Goal: Task Accomplishment & Management: Complete application form

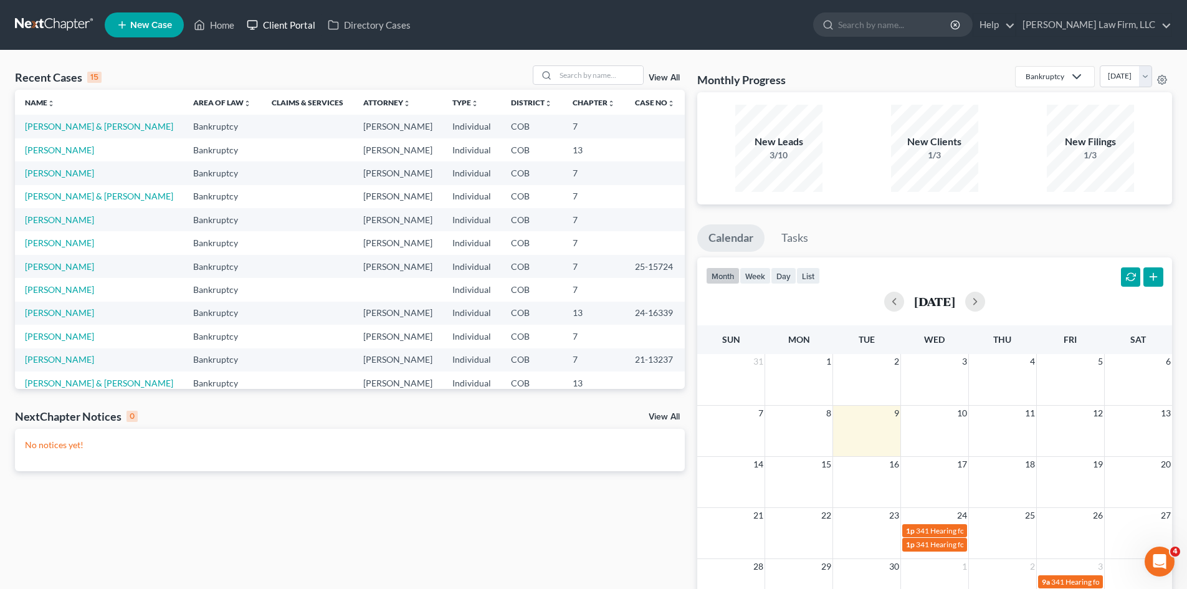
click at [298, 24] on link "Client Portal" at bounding box center [281, 25] width 81 height 22
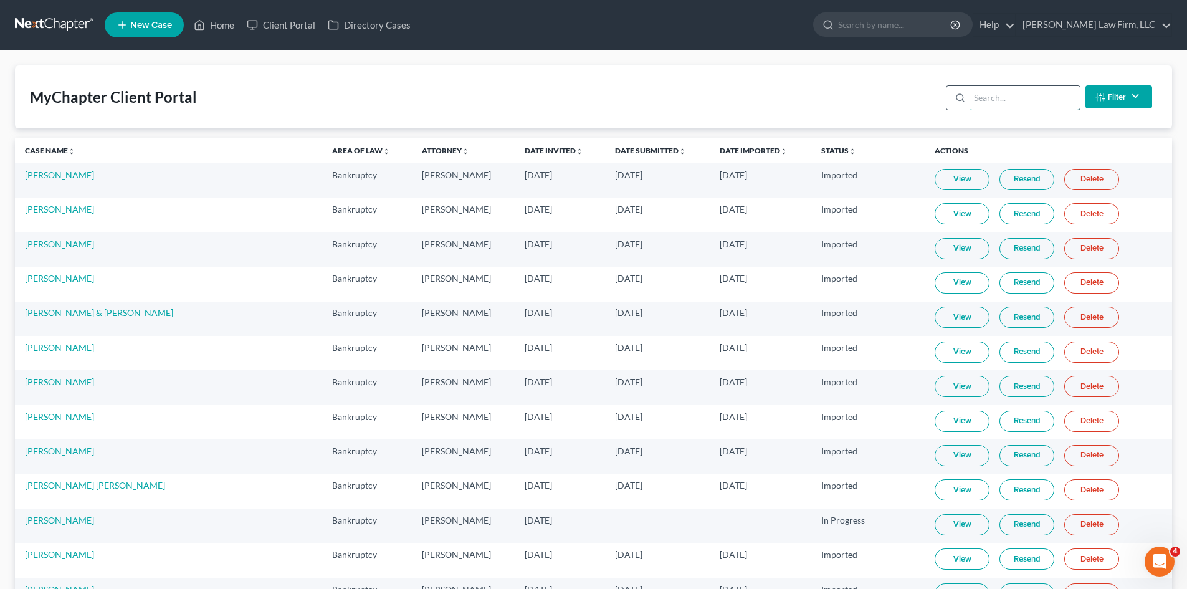
click at [1041, 97] on input "search" at bounding box center [1024, 98] width 110 height 24
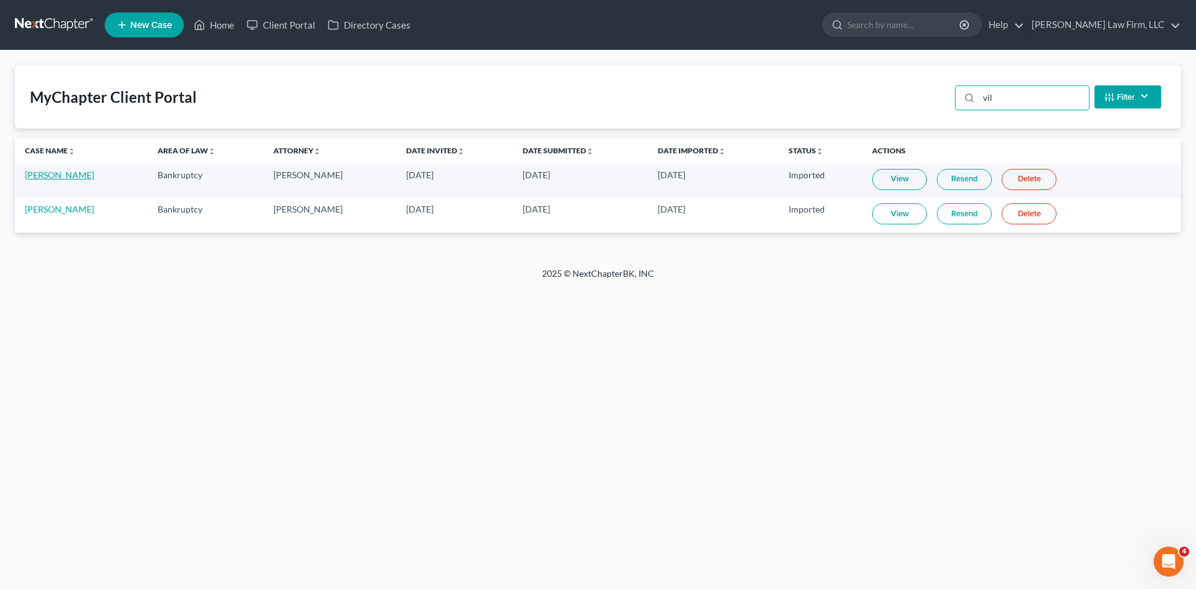
type input "vil"
click at [58, 176] on link "Joshua Villa" at bounding box center [59, 174] width 69 height 11
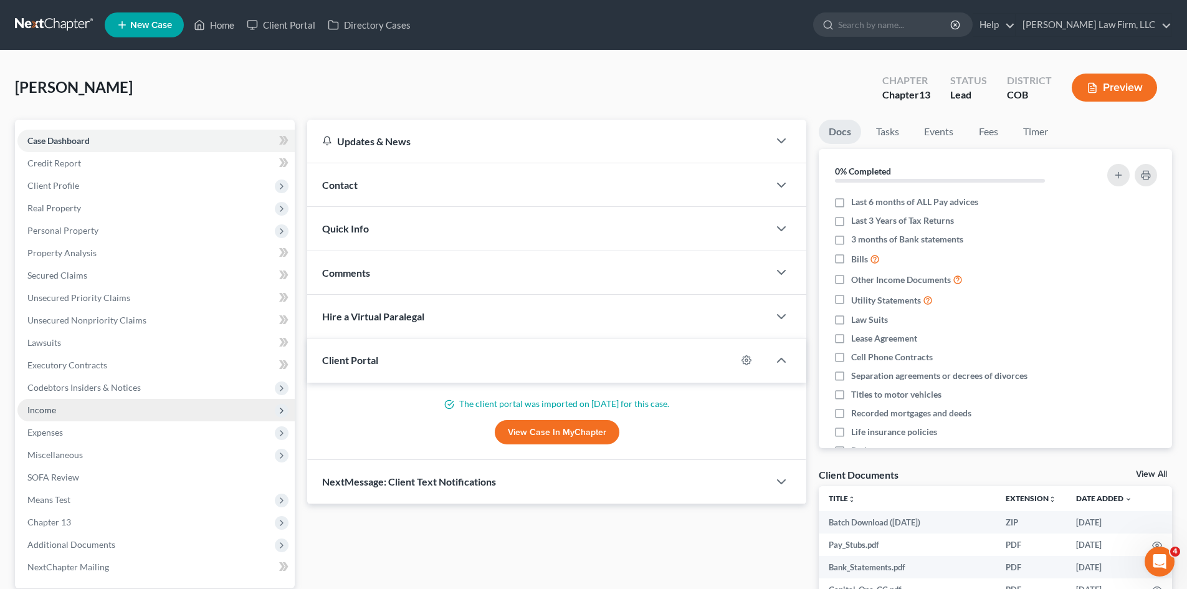
click at [71, 414] on span "Income" at bounding box center [155, 410] width 277 height 22
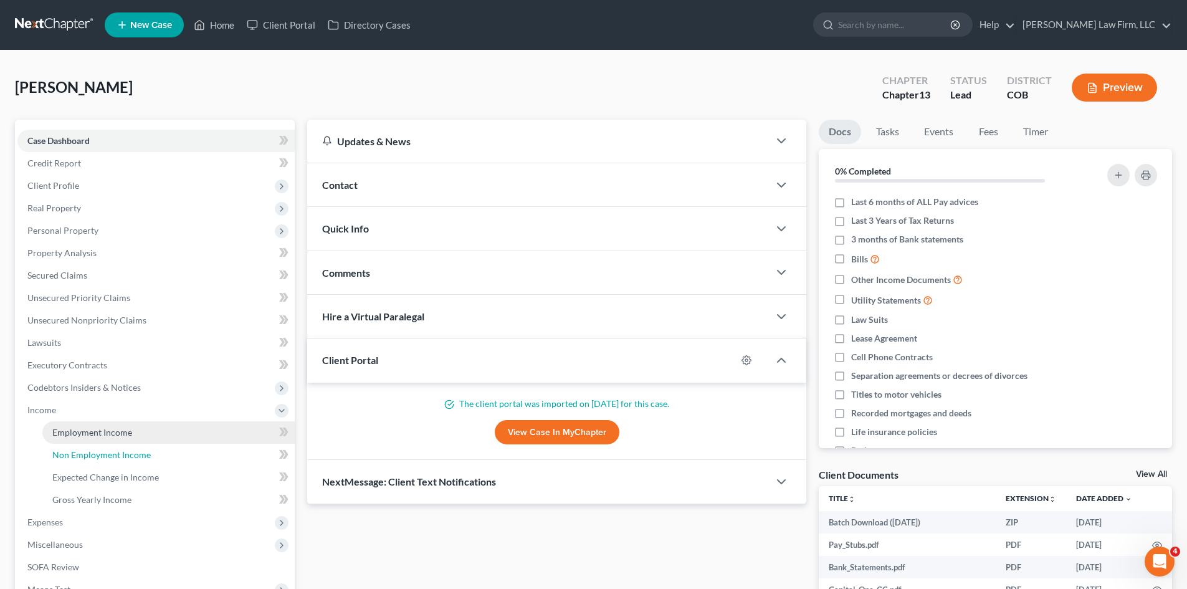
drag, startPoint x: 125, startPoint y: 456, endPoint x: 241, endPoint y: 429, distance: 118.5
click at [125, 457] on span "Non Employment Income" at bounding box center [101, 454] width 98 height 11
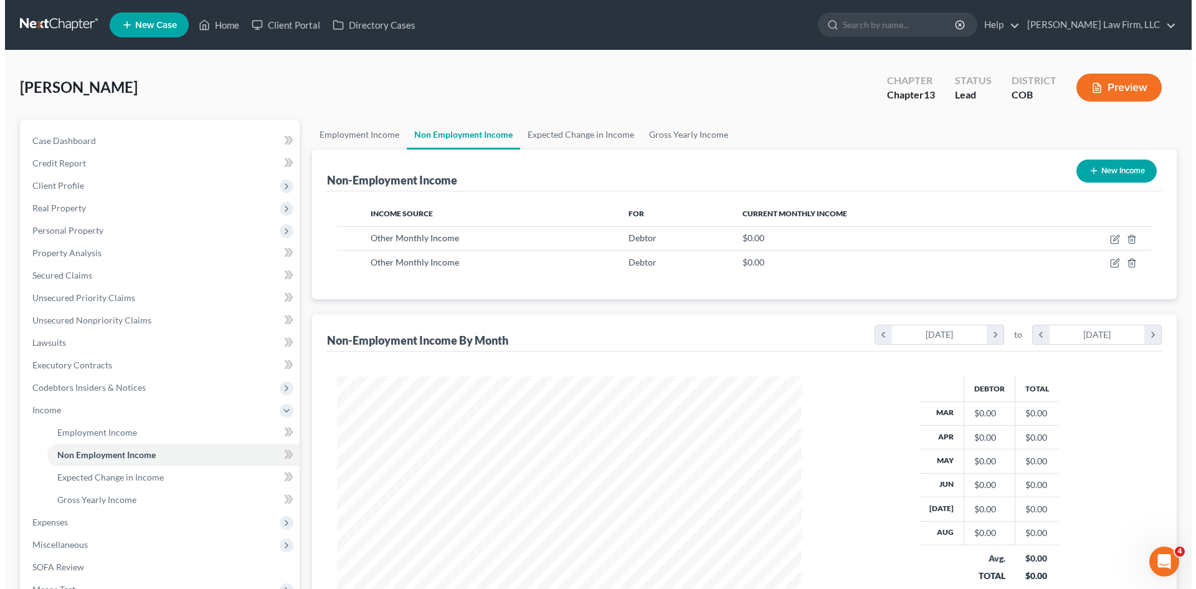
scroll to position [232, 490]
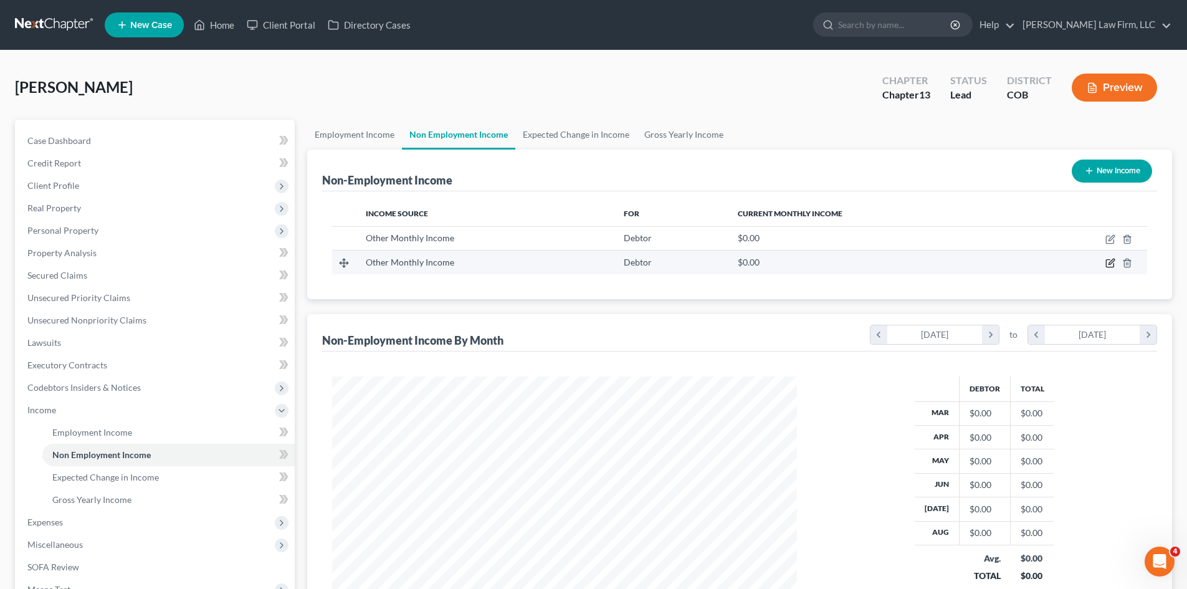
click at [1111, 264] on icon "button" at bounding box center [1111, 262] width 6 height 6
select select "13"
select select "0"
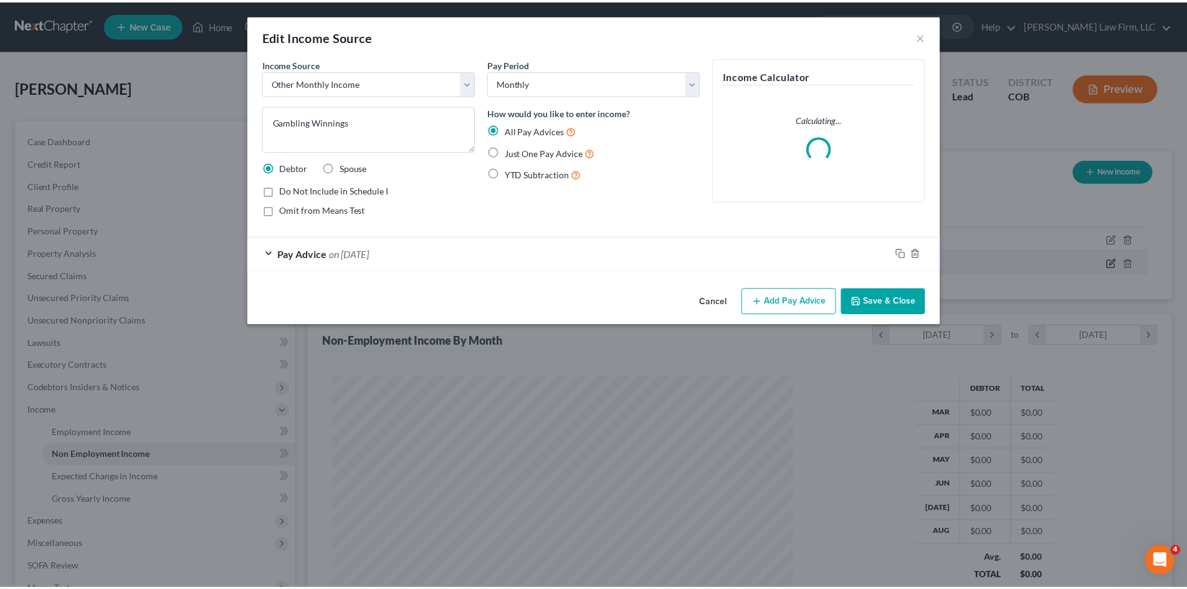
scroll to position [234, 494]
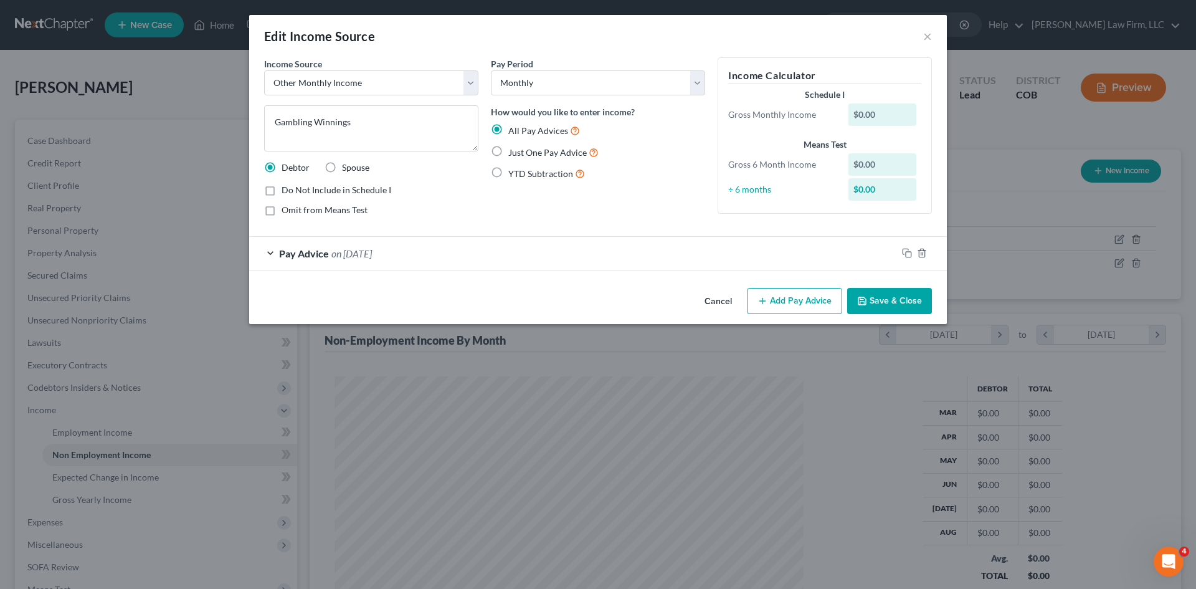
click at [716, 302] on button "Cancel" at bounding box center [718, 301] width 47 height 25
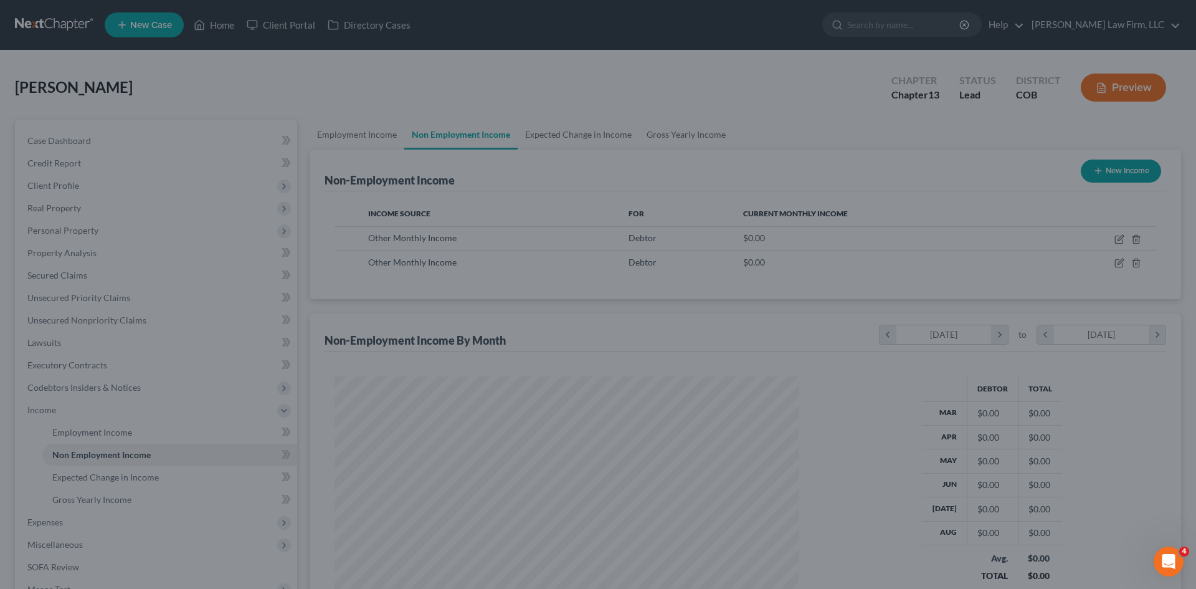
scroll to position [622833, 622575]
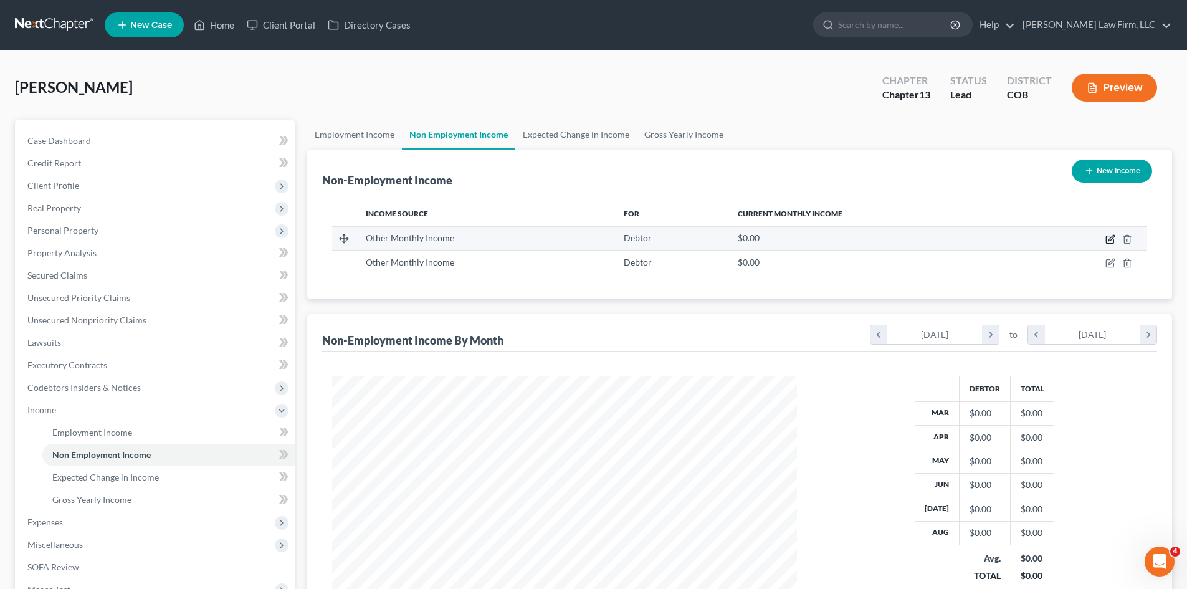
click at [1109, 243] on icon "button" at bounding box center [1109, 239] width 7 height 7
select select "13"
select select "0"
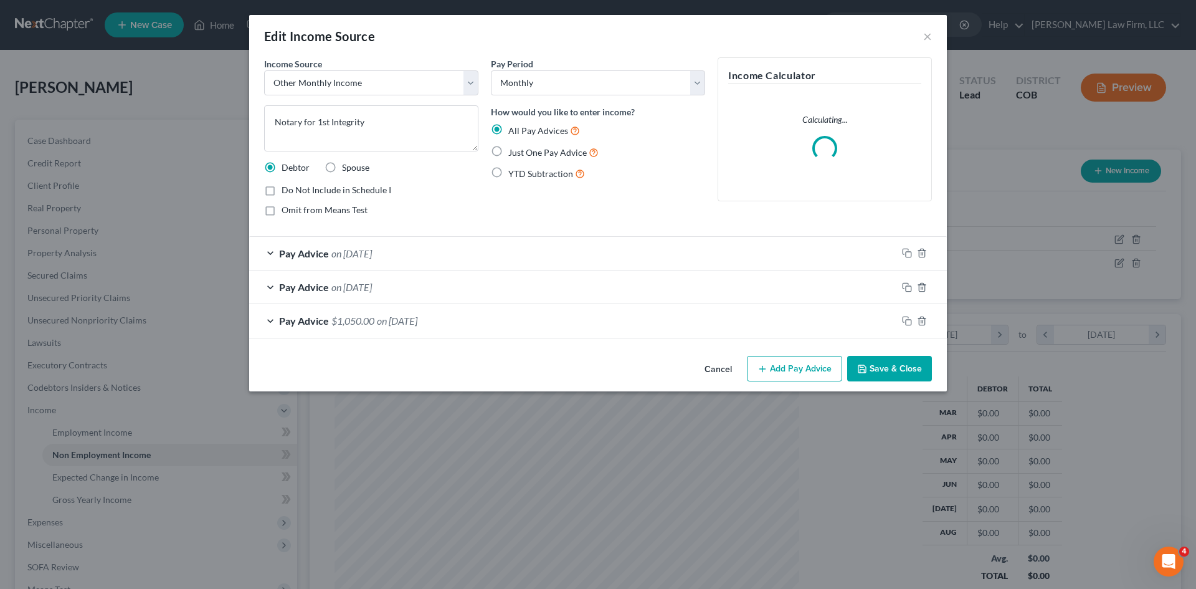
scroll to position [234, 494]
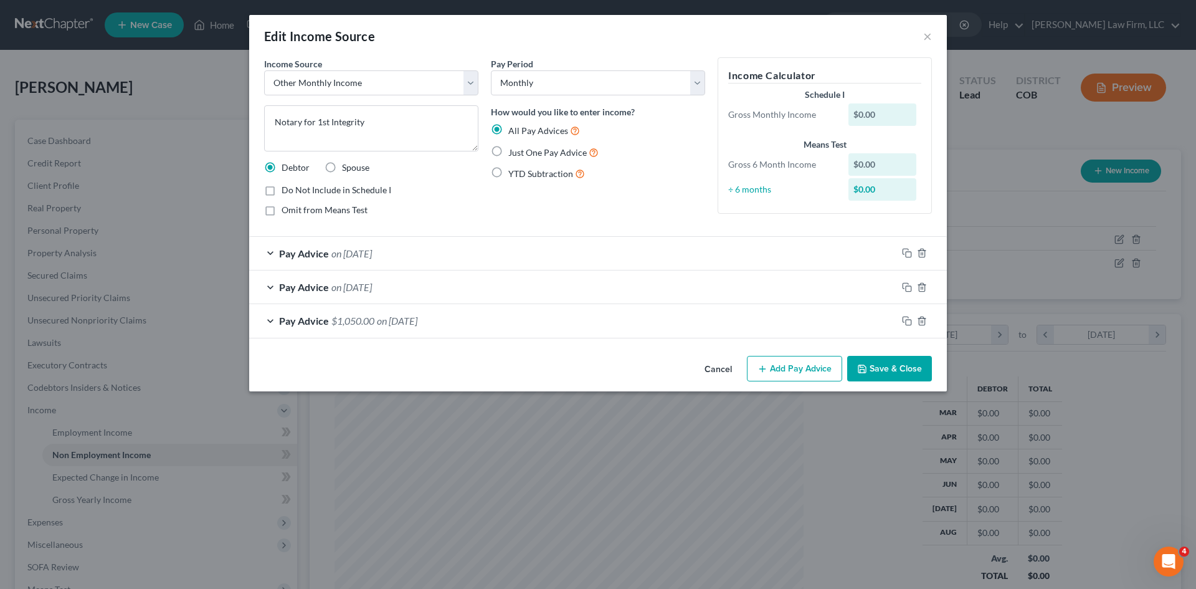
click at [525, 176] on span "YTD Subtraction" at bounding box center [540, 173] width 65 height 11
click at [522, 174] on input "YTD Subtraction" at bounding box center [517, 170] width 8 height 8
radio input "true"
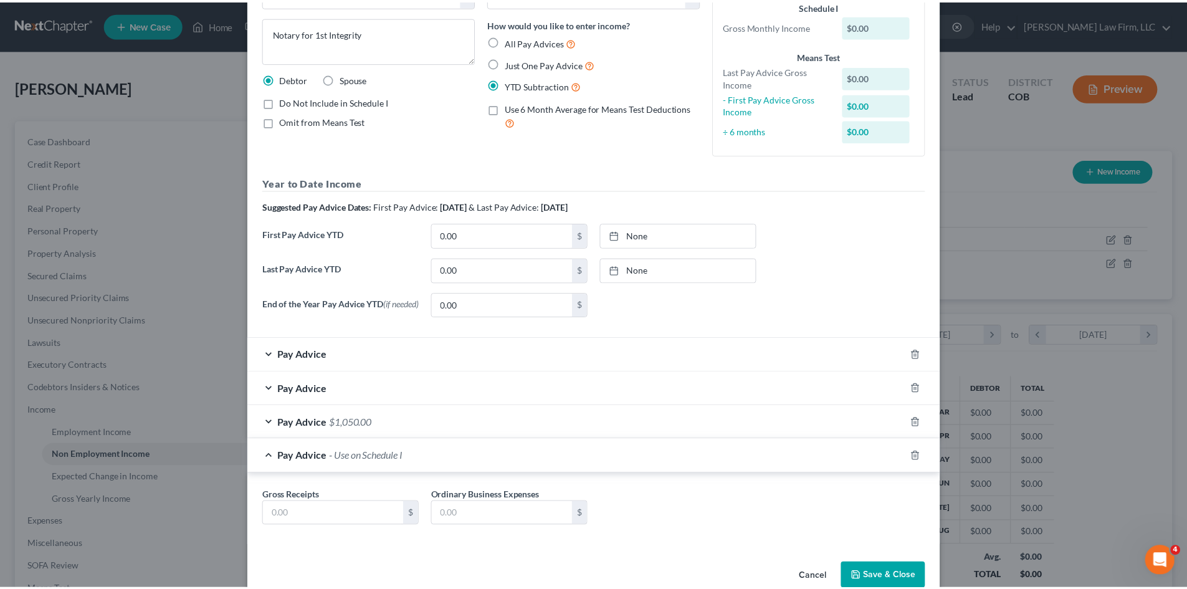
scroll to position [117, 0]
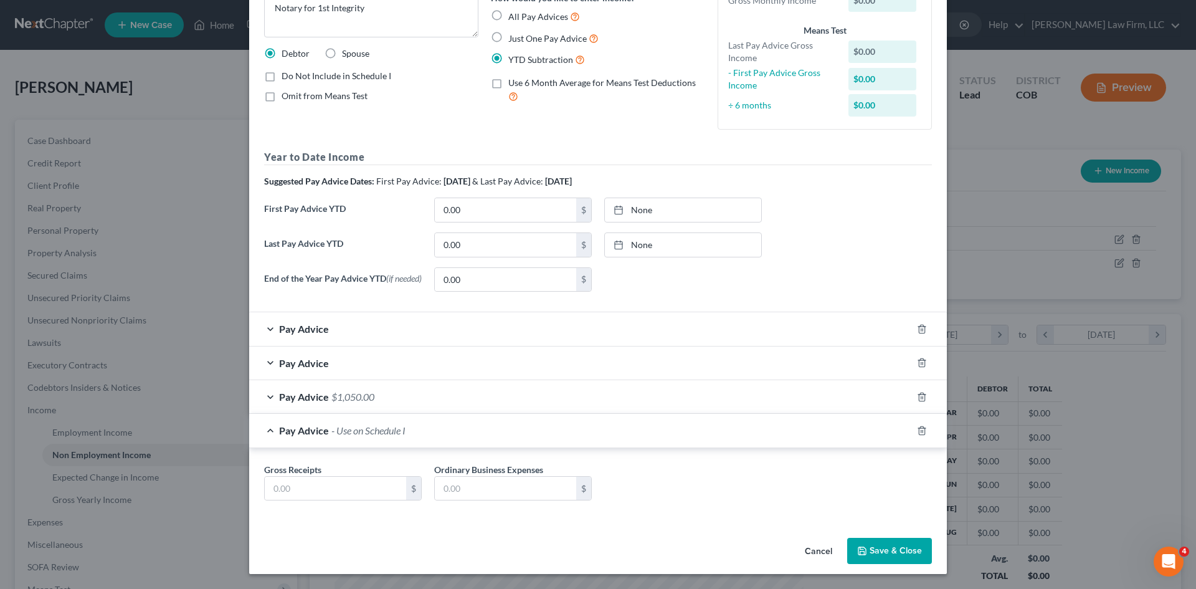
click at [826, 552] on button "Cancel" at bounding box center [818, 551] width 47 height 25
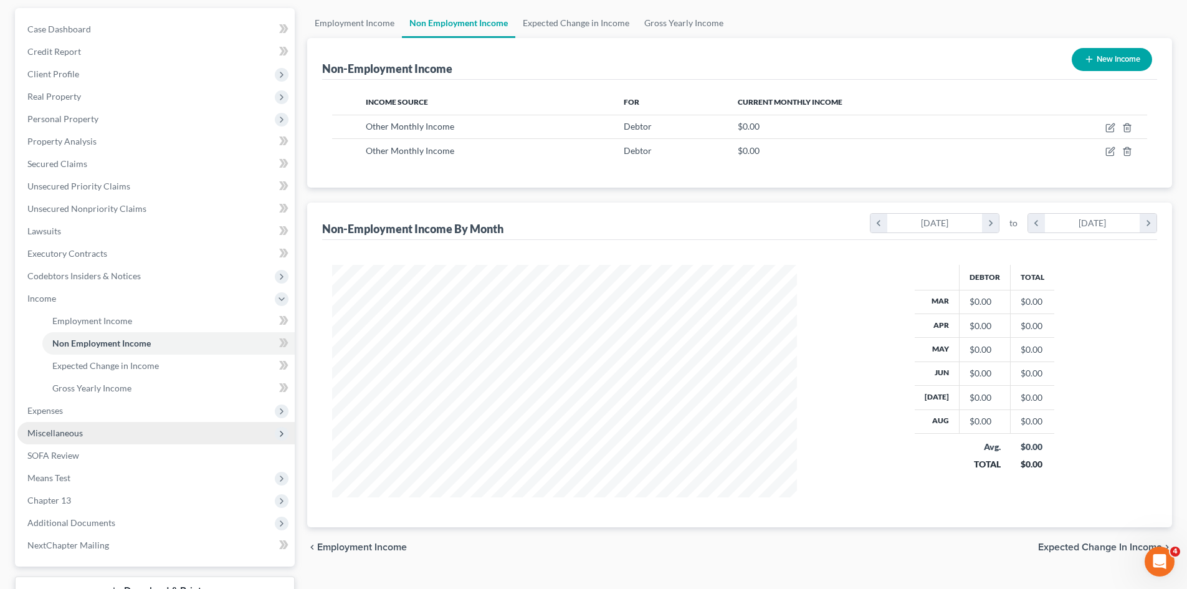
scroll to position [125, 0]
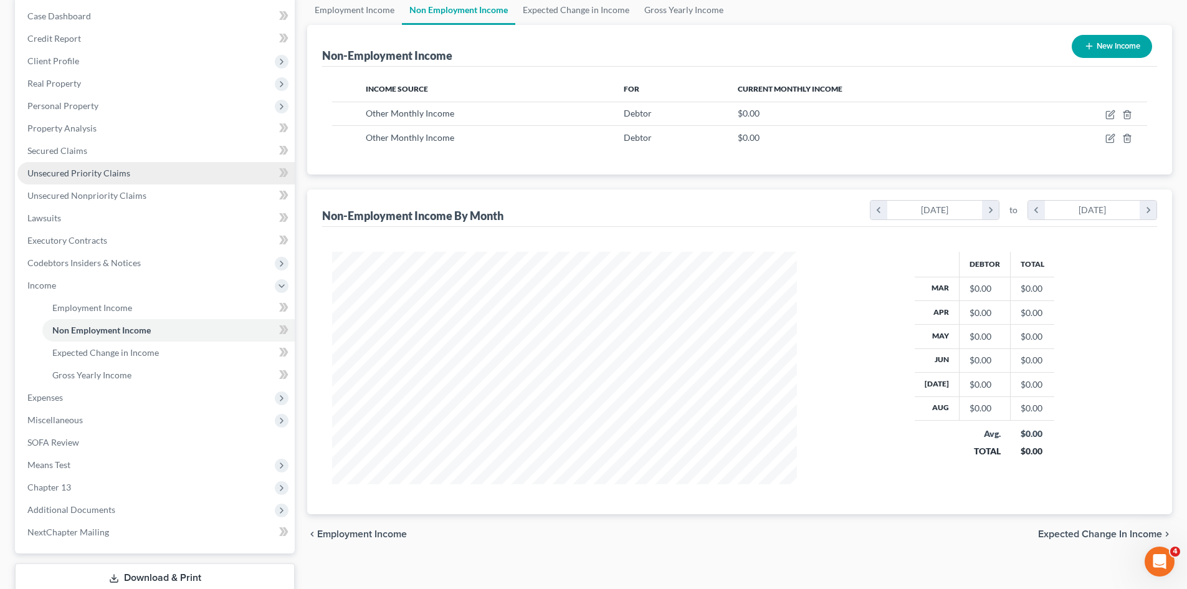
click at [80, 174] on span "Unsecured Priority Claims" at bounding box center [78, 173] width 103 height 11
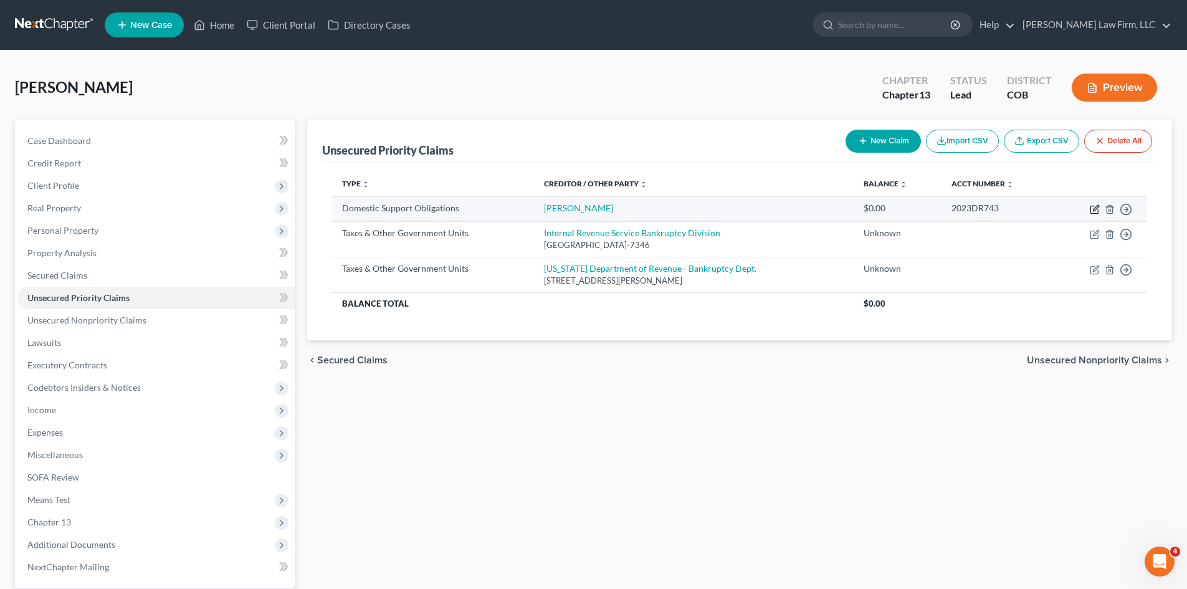
click at [1096, 207] on icon "button" at bounding box center [1095, 209] width 10 height 10
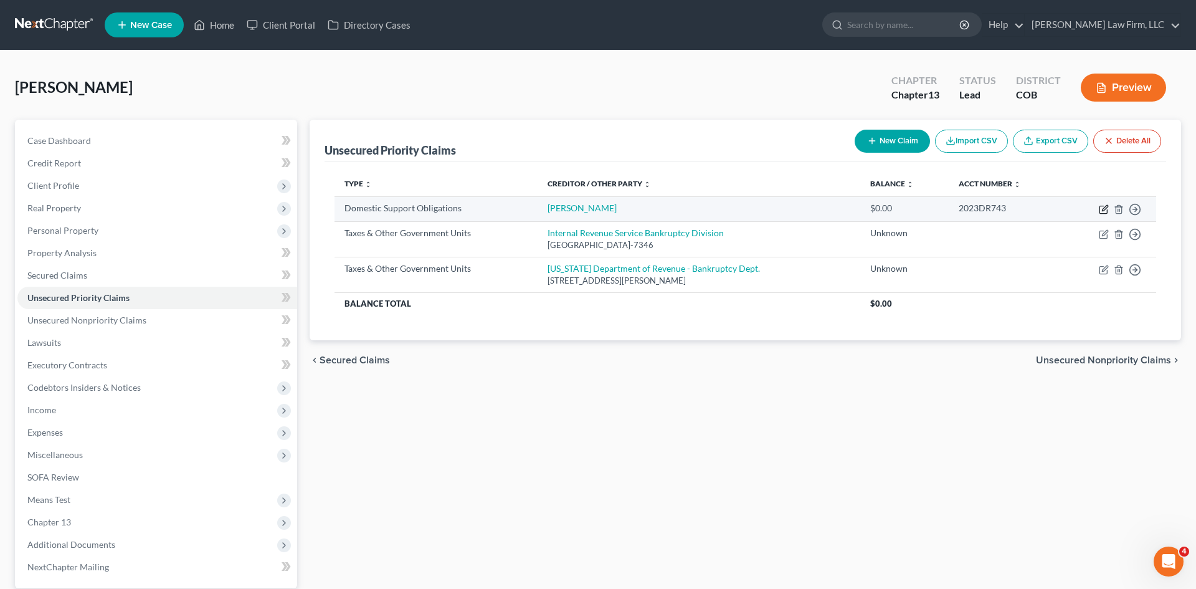
select select "0"
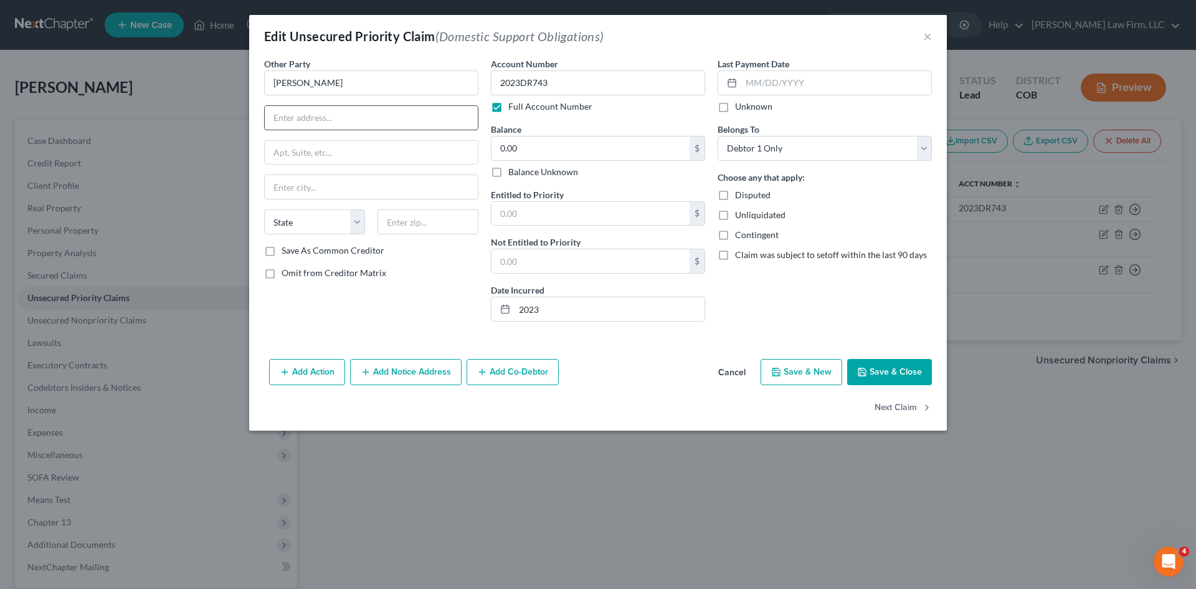
click at [332, 124] on input "text" at bounding box center [371, 118] width 213 height 24
paste input "15070 E. Caspian Pl, Aurora, CO 80014"
type input "15070 E. Caspian Pl, Aurora, CO 80014"
click at [414, 227] on input "text" at bounding box center [428, 221] width 101 height 25
type input "80014"
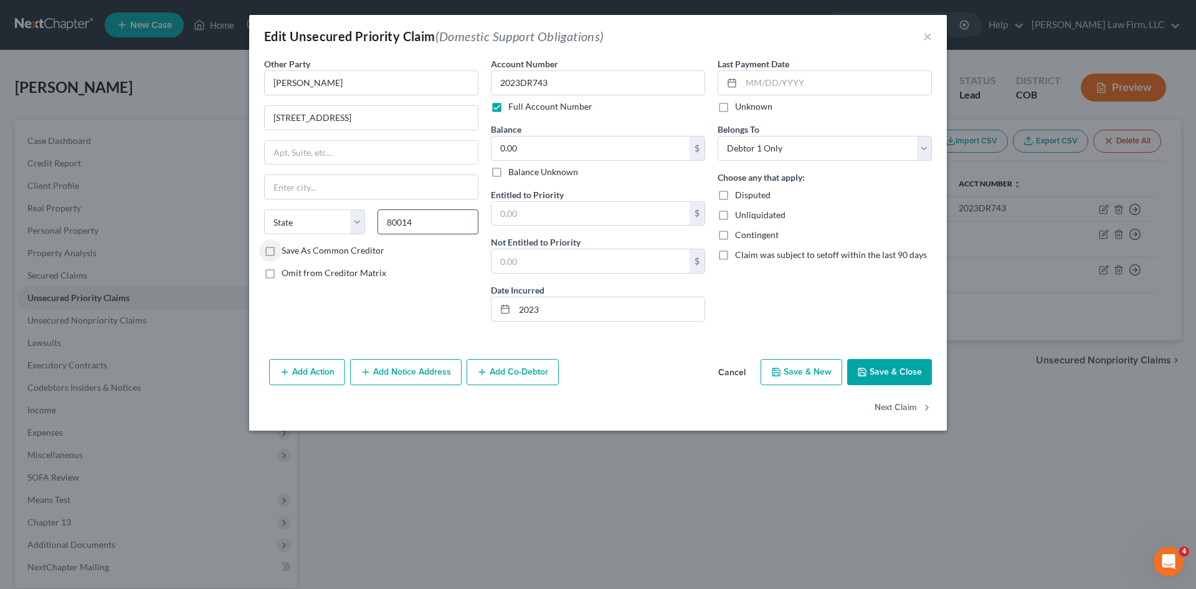
type input "Aurora"
select select "5"
drag, startPoint x: 434, startPoint y: 115, endPoint x: 352, endPoint y: 127, distance: 83.1
click at [352, 127] on input "15070 E. Caspian Pl, Aurora, CO 80014" at bounding box center [371, 118] width 213 height 24
type input "15070 E. Caspian Pl"
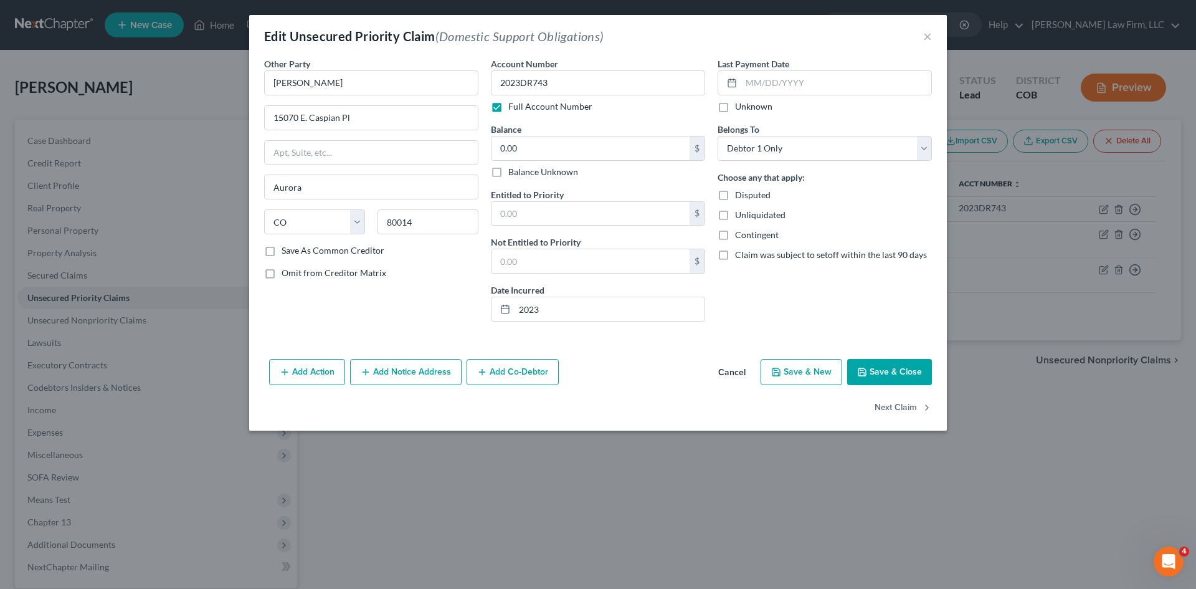
click at [892, 374] on button "Save & Close" at bounding box center [889, 372] width 85 height 26
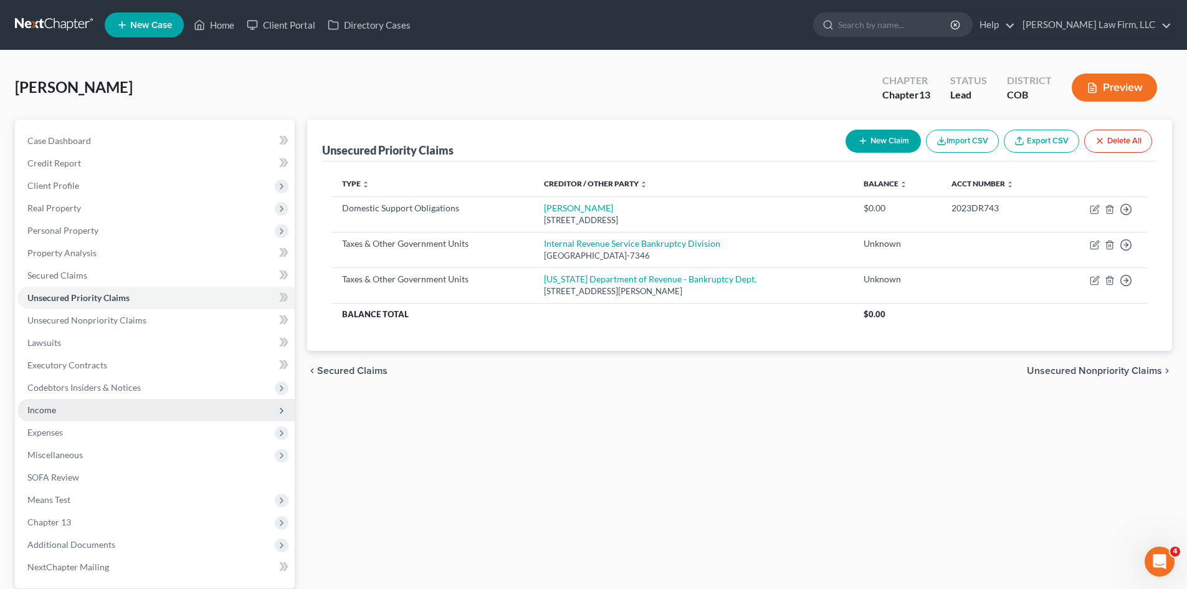
click at [59, 407] on span "Income" at bounding box center [155, 410] width 277 height 22
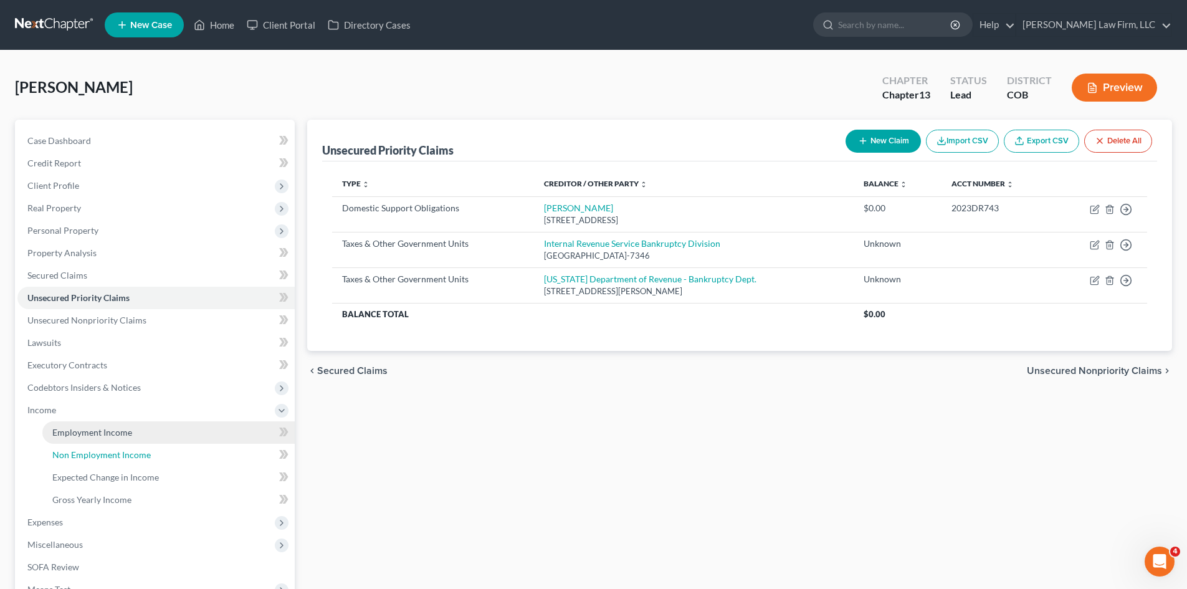
drag, startPoint x: 105, startPoint y: 450, endPoint x: 137, endPoint y: 442, distance: 33.3
click at [105, 450] on span "Non Employment Income" at bounding box center [101, 454] width 98 height 11
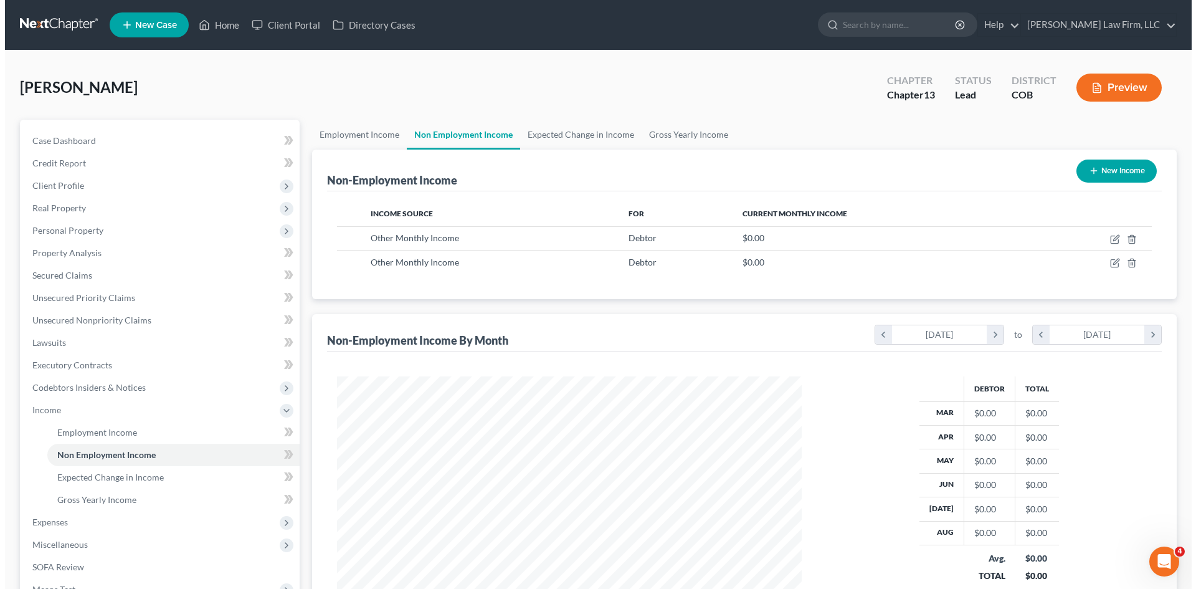
scroll to position [232, 490]
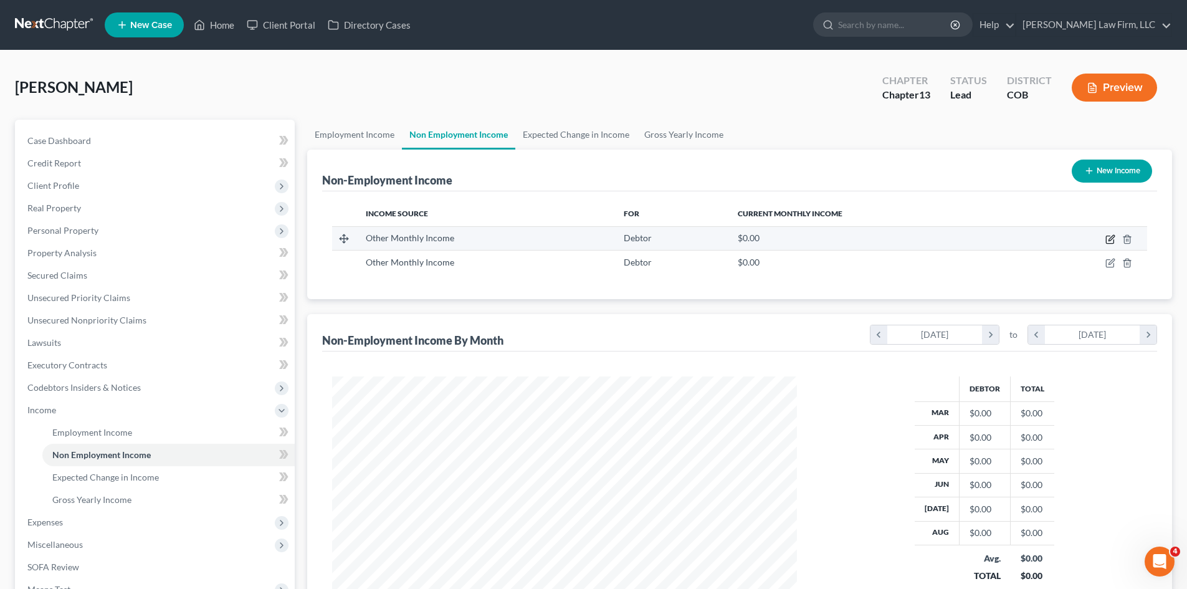
click at [1112, 241] on icon "button" at bounding box center [1110, 239] width 10 height 10
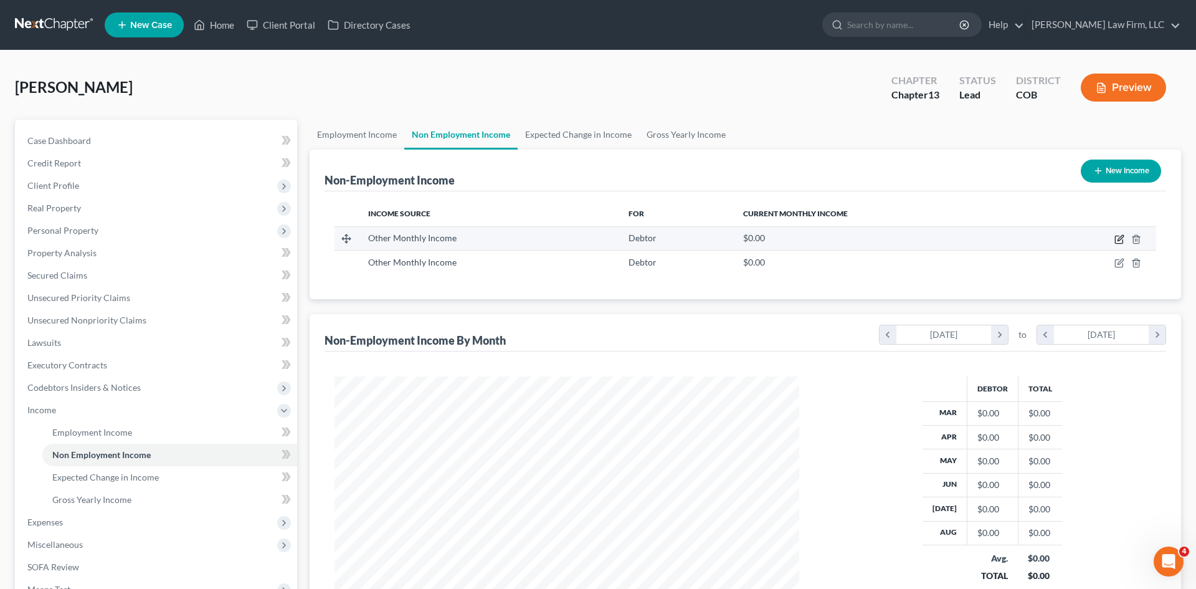
select select "13"
select select "0"
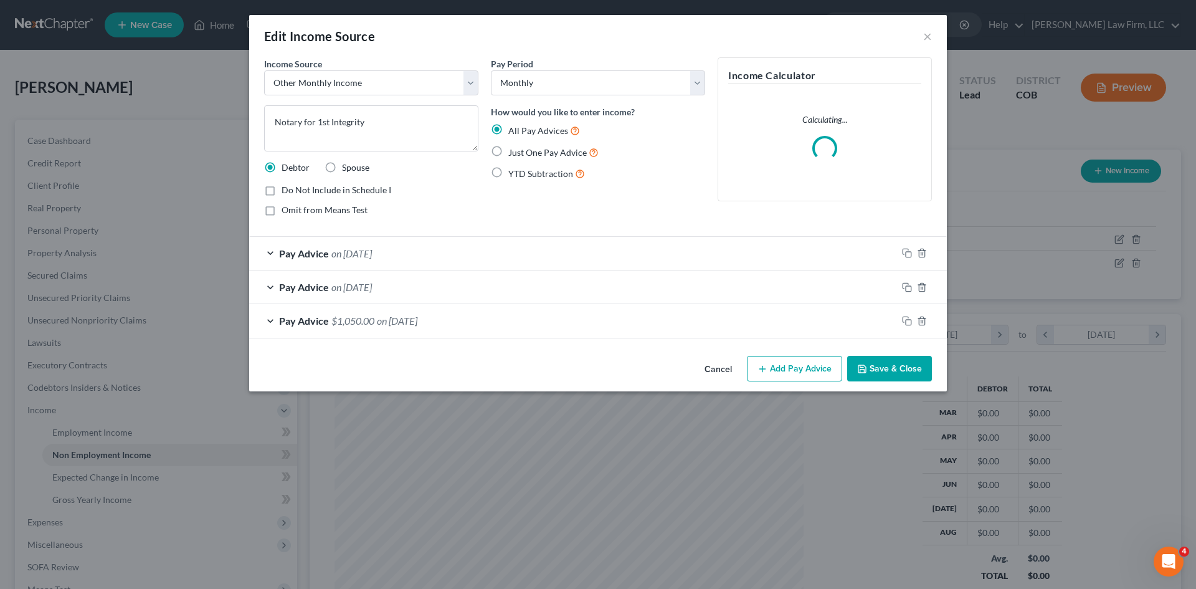
scroll to position [234, 494]
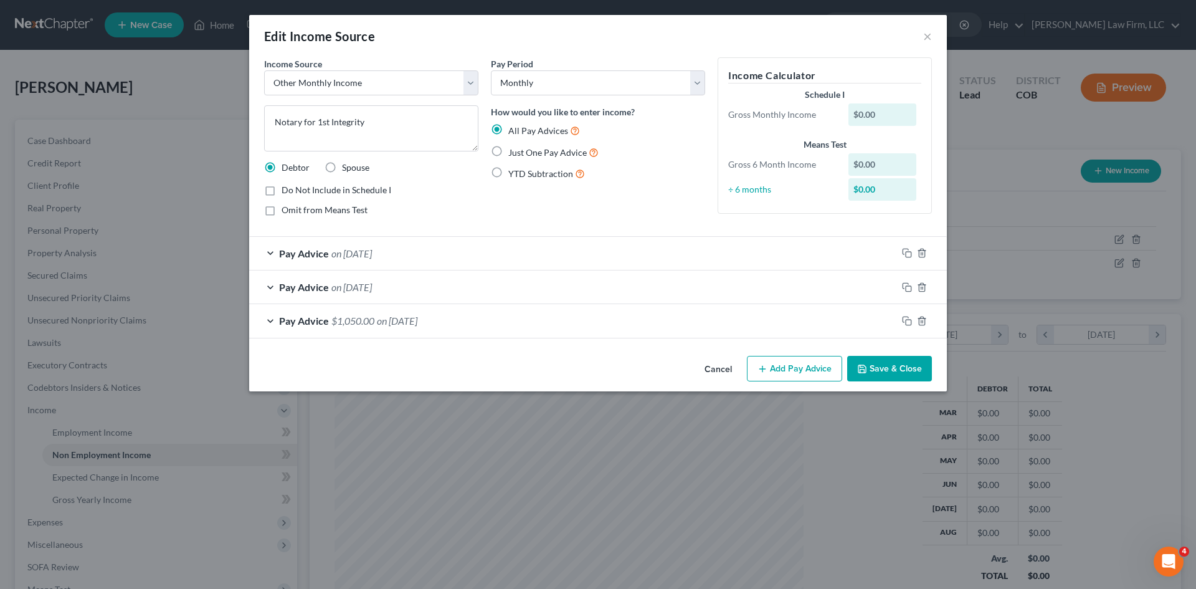
click at [486, 262] on div "Pay Advice on 03/31/2025" at bounding box center [573, 253] width 648 height 33
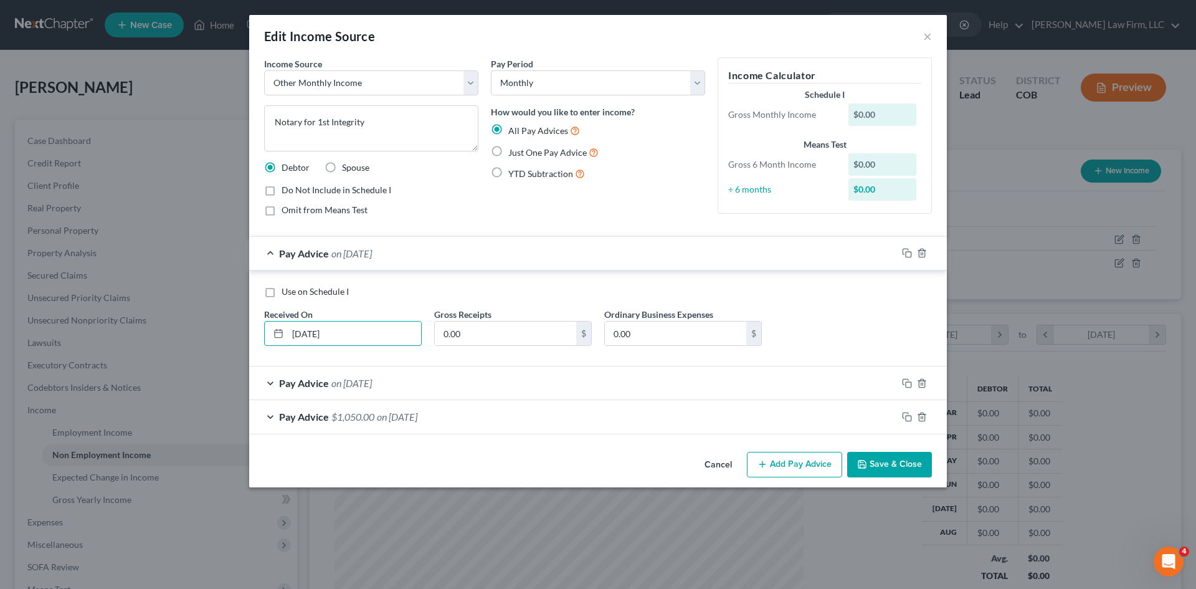
drag, startPoint x: 364, startPoint y: 330, endPoint x: 257, endPoint y: 330, distance: 106.5
click at [257, 330] on div "Use on Schedule I Received On * 03/31/2025 Gross Receipts 0.00 $ Ordinary Busin…" at bounding box center [598, 318] width 698 height 96
paste input "543.7"
type input "03/31/2025"
click at [516, 331] on input "0.00" at bounding box center [505, 334] width 141 height 24
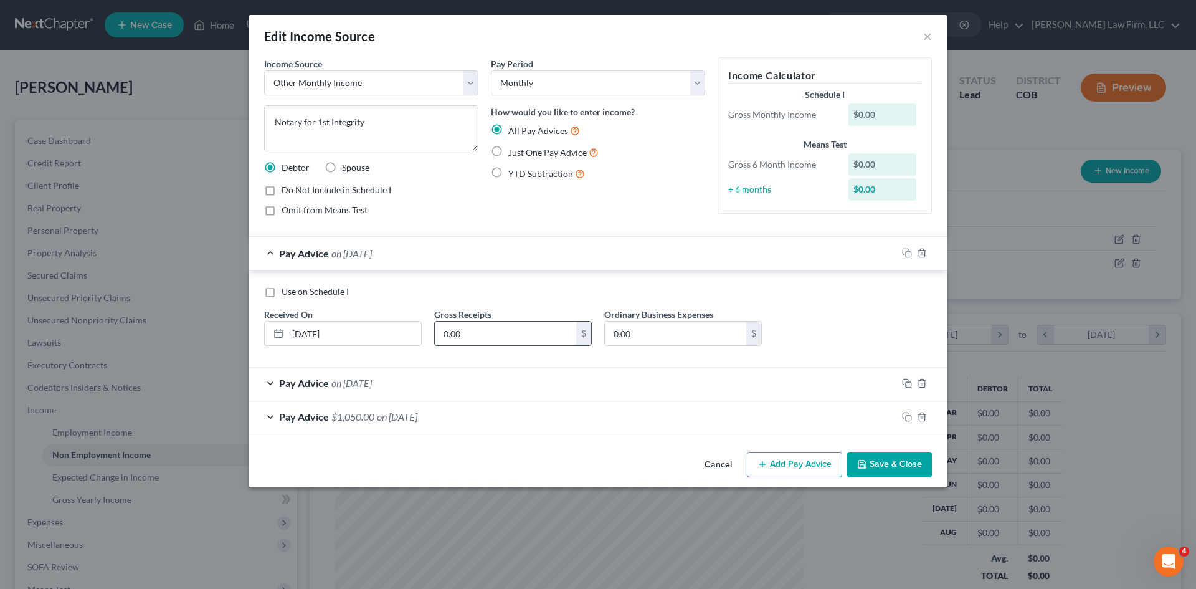
paste input "543.75"
type input "543.75"
click at [508, 384] on div "Pay Advice on 02/28/2025" at bounding box center [573, 382] width 648 height 33
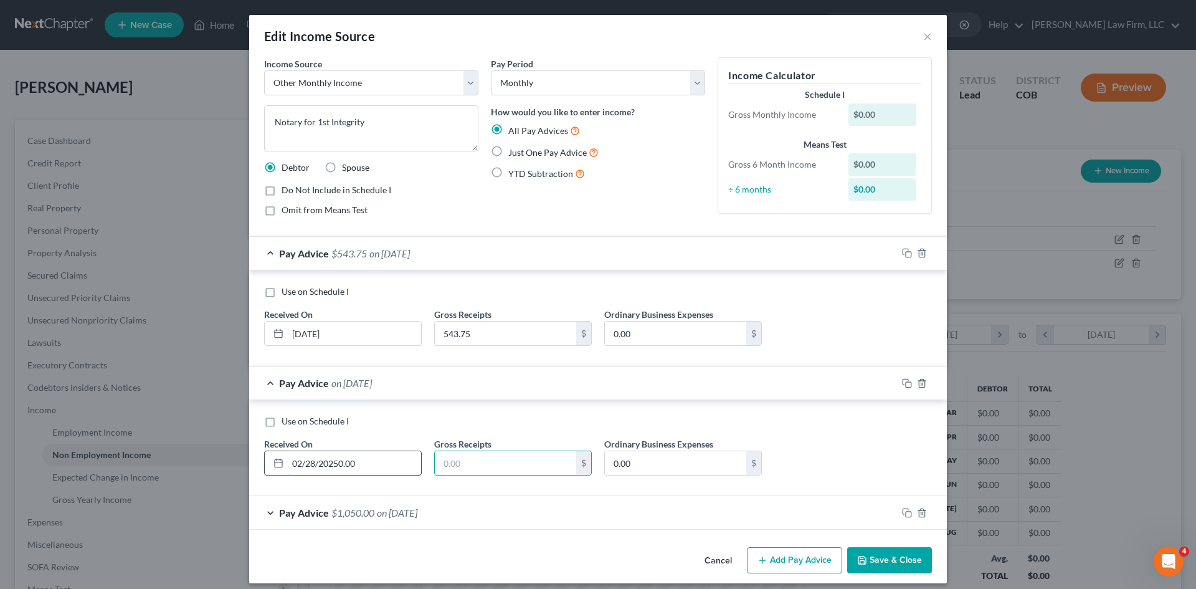
paste input "543.75"
type input "02/28/20250.00"
click at [502, 474] on input "text" at bounding box center [505, 463] width 141 height 24
paste input "543.75"
type input "543.75"
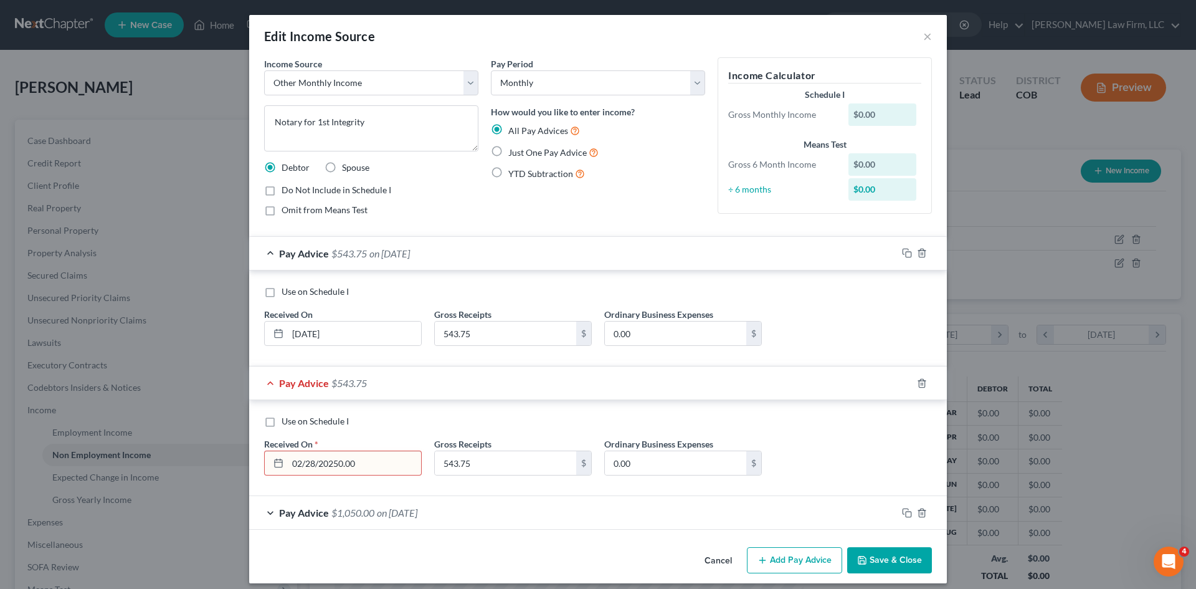
drag, startPoint x: 377, startPoint y: 463, endPoint x: 333, endPoint y: 473, distance: 45.3
click at [333, 473] on input "02/28/20250.00" at bounding box center [354, 463] width 133 height 24
type input "[DATE]"
click at [486, 517] on div "Pay Advice $1,050.00 on 01/31/2025" at bounding box center [573, 512] width 648 height 33
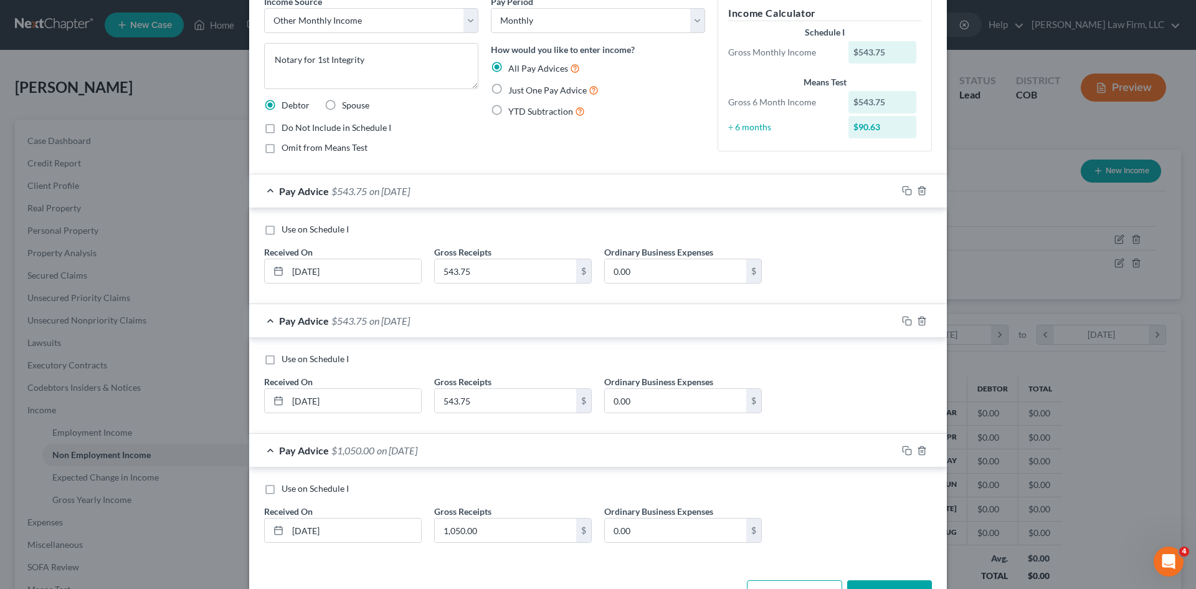
scroll to position [105, 0]
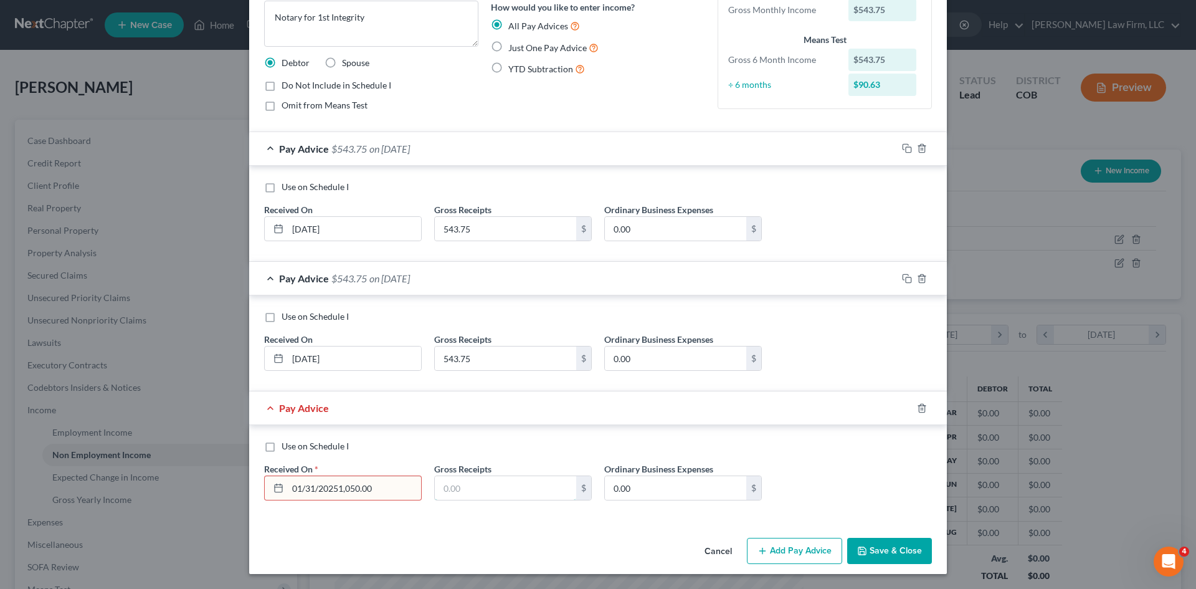
type input "01/31/2025"
paste input "543.75"
type input "543.75"
drag, startPoint x: 348, startPoint y: 488, endPoint x: 264, endPoint y: 491, distance: 84.8
click at [264, 491] on div "01/31/2025" at bounding box center [343, 487] width 158 height 25
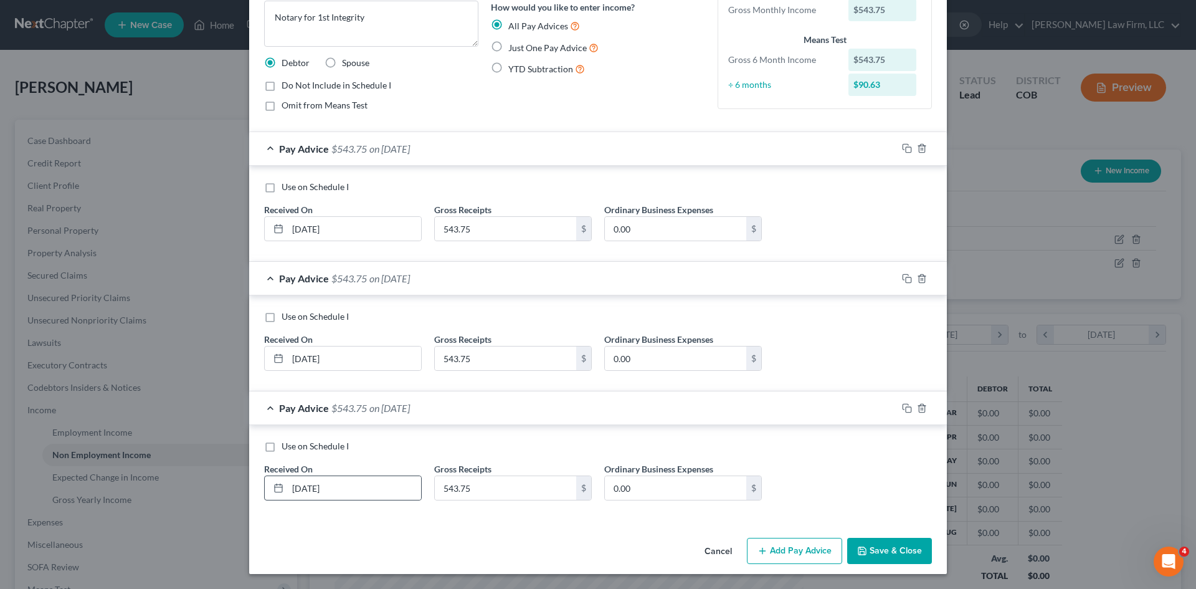
click at [274, 488] on icon at bounding box center [279, 488] width 10 height 10
click at [275, 487] on line at bounding box center [278, 487] width 7 height 0
click at [275, 488] on icon at bounding box center [279, 488] width 10 height 10
click at [274, 490] on icon at bounding box center [279, 488] width 10 height 10
click at [373, 490] on input "01/31/2025" at bounding box center [354, 488] width 133 height 24
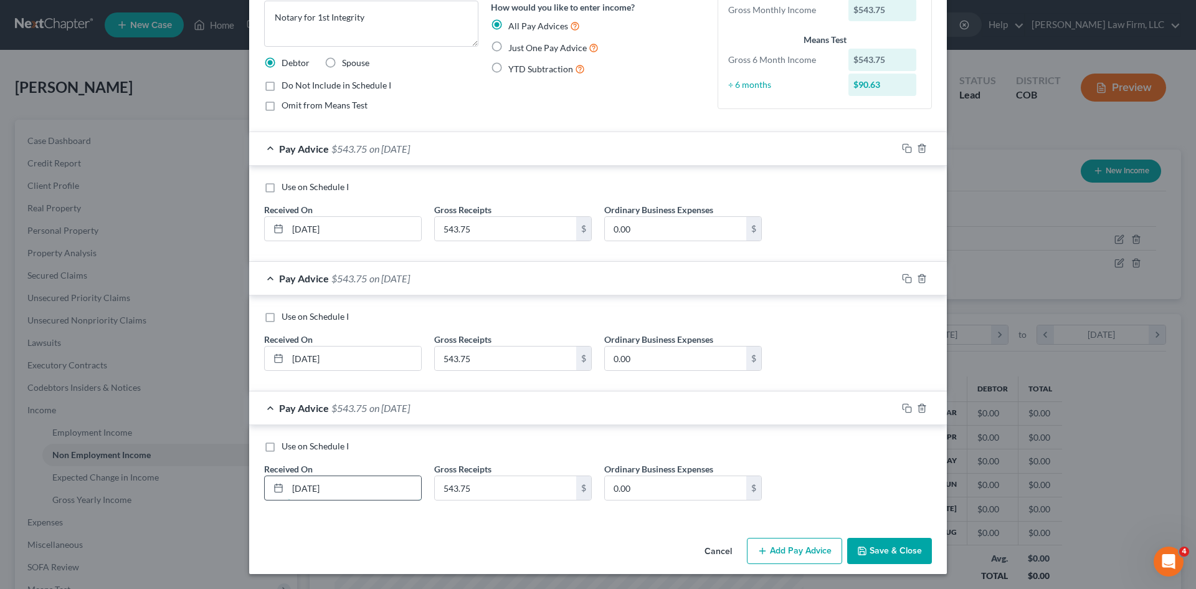
drag, startPoint x: 373, startPoint y: 490, endPoint x: 264, endPoint y: 492, distance: 109.1
click at [265, 491] on div "01/31/2025" at bounding box center [343, 487] width 158 height 25
click at [320, 492] on input "text" at bounding box center [354, 488] width 133 height 24
type input "08/31/2025"
click at [789, 550] on button "Add Pay Advice" at bounding box center [794, 551] width 95 height 26
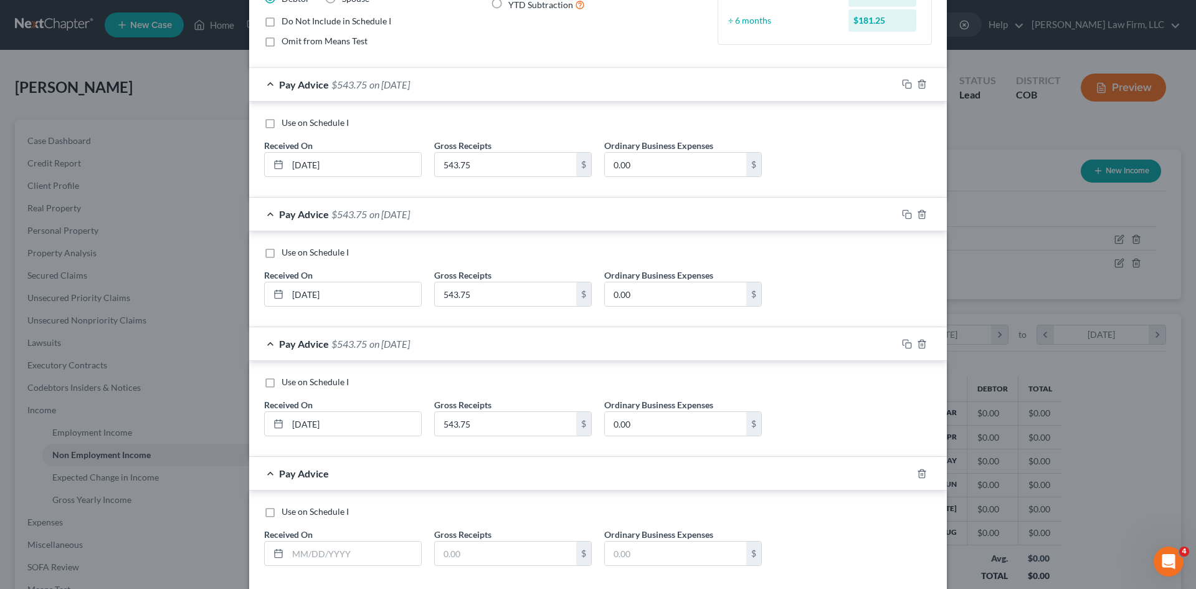
scroll to position [234, 0]
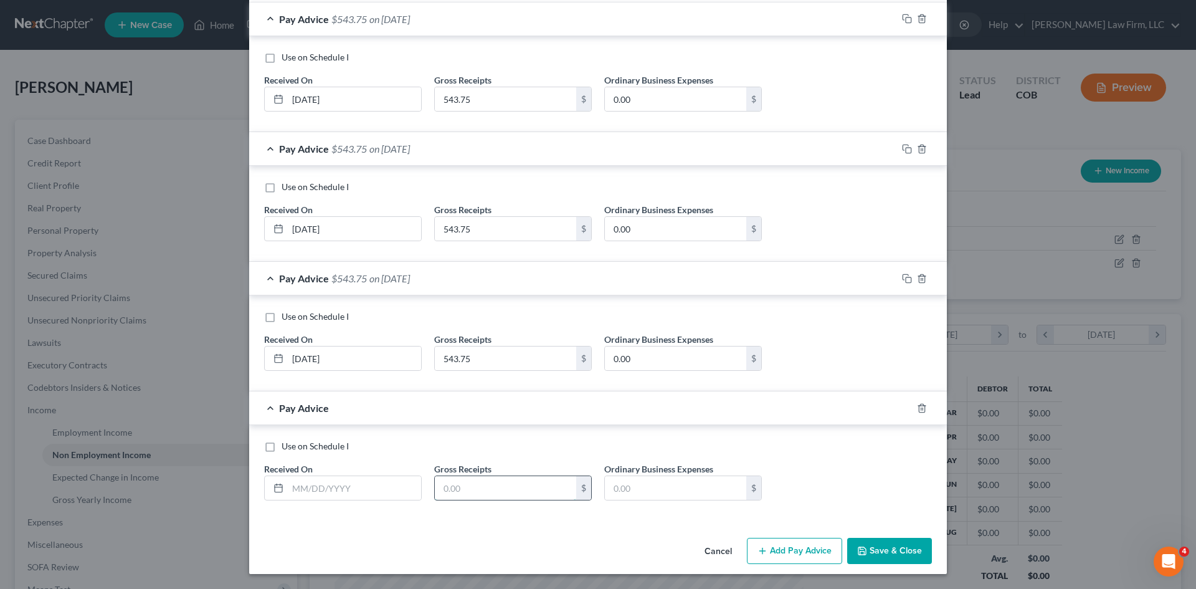
click at [513, 483] on input "text" at bounding box center [505, 488] width 141 height 24
paste input "543.75"
type input "543.75"
click at [788, 546] on button "Add Pay Advice" at bounding box center [794, 551] width 95 height 26
click at [337, 479] on input "text" at bounding box center [354, 488] width 133 height 24
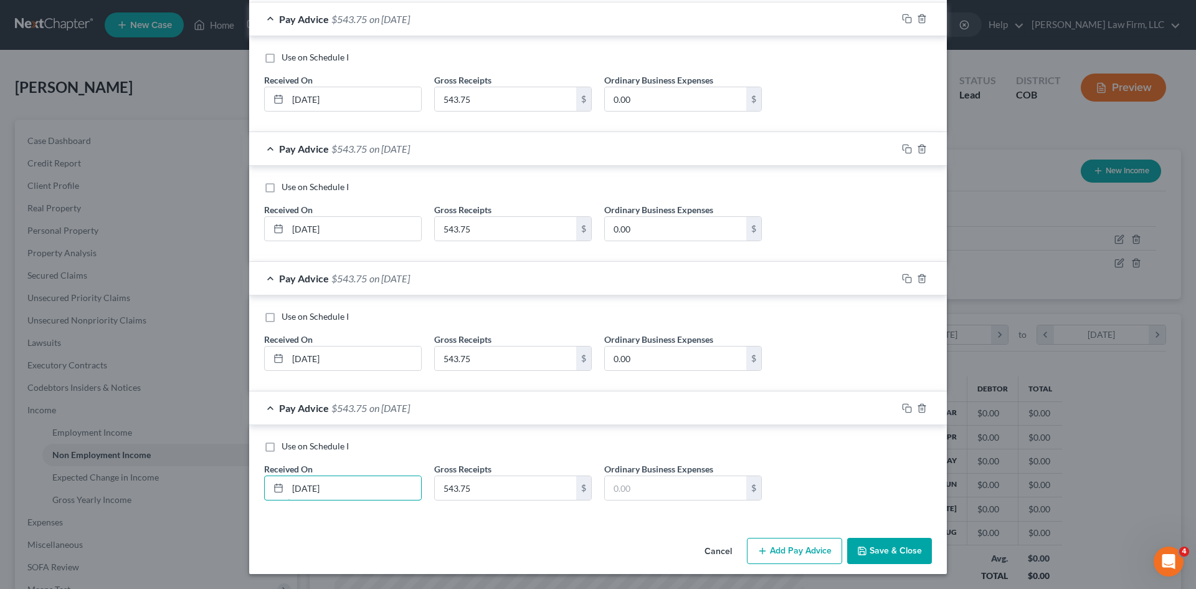
type input "07/31/2025"
click at [778, 549] on button "Add Pay Advice" at bounding box center [794, 551] width 95 height 26
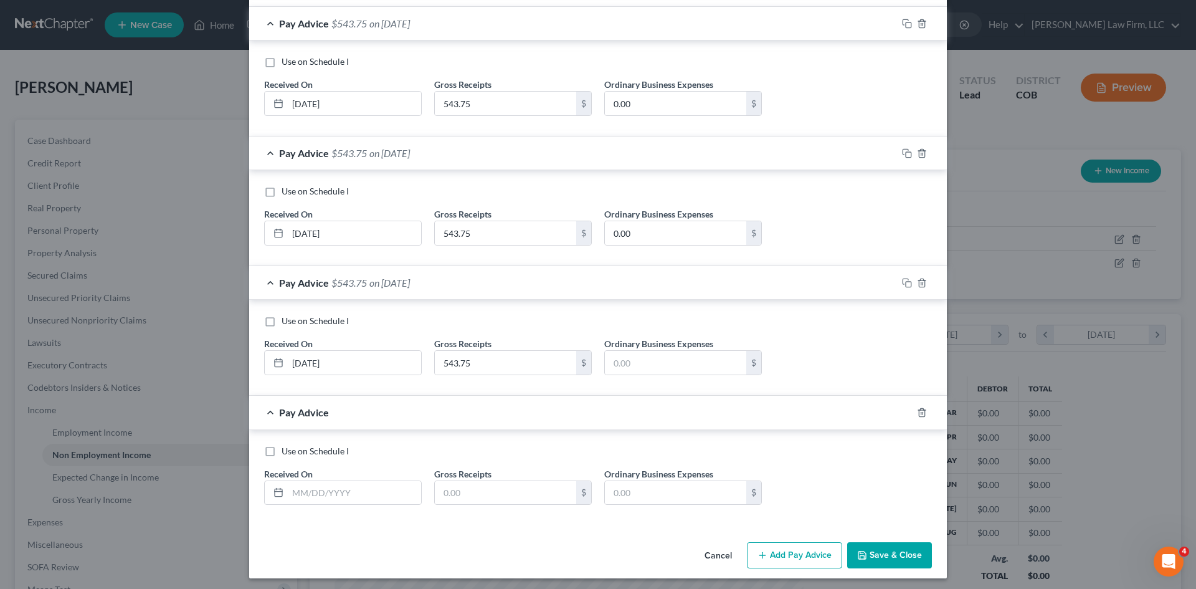
scroll to position [364, 0]
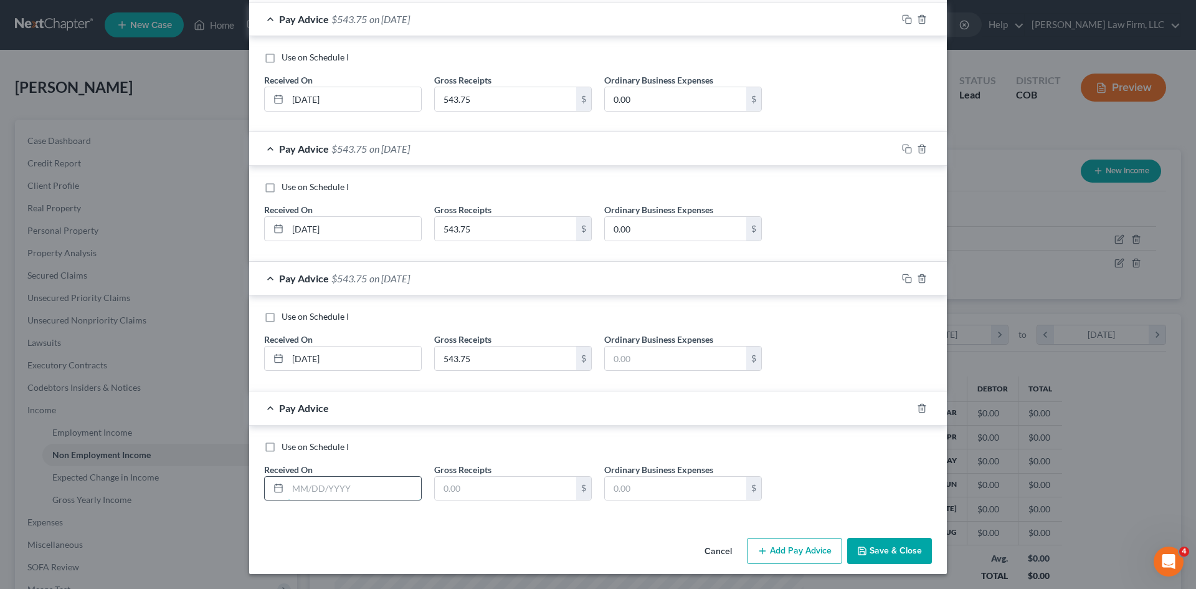
click at [337, 485] on input "text" at bounding box center [354, 489] width 133 height 24
type input "06/30/2025"
drag, startPoint x: 503, startPoint y: 488, endPoint x: 467, endPoint y: 492, distance: 36.3
click at [467, 492] on input "text" at bounding box center [505, 489] width 141 height 24
paste input "543.75"
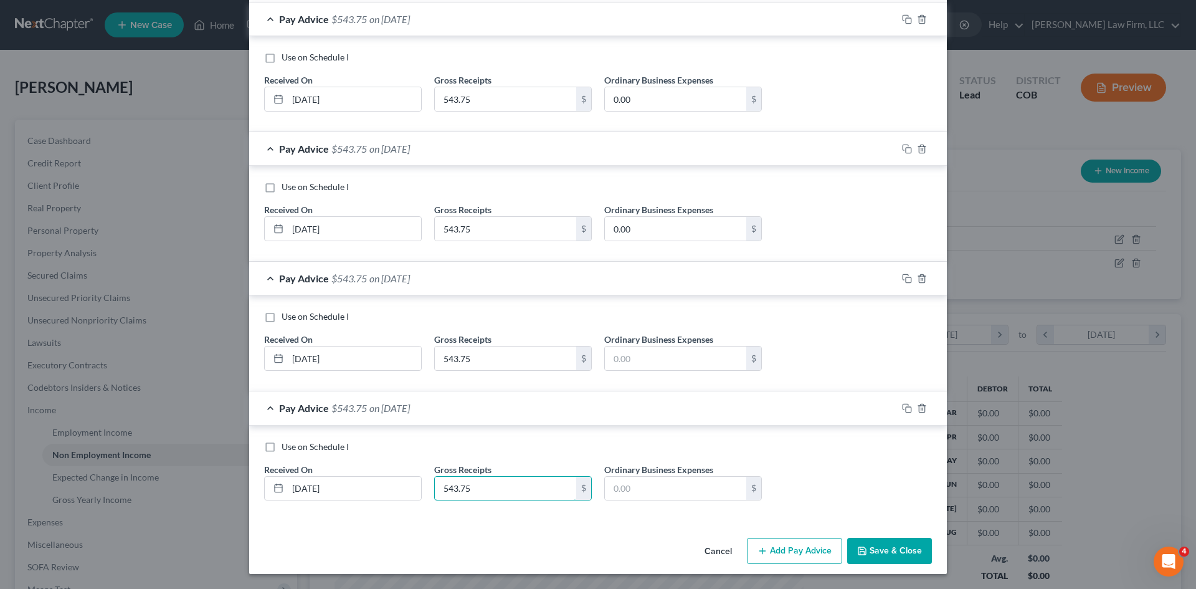
type input "543.75"
click at [780, 550] on button "Add Pay Advice" at bounding box center [794, 551] width 95 height 26
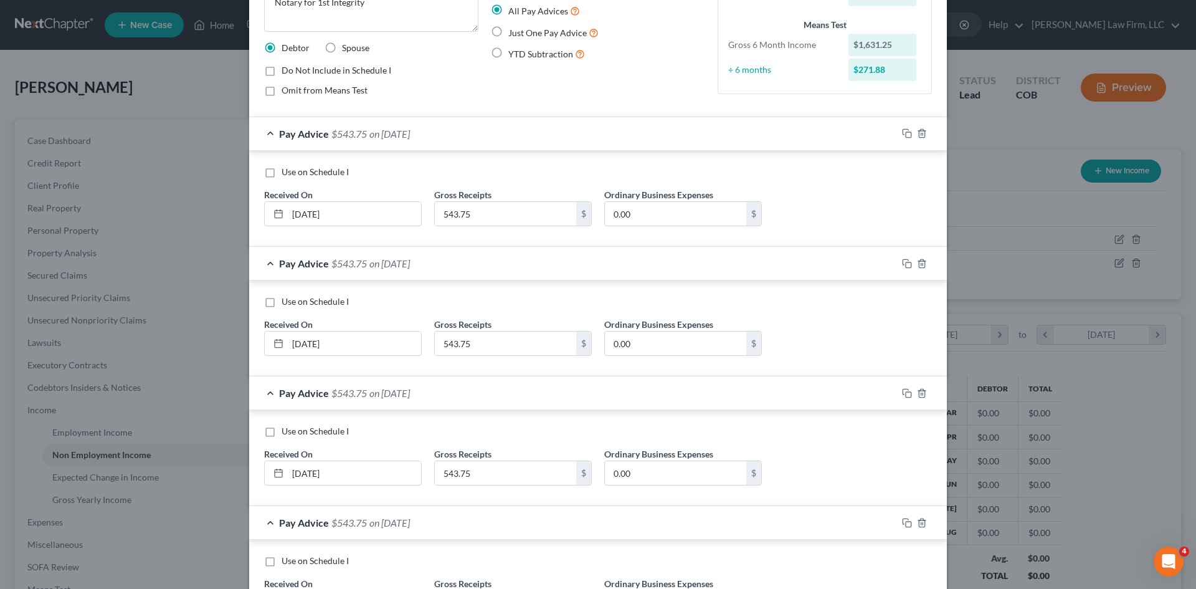
scroll to position [493, 0]
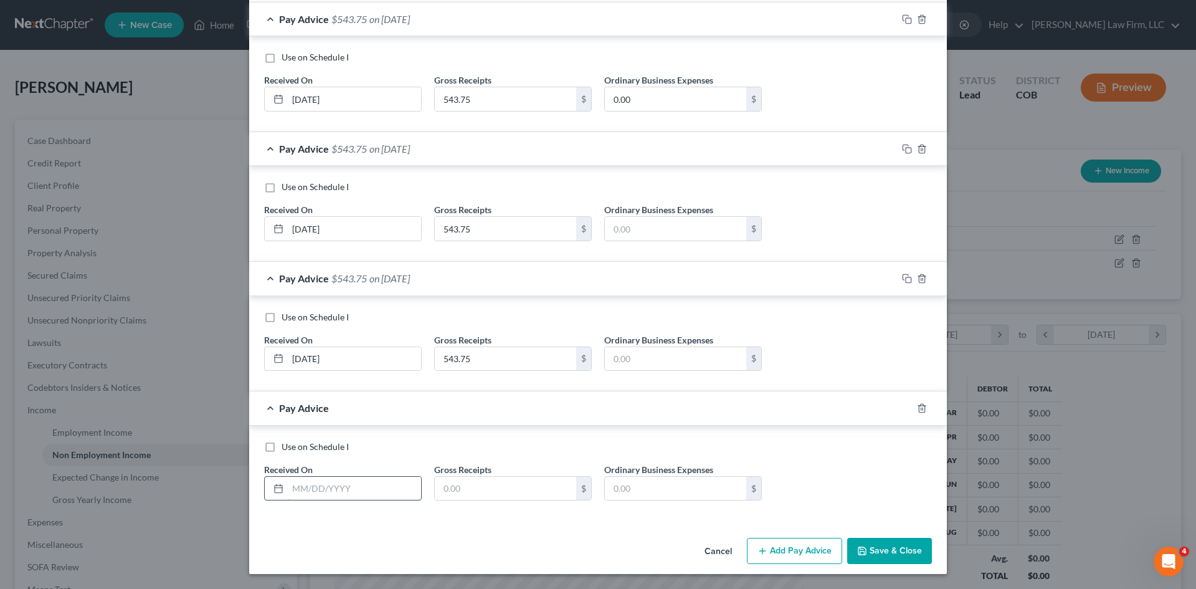
click at [361, 487] on input "text" at bounding box center [354, 489] width 133 height 24
type input "05/31/2025"
click at [474, 489] on input "text" at bounding box center [505, 489] width 141 height 24
paste input "543.75"
type input "543.75"
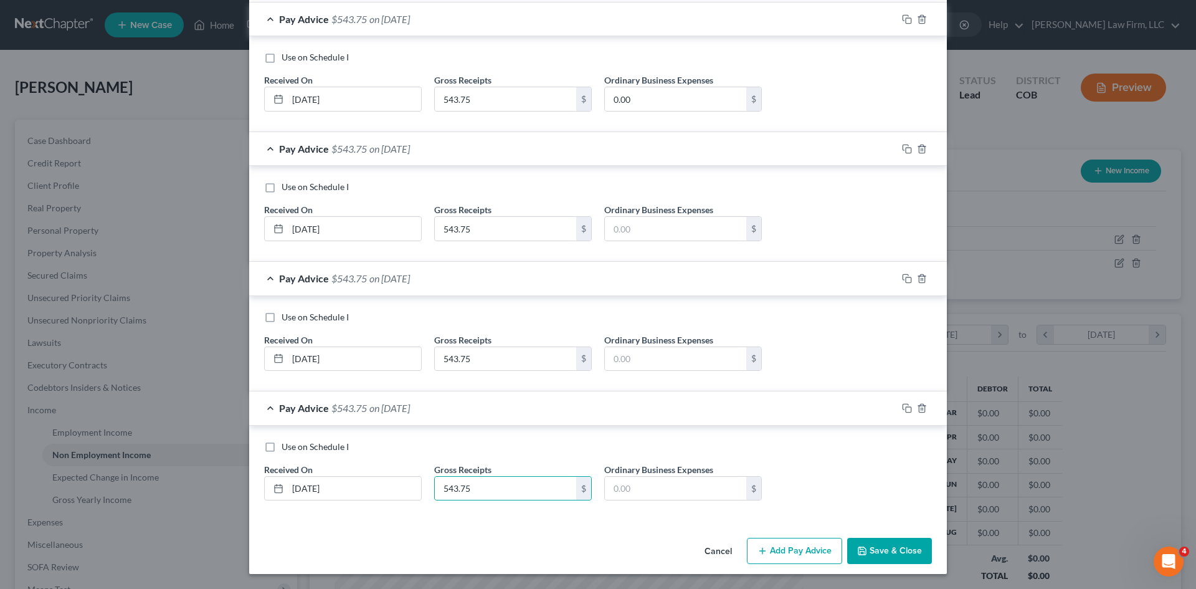
click at [783, 548] on button "Add Pay Advice" at bounding box center [794, 551] width 95 height 26
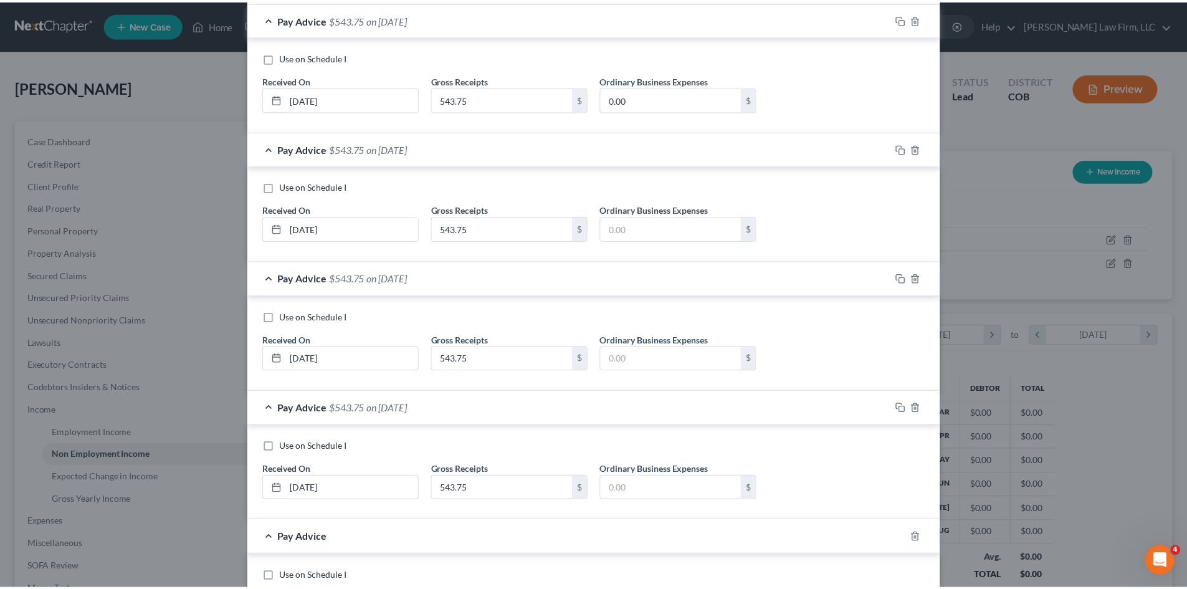
scroll to position [623, 0]
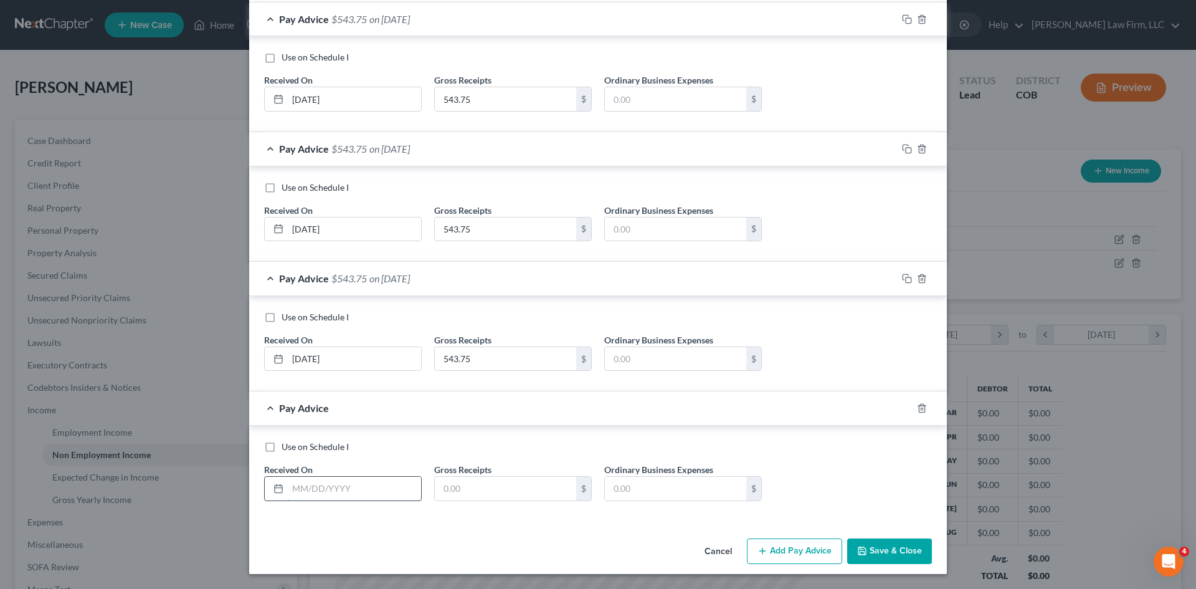
click at [324, 496] on input "text" at bounding box center [354, 489] width 133 height 24
type input "04/30/2025"
click at [485, 489] on input "text" at bounding box center [505, 489] width 141 height 24
paste input "543.75"
type input "543.75"
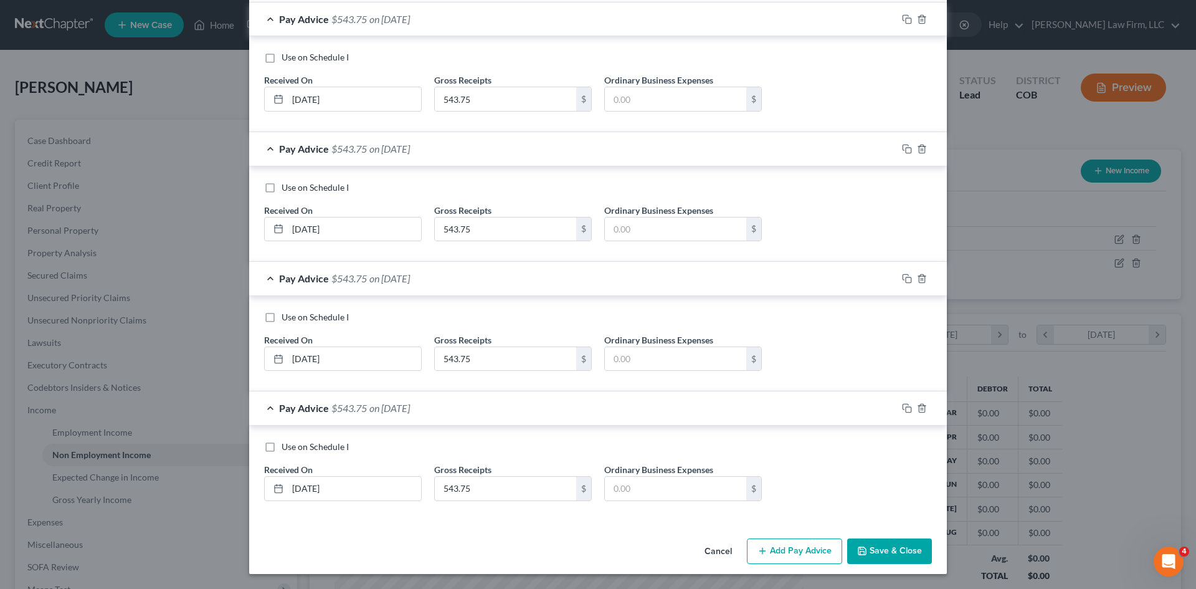
click at [878, 550] on button "Save & Close" at bounding box center [889, 551] width 85 height 26
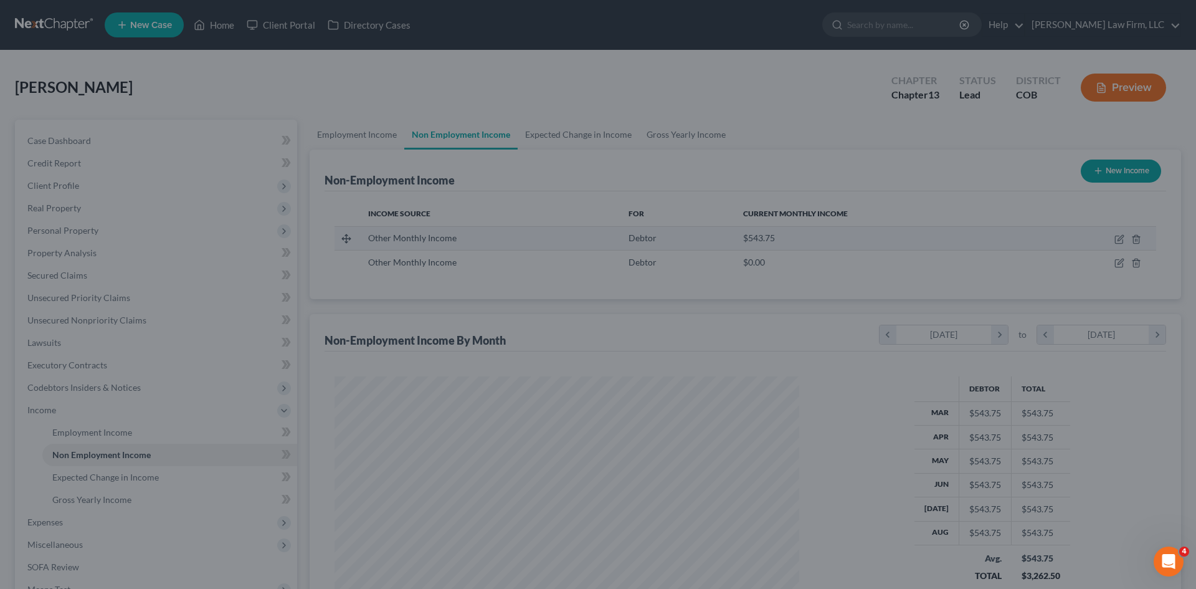
scroll to position [622833, 622575]
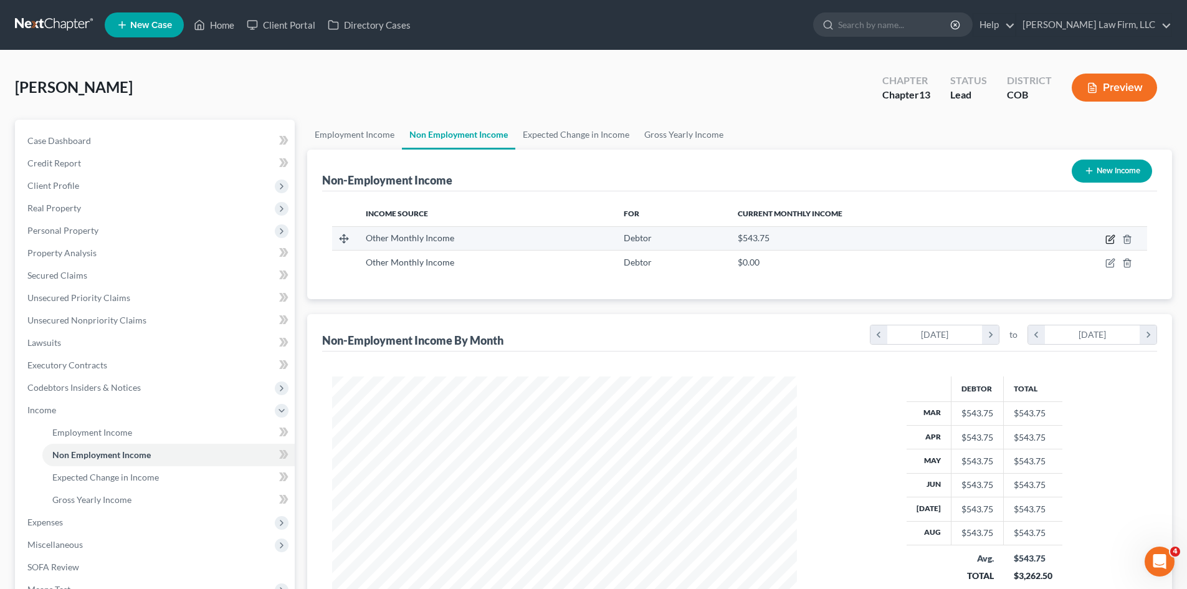
click at [1107, 242] on icon "button" at bounding box center [1109, 239] width 7 height 7
select select "13"
select select "0"
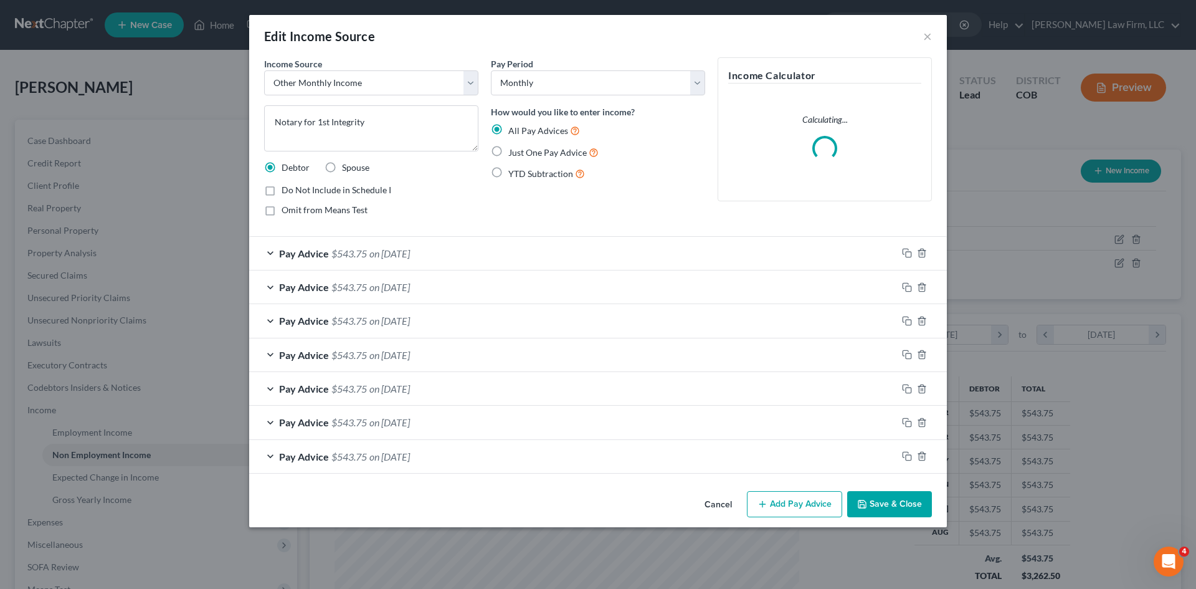
scroll to position [234, 494]
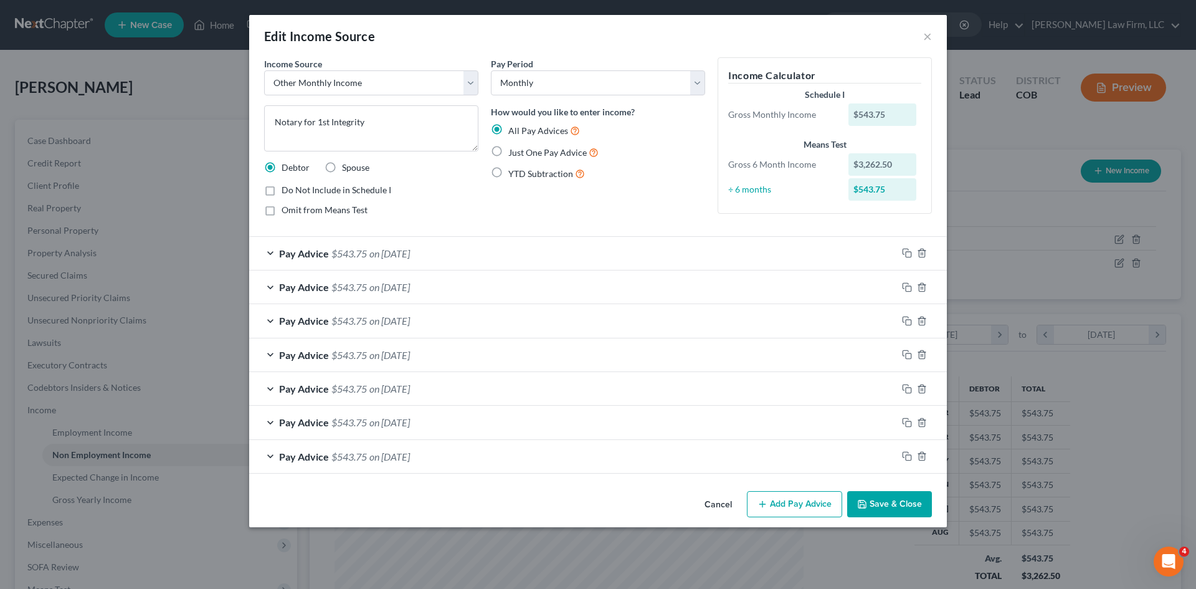
drag, startPoint x: 786, startPoint y: 506, endPoint x: 632, endPoint y: 463, distance: 159.2
click at [786, 505] on button "Add Pay Advice" at bounding box center [794, 504] width 95 height 26
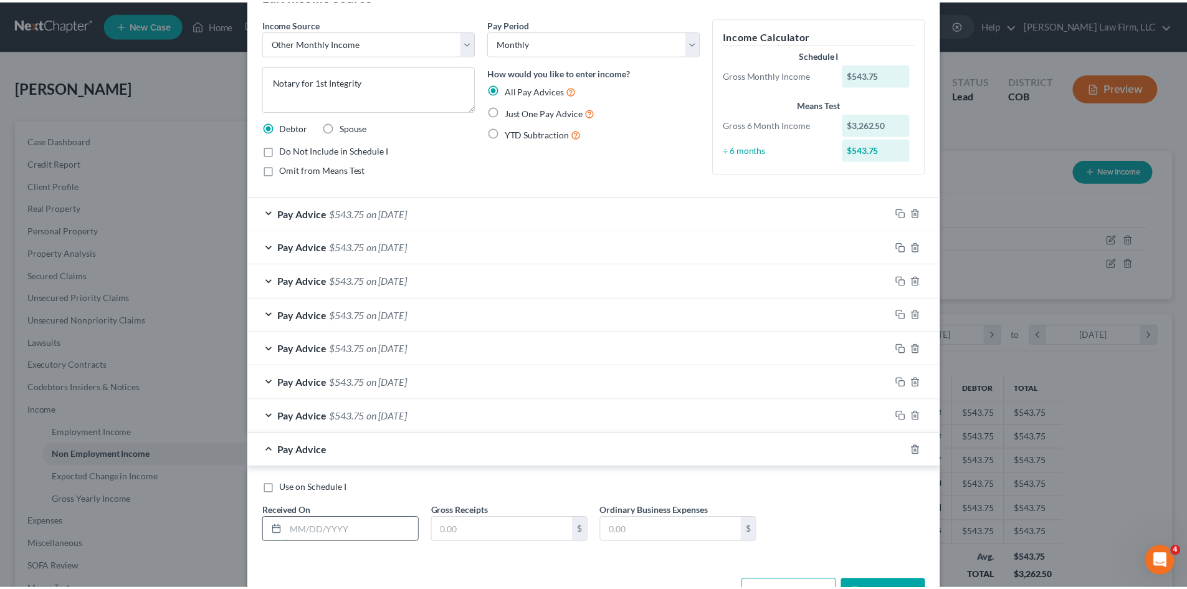
scroll to position [82, 0]
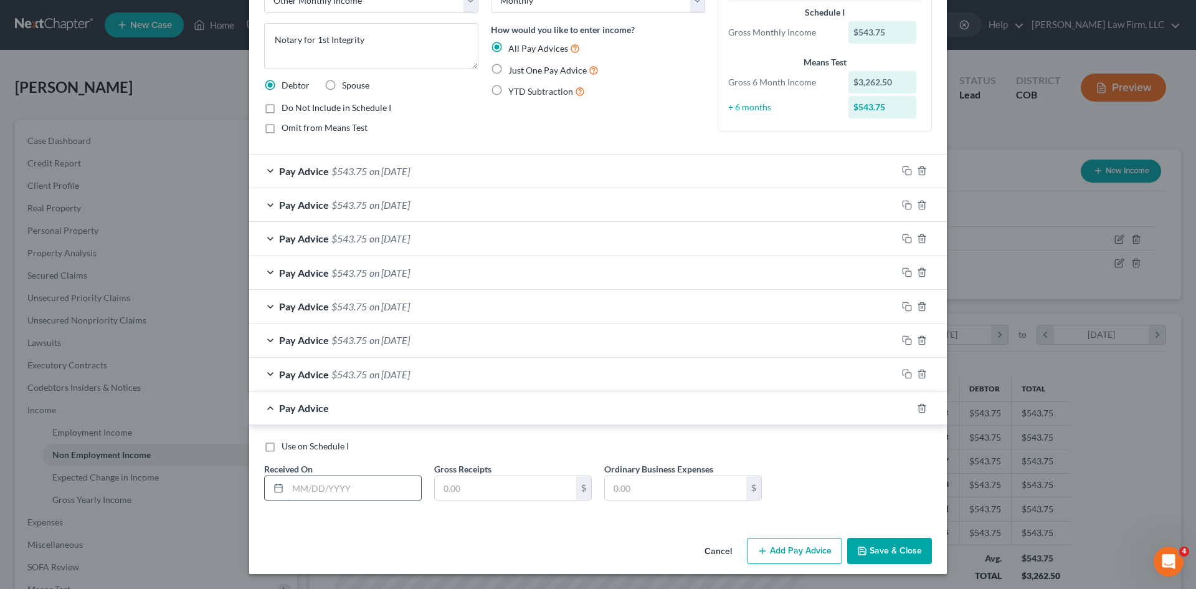
click at [346, 487] on input "text" at bounding box center [354, 488] width 133 height 24
type input "01/31/2025"
click at [490, 500] on input "text" at bounding box center [505, 488] width 141 height 24
paste input "543.75"
type input "543.75"
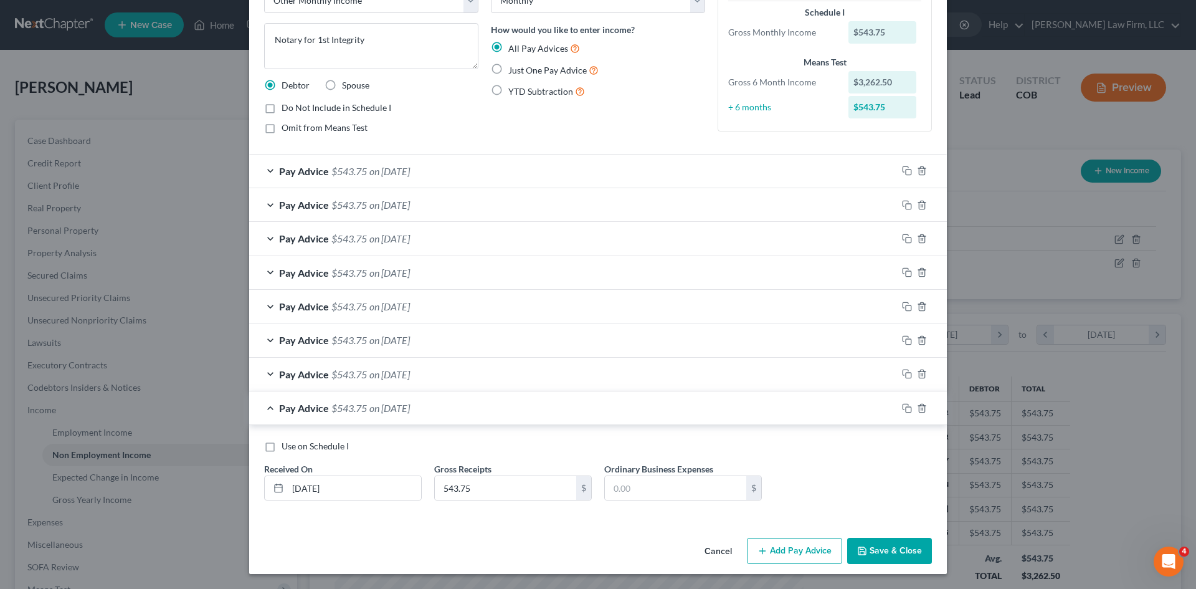
click at [899, 556] on button "Save & Close" at bounding box center [889, 551] width 85 height 26
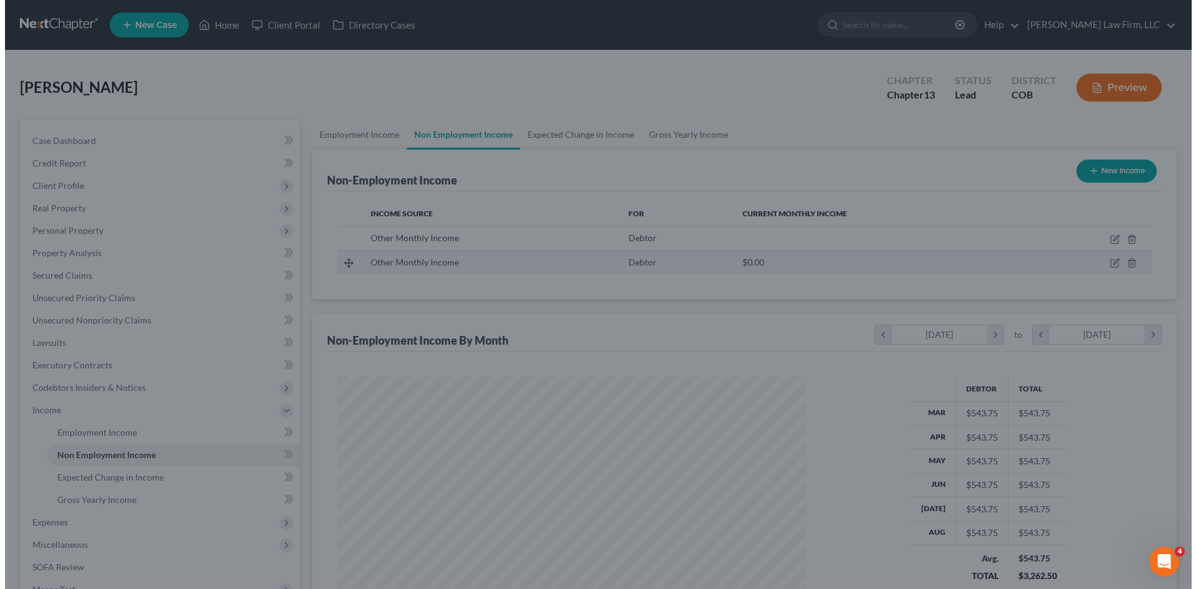
scroll to position [622833, 622575]
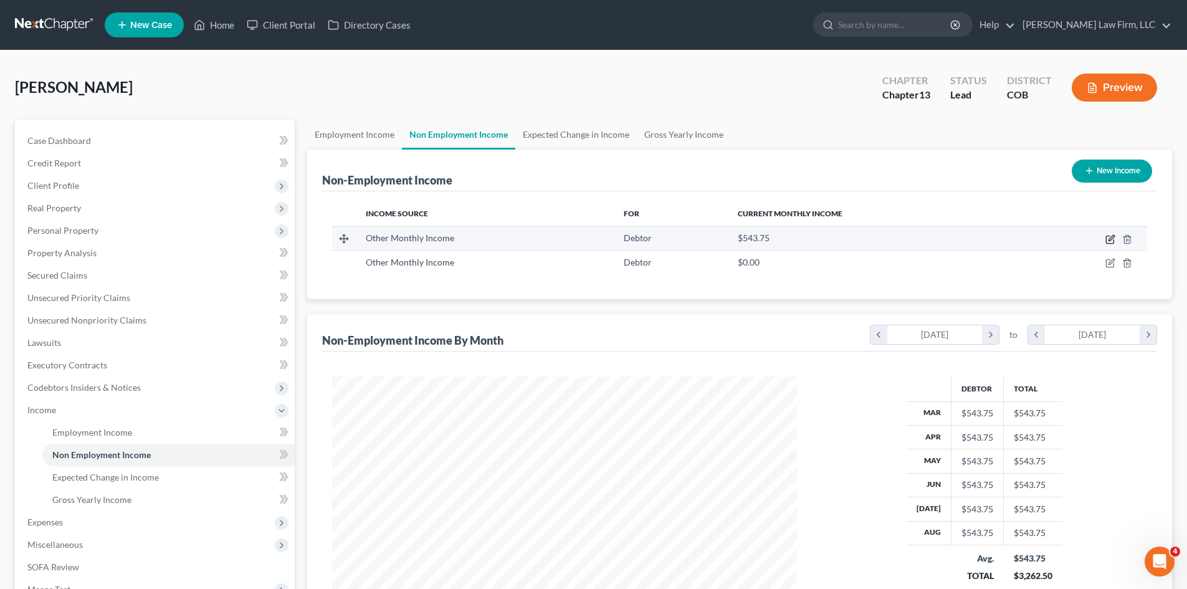
click at [1112, 242] on icon "button" at bounding box center [1110, 239] width 10 height 10
select select "13"
select select "0"
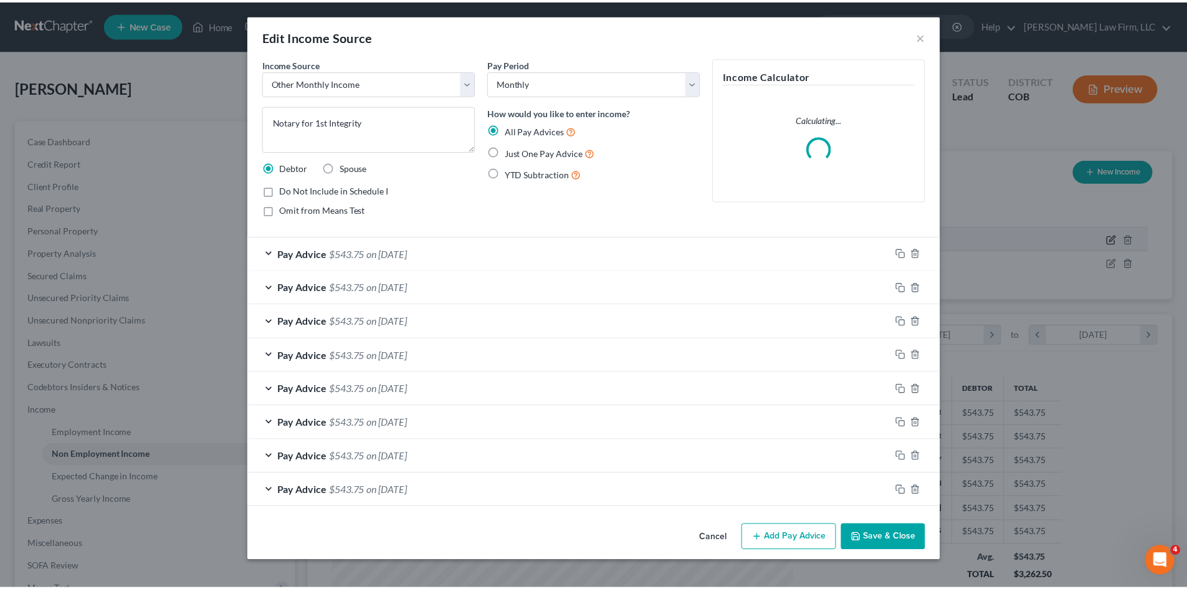
scroll to position [234, 494]
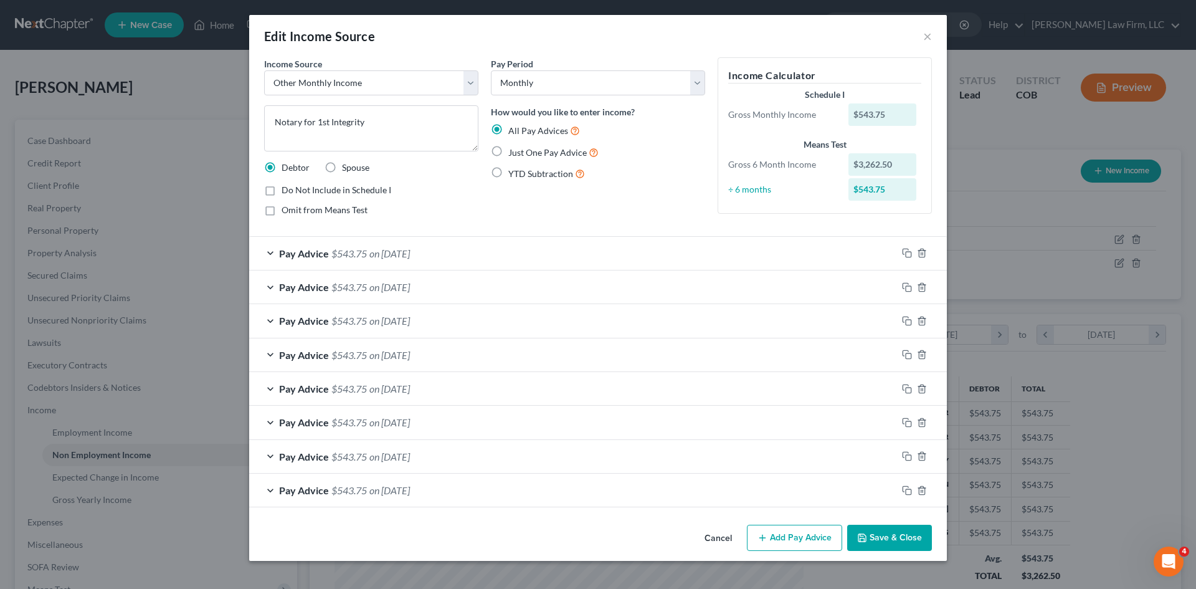
click at [877, 538] on button "Save & Close" at bounding box center [889, 538] width 85 height 26
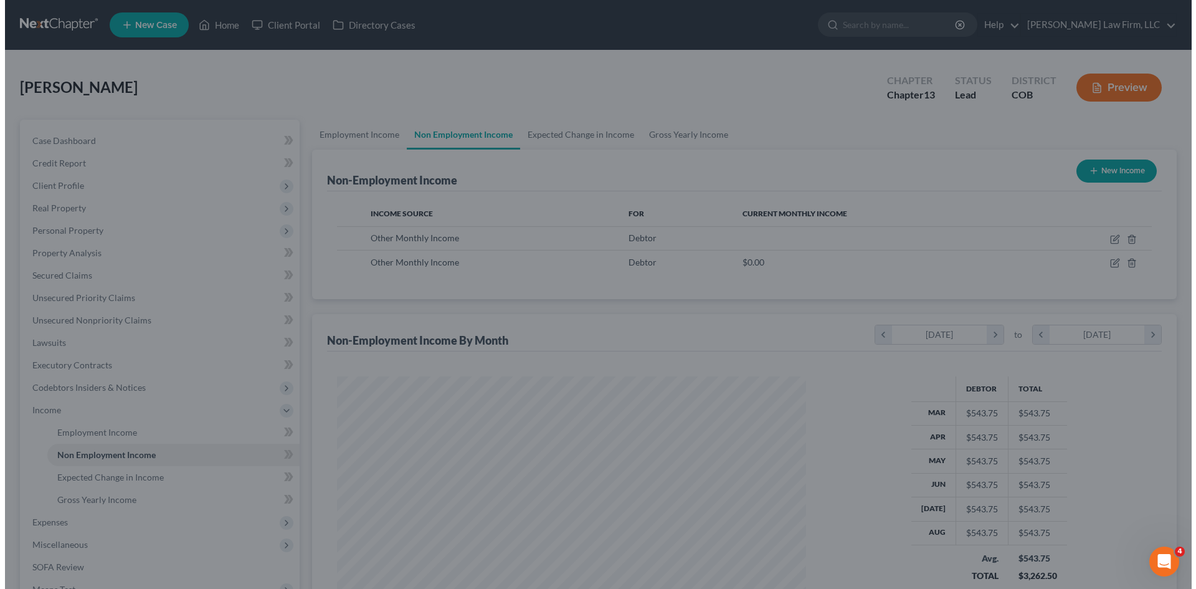
scroll to position [622833, 622575]
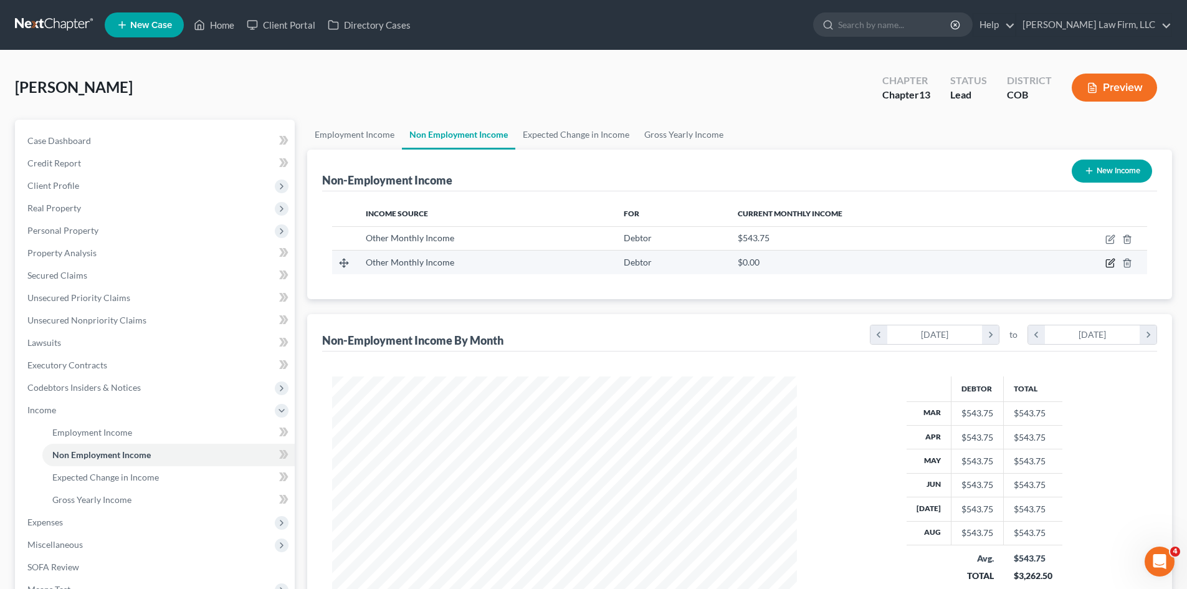
click at [1108, 261] on icon "button" at bounding box center [1110, 263] width 10 height 10
select select "13"
select select "0"
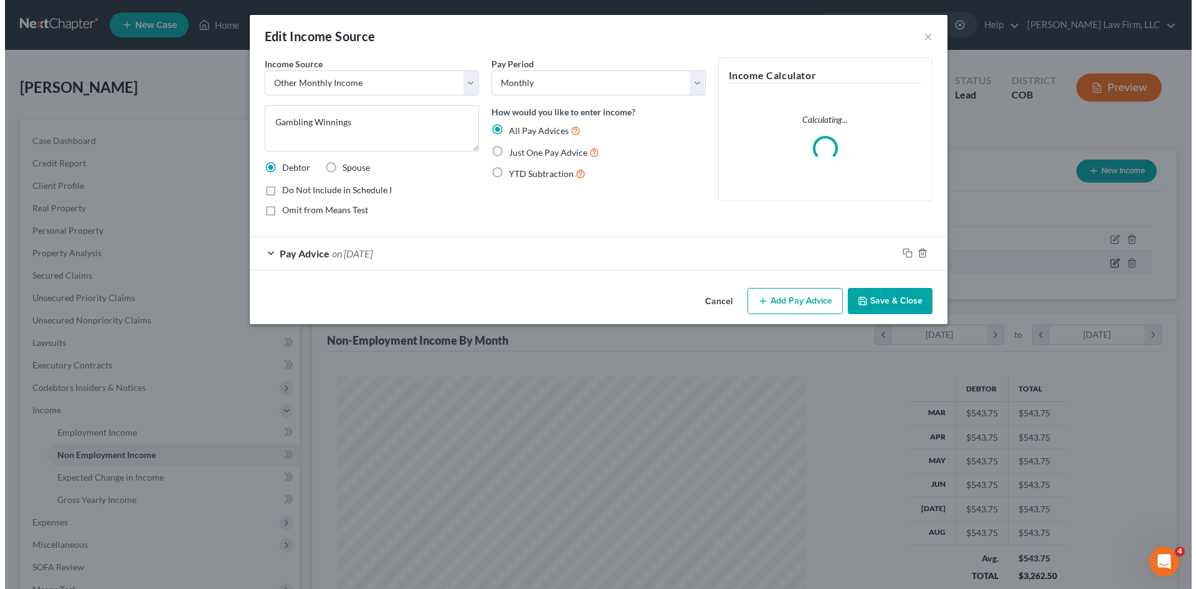
scroll to position [234, 494]
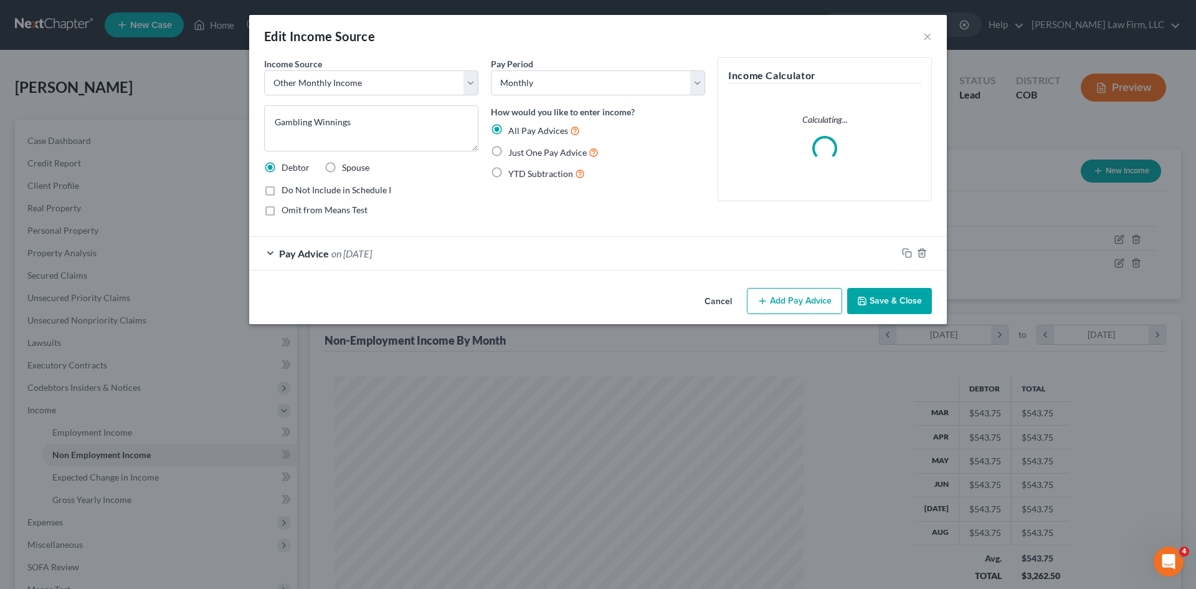
click at [786, 296] on button "Add Pay Advice" at bounding box center [794, 301] width 95 height 26
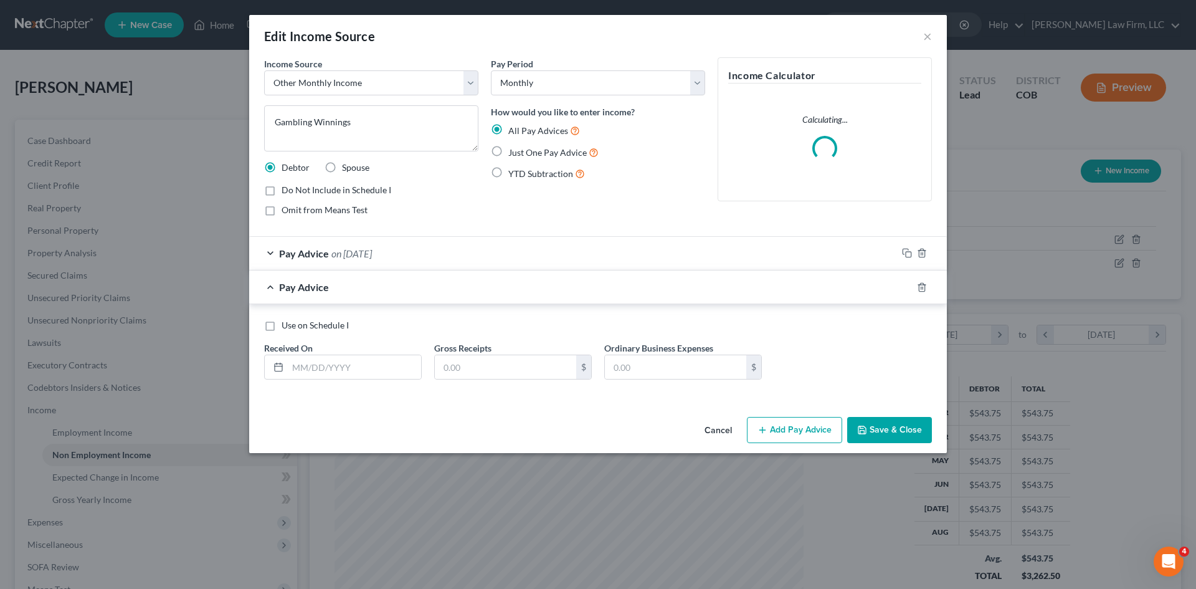
click at [450, 252] on div "Pay Advice on 08/28/2025" at bounding box center [573, 253] width 648 height 33
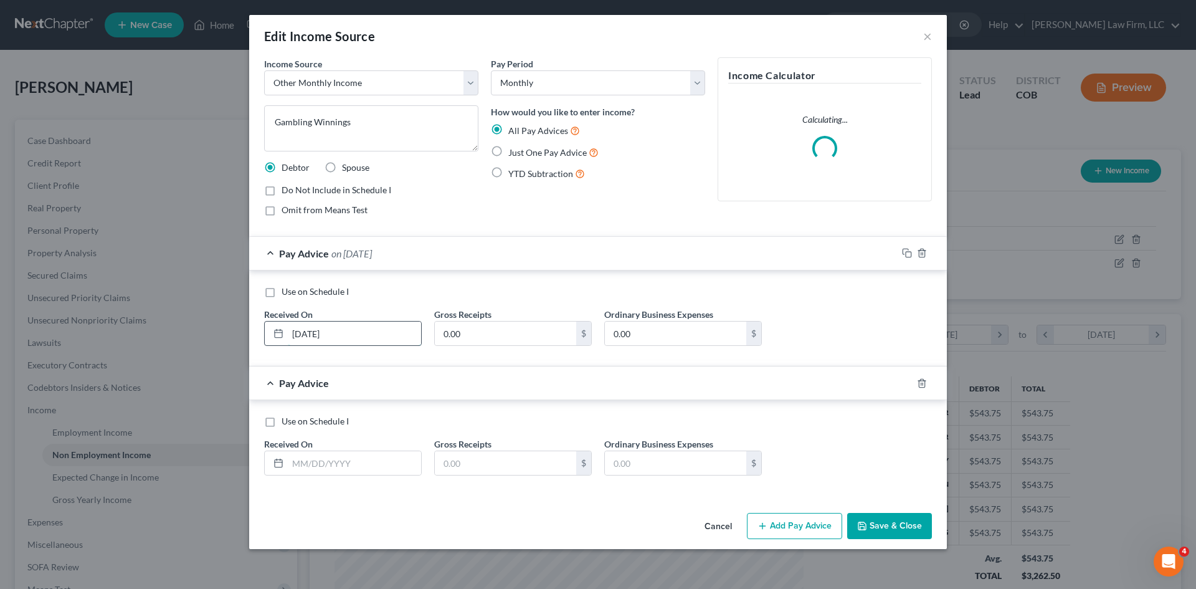
drag, startPoint x: 363, startPoint y: 331, endPoint x: 269, endPoint y: 334, distance: 93.5
click at [269, 334] on div "08/28/2025" at bounding box center [343, 333] width 158 height 25
type input "01/31/2025"
click at [377, 471] on input "text" at bounding box center [354, 463] width 133 height 24
type input "[DATE]"
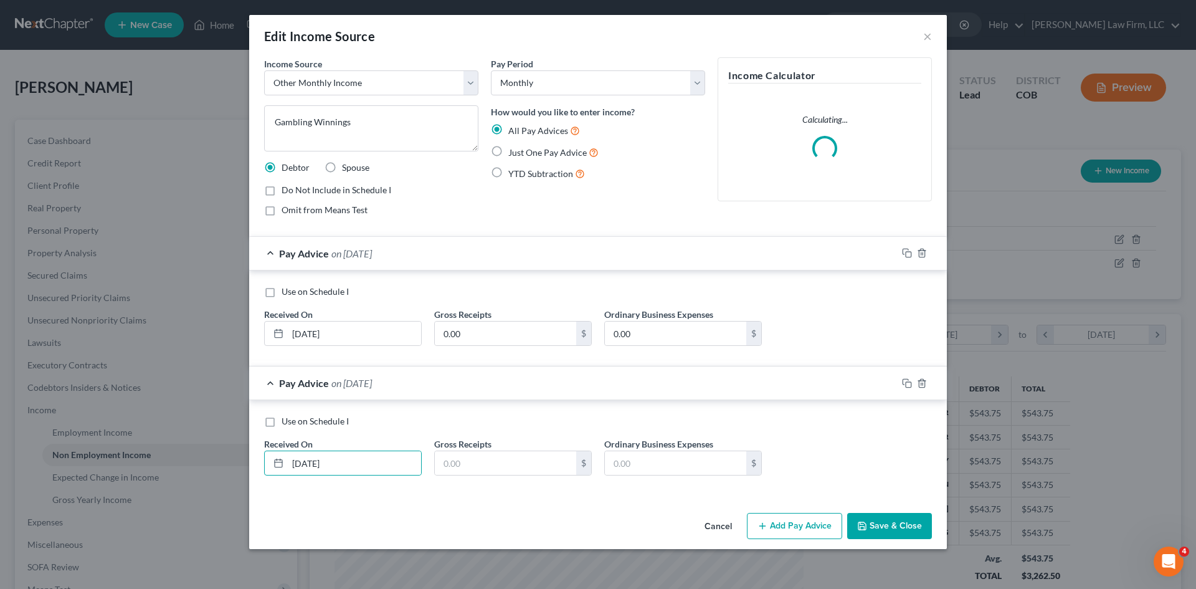
click at [788, 526] on button "Add Pay Advice" at bounding box center [794, 526] width 95 height 26
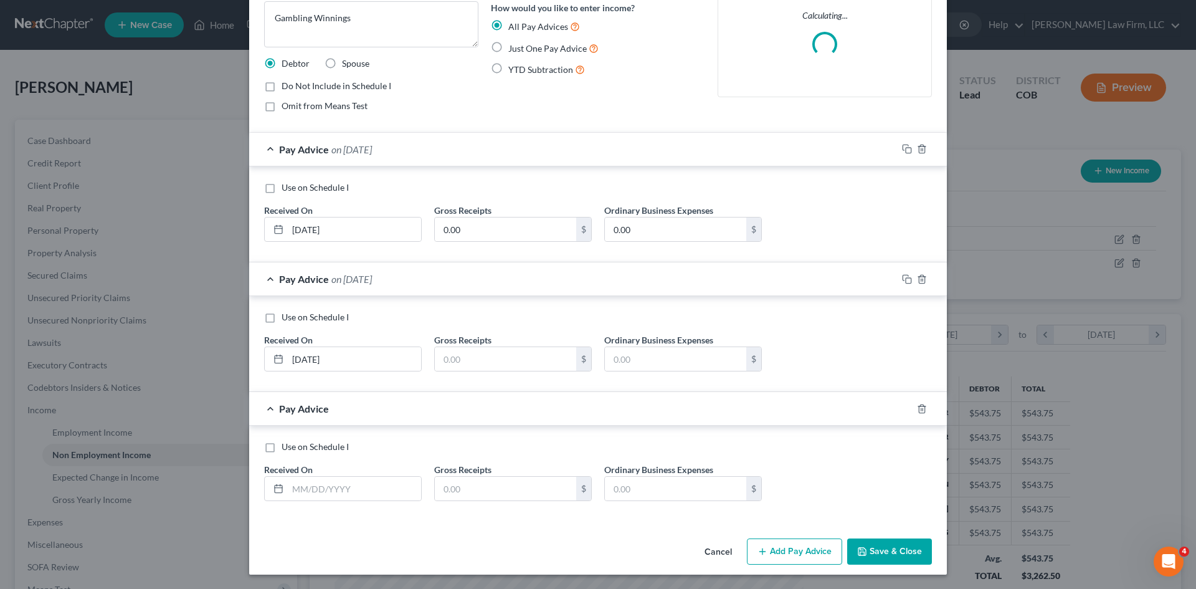
scroll to position [105, 0]
click at [363, 482] on input "text" at bounding box center [354, 488] width 133 height 24
type input "03/31/2025"
drag, startPoint x: 793, startPoint y: 548, endPoint x: 740, endPoint y: 515, distance: 61.9
click at [791, 548] on button "Add Pay Advice" at bounding box center [794, 551] width 95 height 26
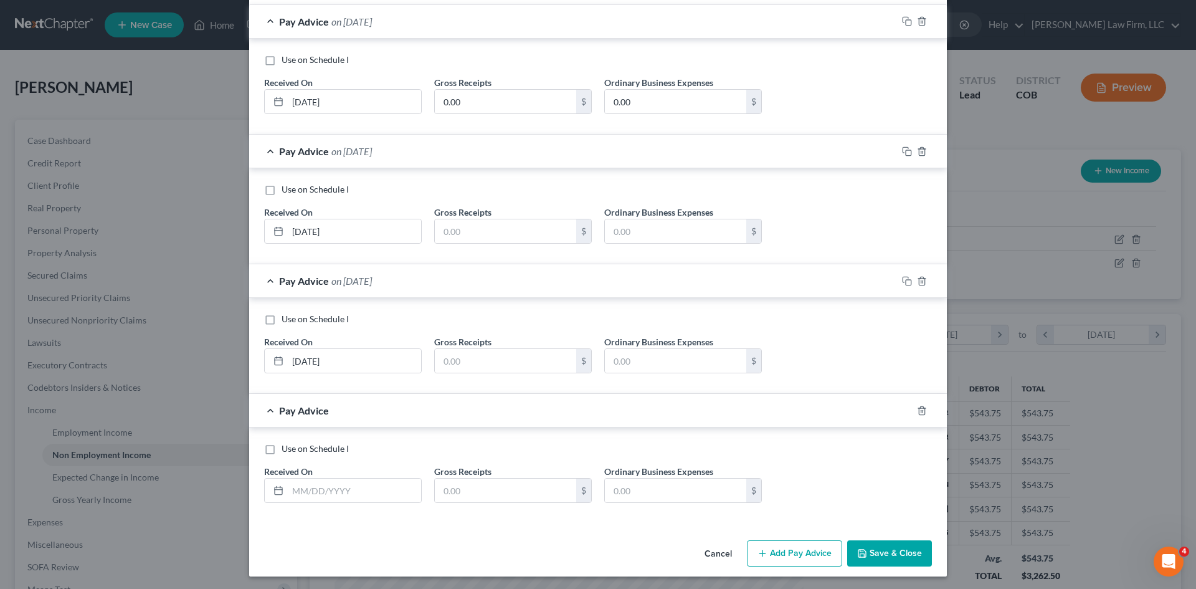
scroll to position [234, 0]
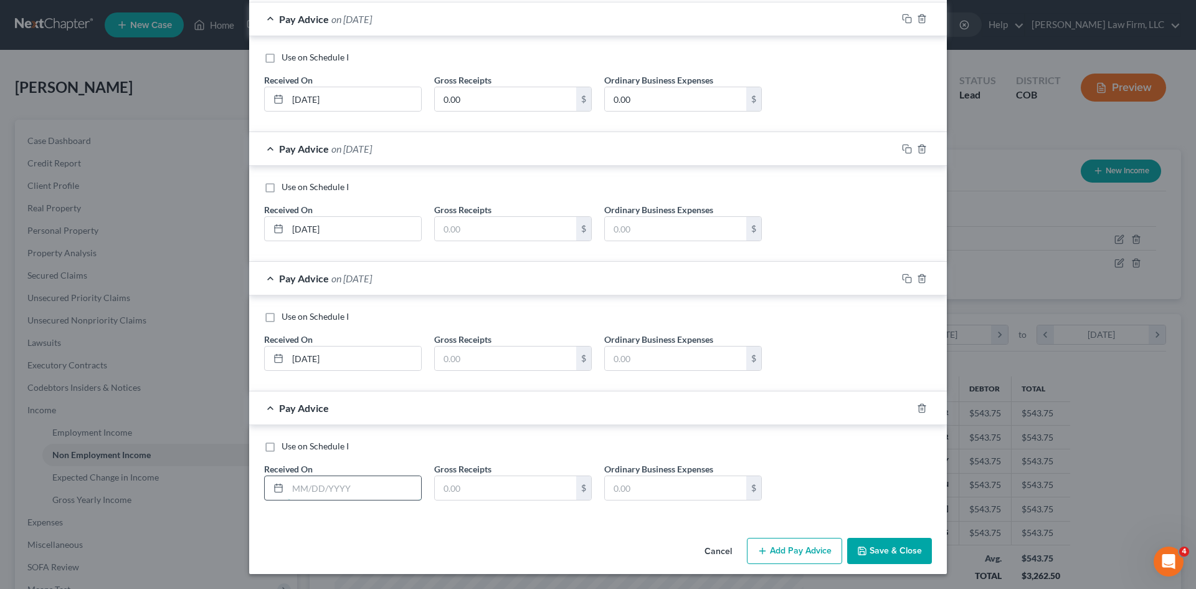
click at [336, 491] on input "text" at bounding box center [354, 488] width 133 height 24
type input "04/30/2025"
click at [803, 555] on button "Add Pay Advice" at bounding box center [794, 551] width 95 height 26
click at [352, 488] on input "text" at bounding box center [354, 489] width 133 height 24
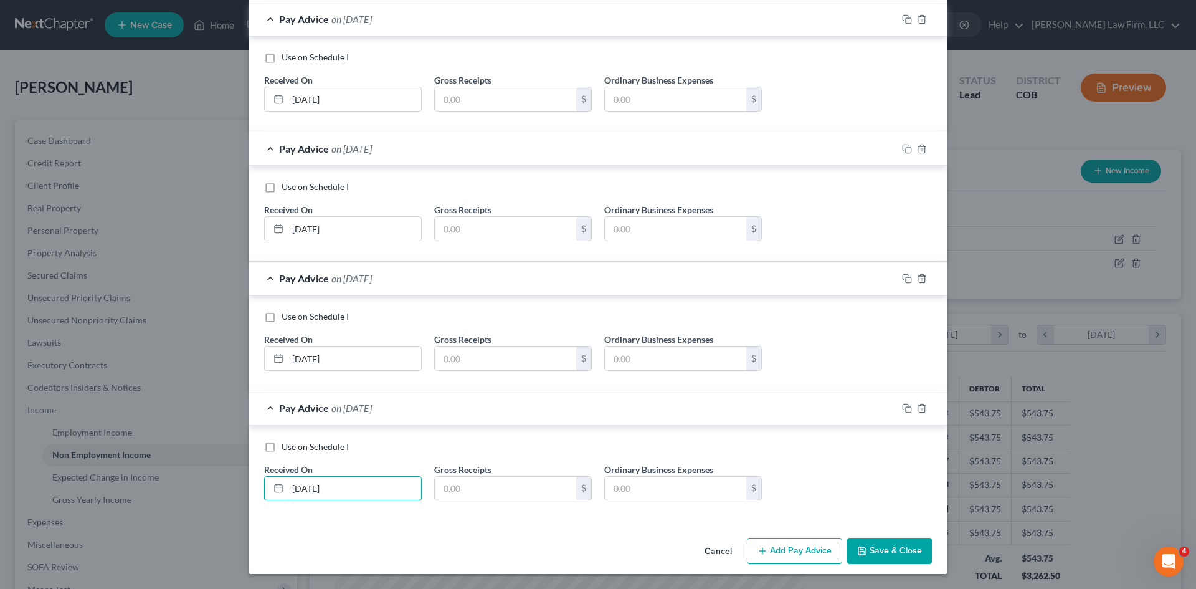
type input "05/31/2025"
drag, startPoint x: 804, startPoint y: 556, endPoint x: 648, endPoint y: 510, distance: 162.3
click at [798, 551] on button "Add Pay Advice" at bounding box center [794, 551] width 95 height 26
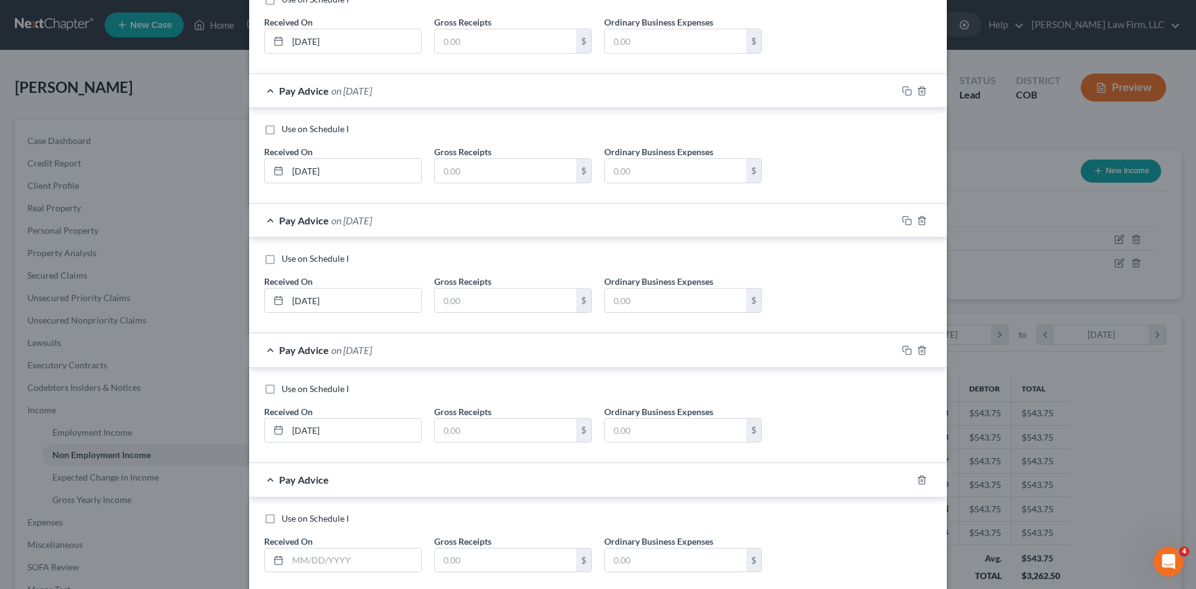
scroll to position [493, 0]
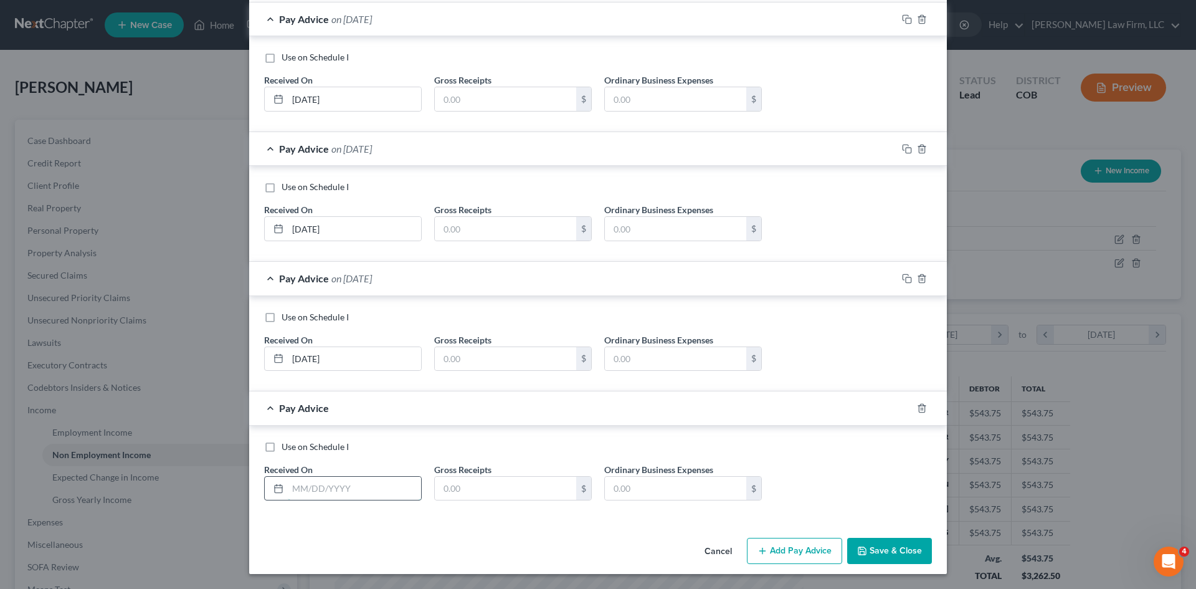
click at [345, 486] on input "text" at bounding box center [354, 489] width 133 height 24
type input "06/30/2025"
click at [798, 553] on button "Add Pay Advice" at bounding box center [794, 551] width 95 height 26
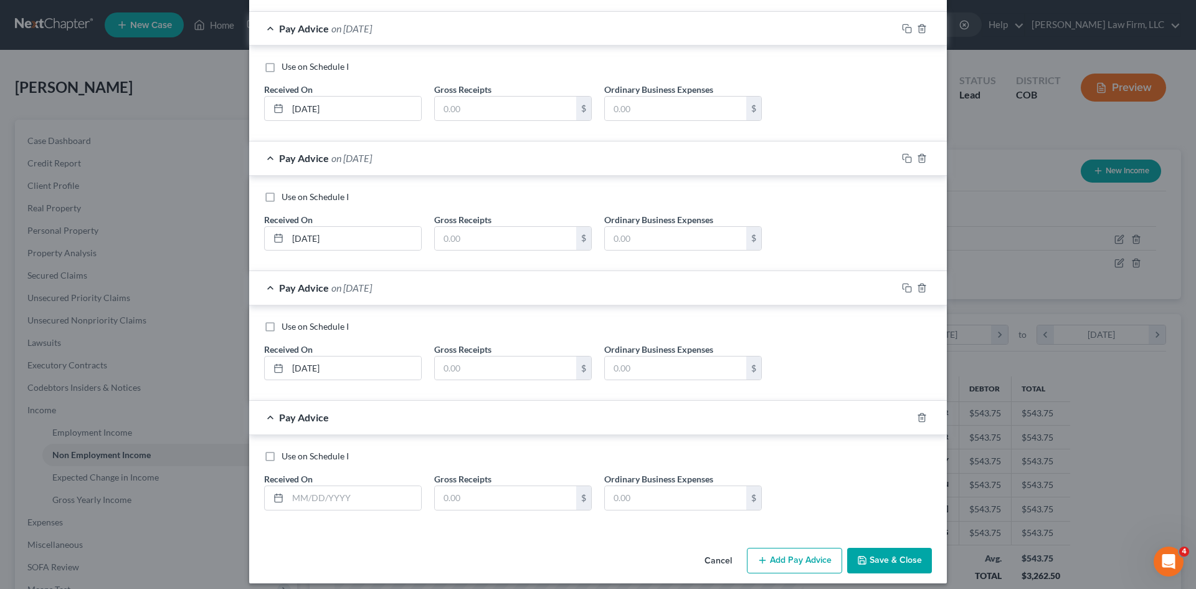
scroll to position [623, 0]
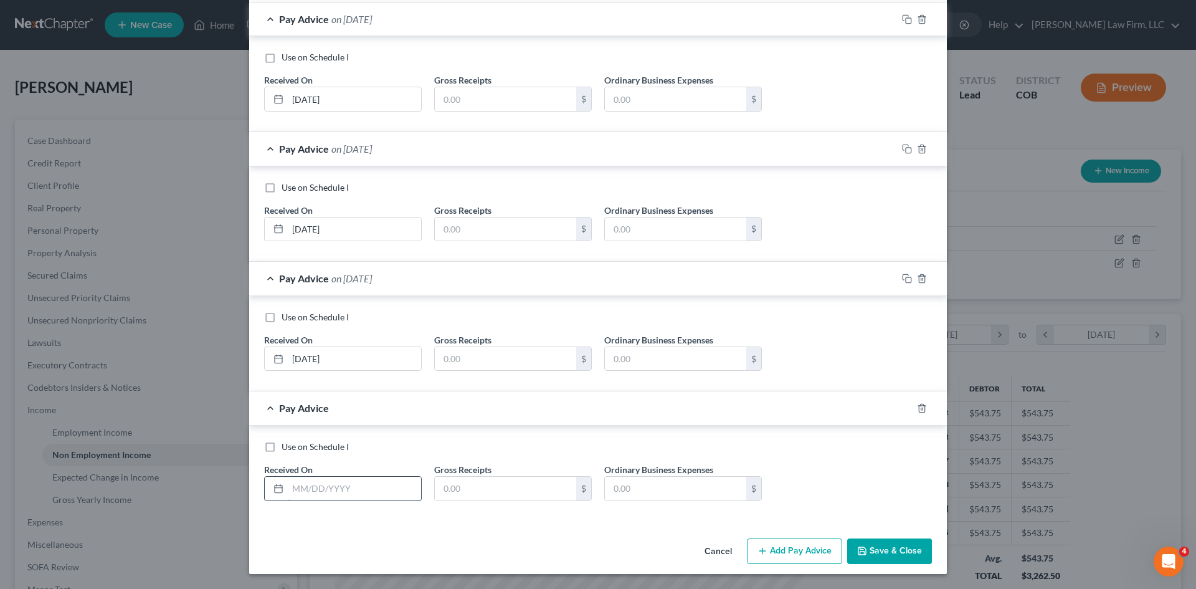
click at [322, 483] on input "text" at bounding box center [354, 489] width 133 height 24
type input "07/31/2025"
click at [804, 548] on button "Add Pay Advice" at bounding box center [794, 551] width 95 height 26
click at [902, 549] on button "Save & Close" at bounding box center [889, 551] width 85 height 26
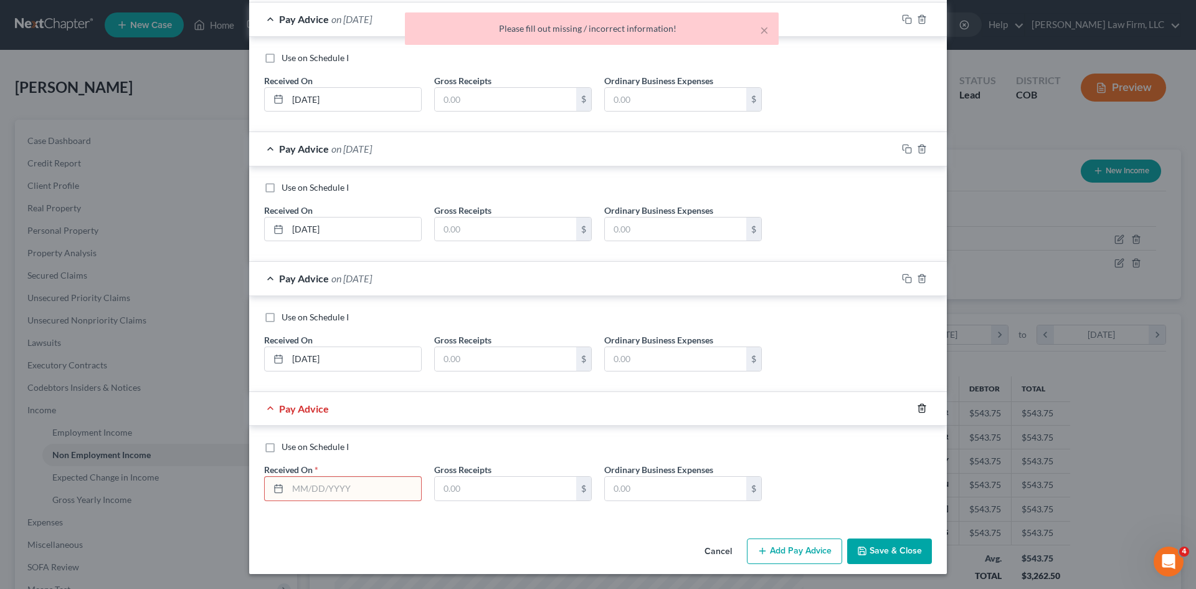
click at [917, 406] on icon "button" at bounding box center [922, 408] width 10 height 10
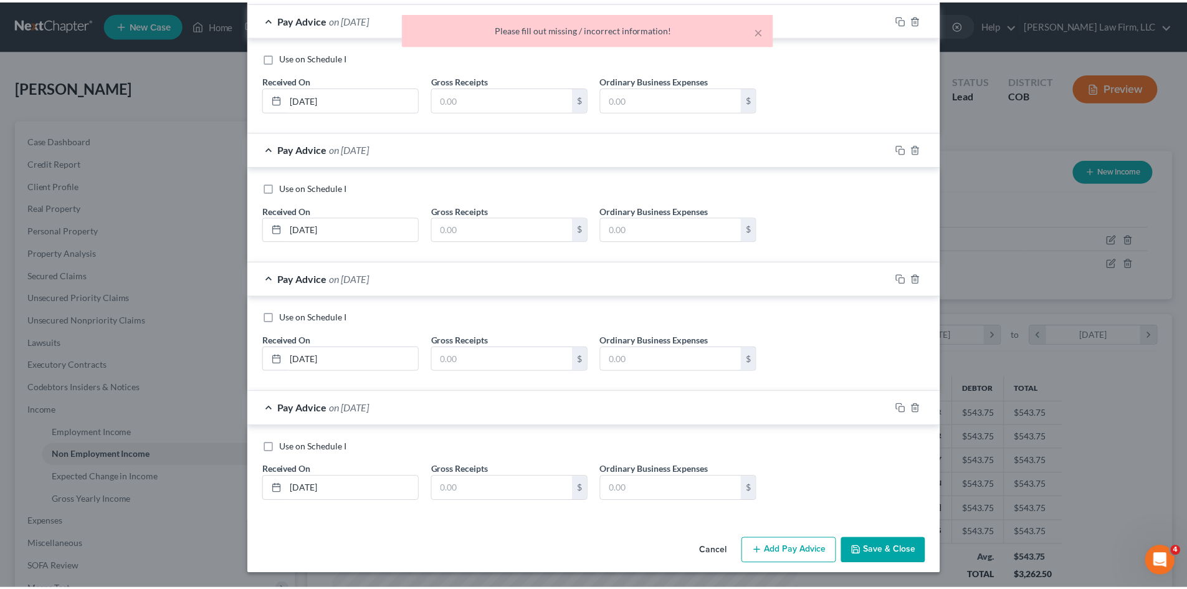
scroll to position [623, 0]
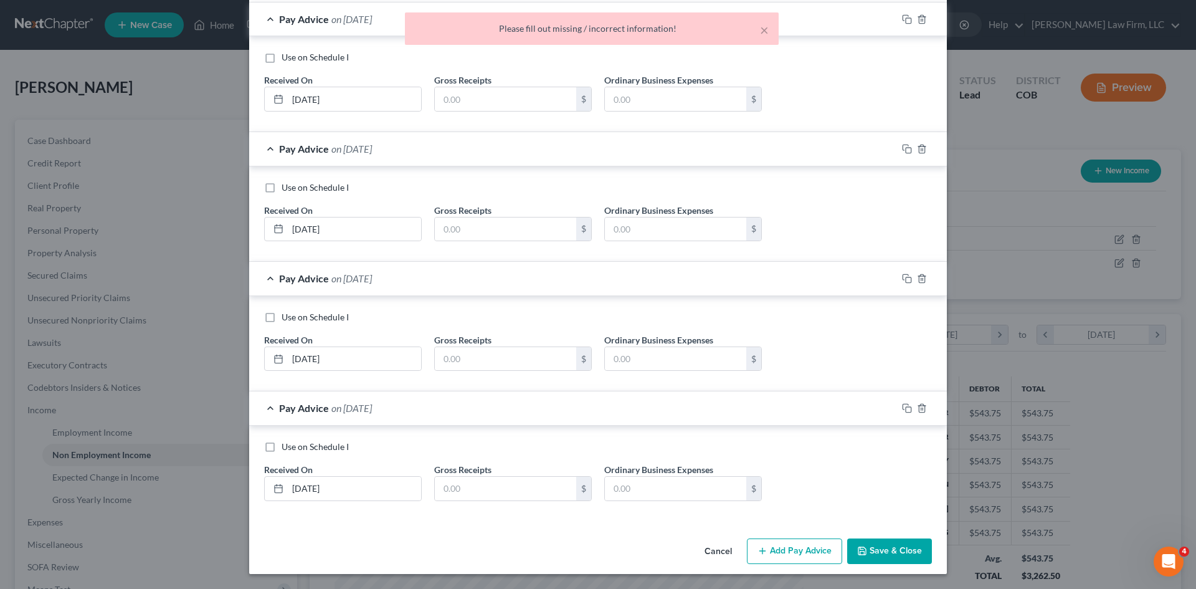
click at [876, 546] on button "Save & Close" at bounding box center [889, 551] width 85 height 26
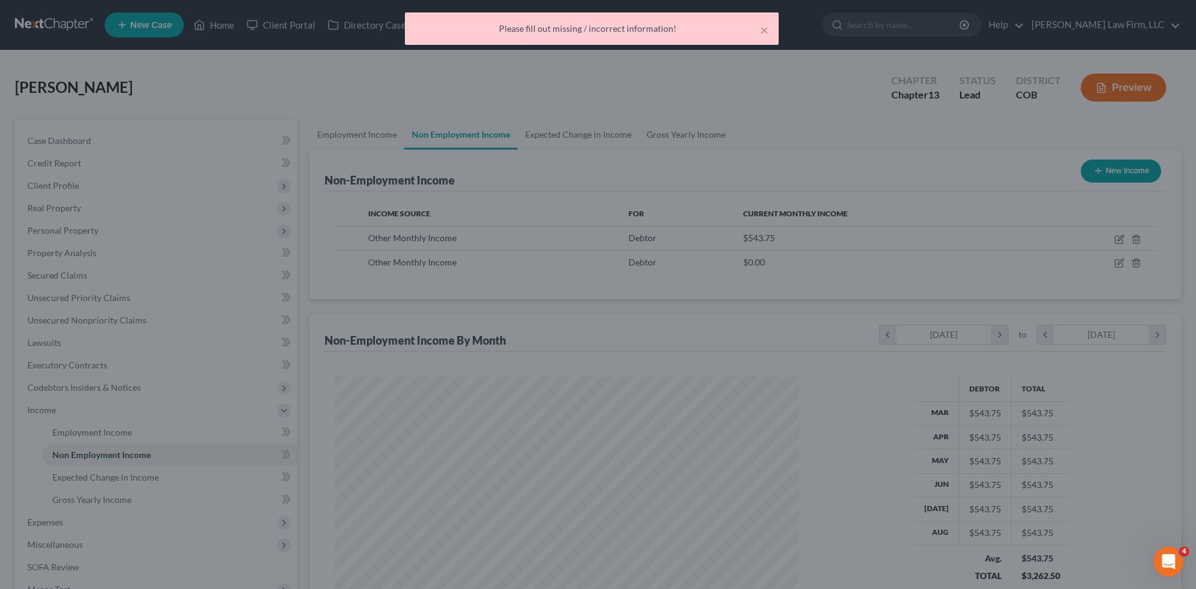
scroll to position [622833, 622575]
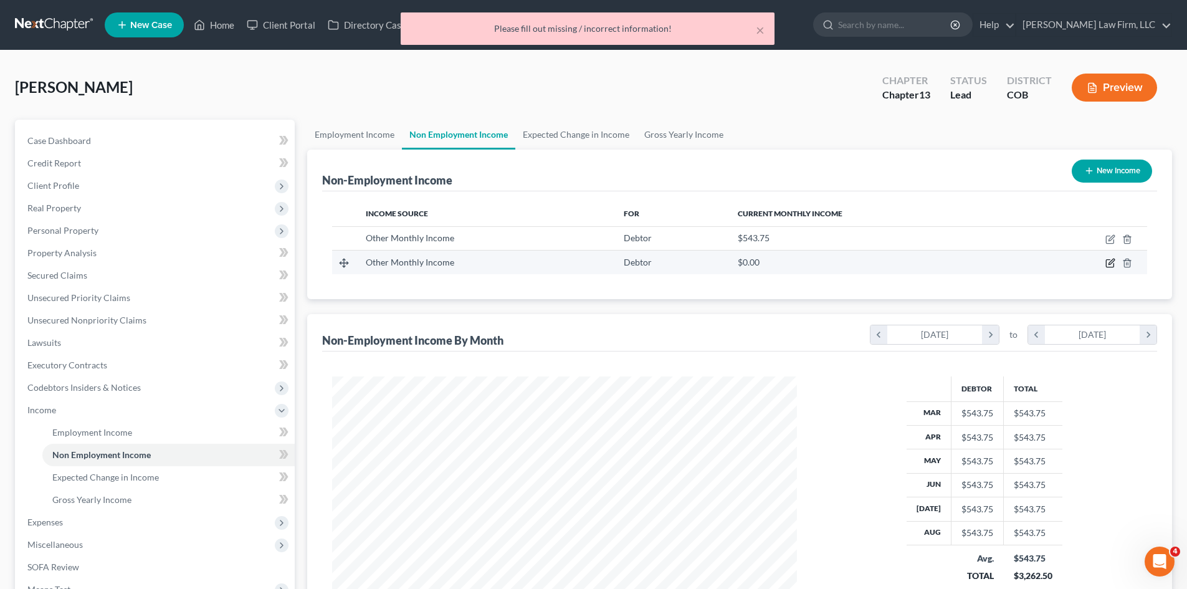
click at [1110, 263] on icon "button" at bounding box center [1111, 262] width 6 height 6
select select "13"
select select "0"
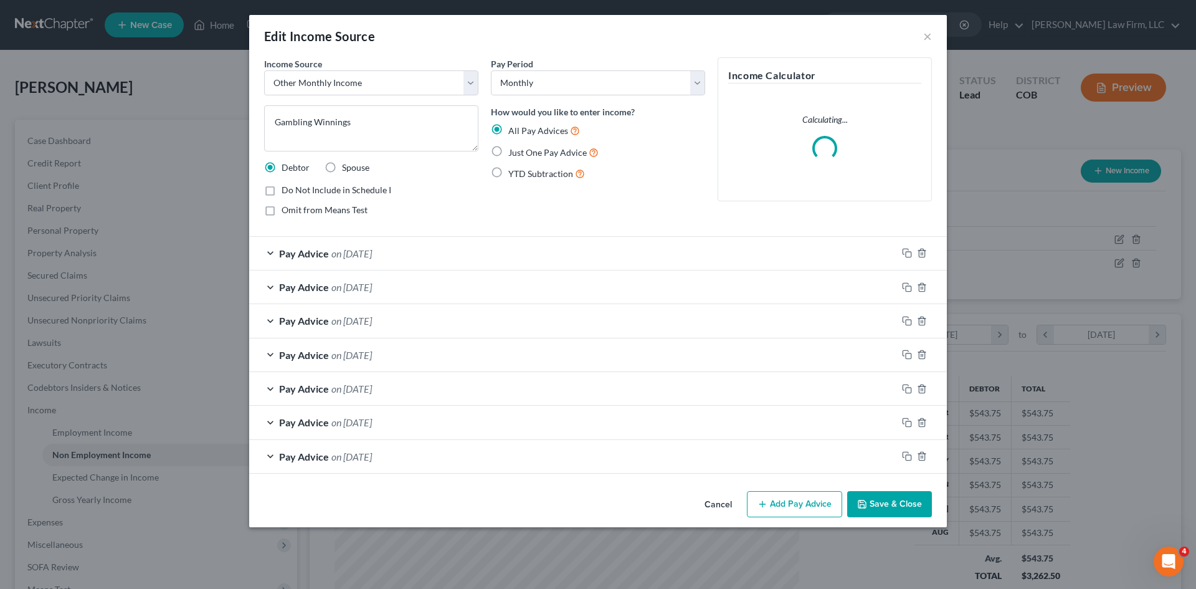
scroll to position [234, 494]
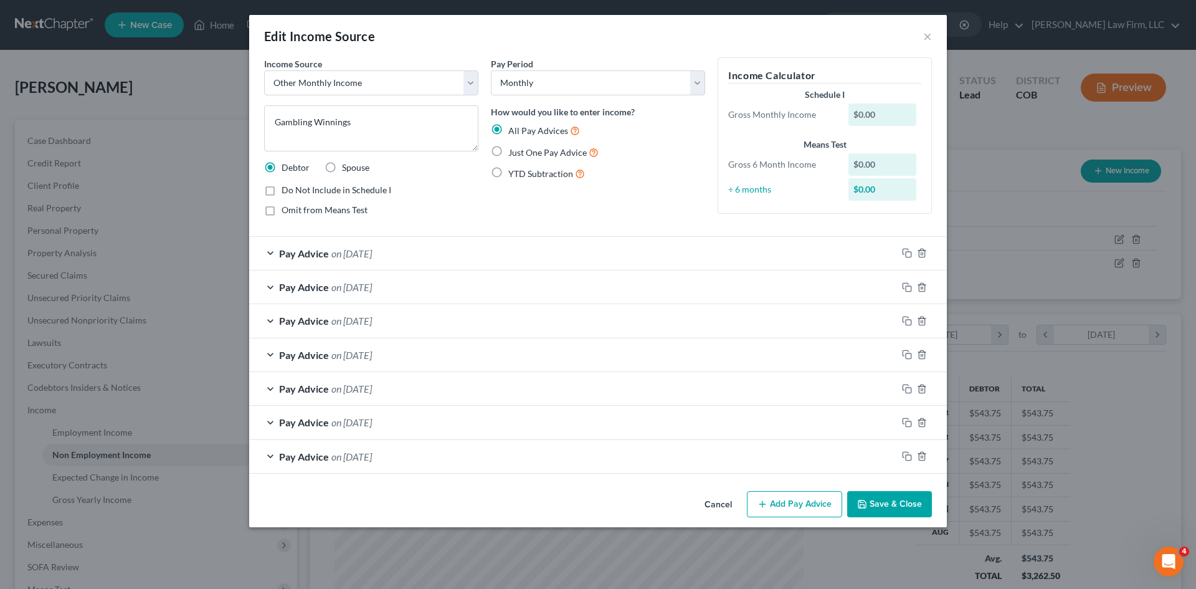
click at [807, 498] on button "Add Pay Advice" at bounding box center [794, 504] width 95 height 26
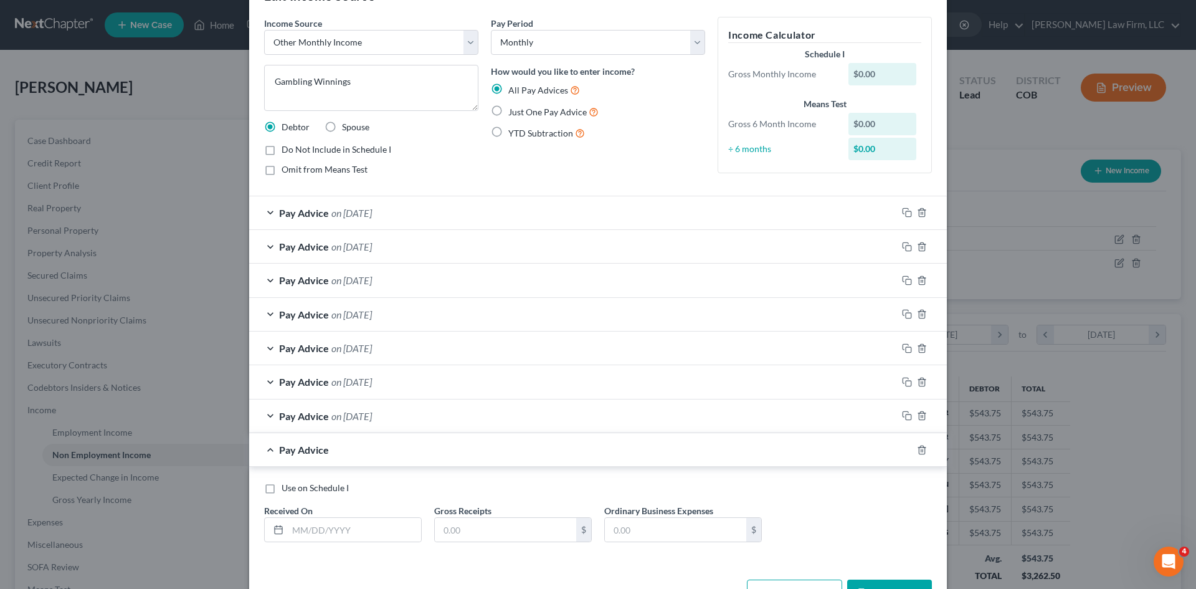
scroll to position [82, 0]
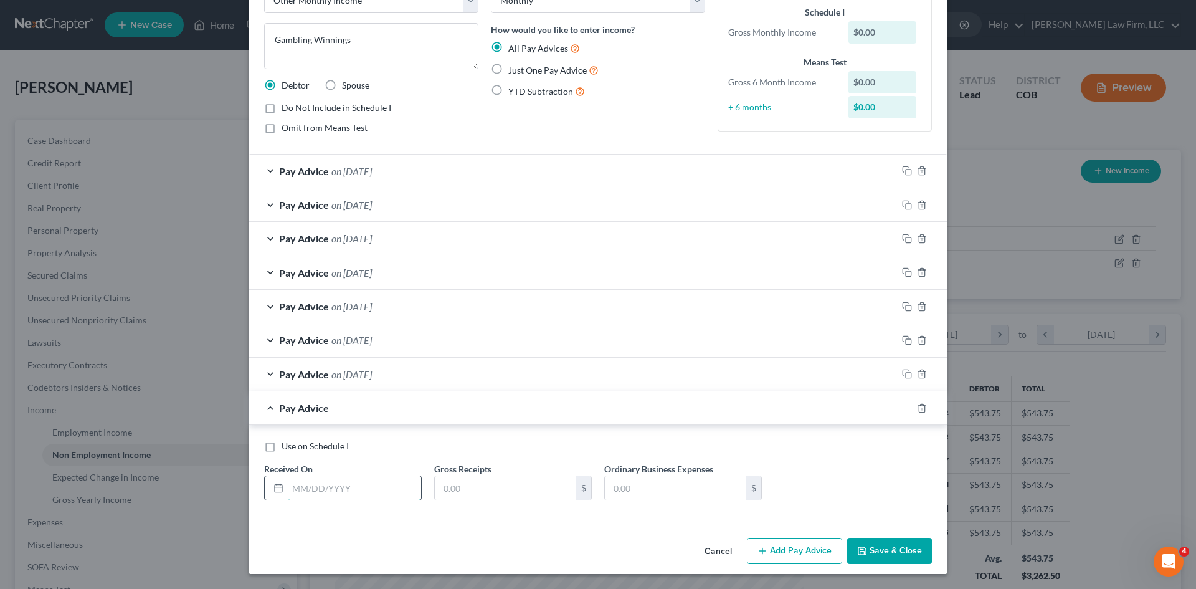
click at [390, 488] on input "text" at bounding box center [354, 488] width 133 height 24
type input "08/31/2025"
click at [484, 490] on input "text" at bounding box center [505, 488] width 141 height 24
click at [743, 179] on div "Pay Advice on 07/31/2025" at bounding box center [573, 171] width 648 height 33
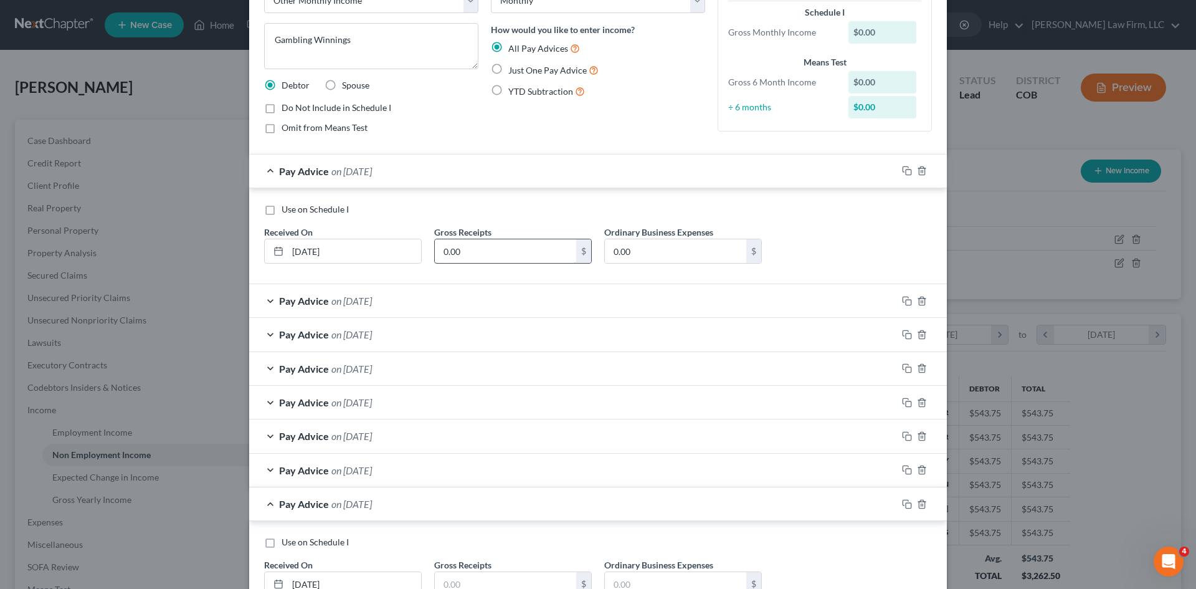
click at [484, 251] on input "0.00" at bounding box center [505, 251] width 141 height 24
paste input "65.66"
type input "65.66"
click at [485, 293] on div "Pay Advice on 06/30/2025" at bounding box center [573, 300] width 648 height 33
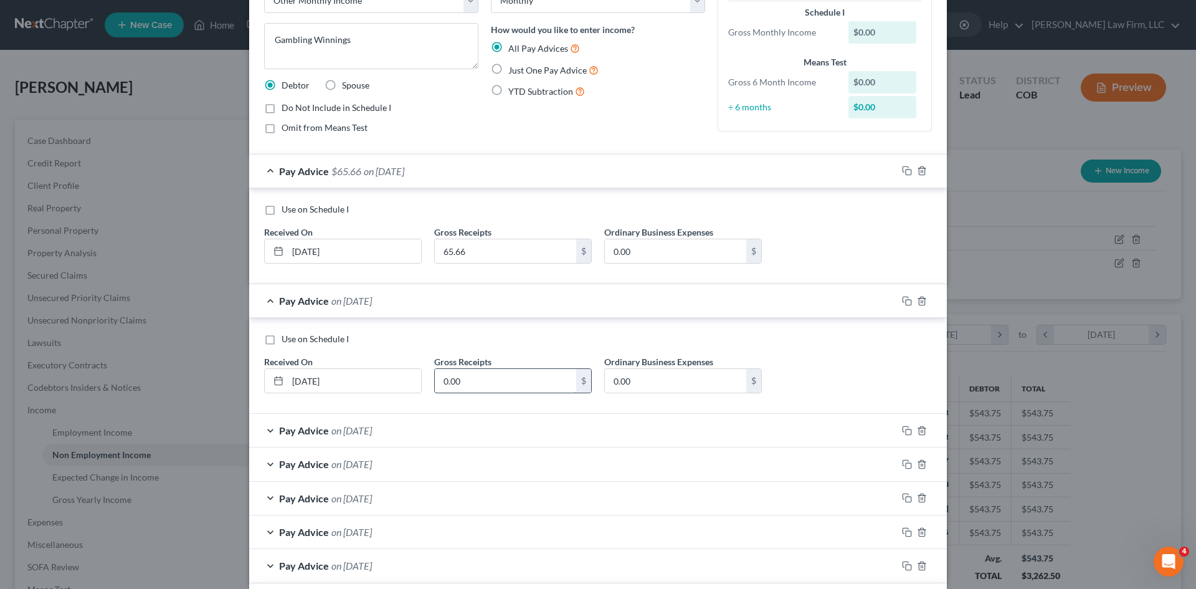
click at [475, 379] on input "0.00" at bounding box center [505, 381] width 141 height 24
paste input "65.66"
type input "65.66"
click at [474, 421] on div "Pay Advice on 05/31/2025" at bounding box center [573, 430] width 648 height 33
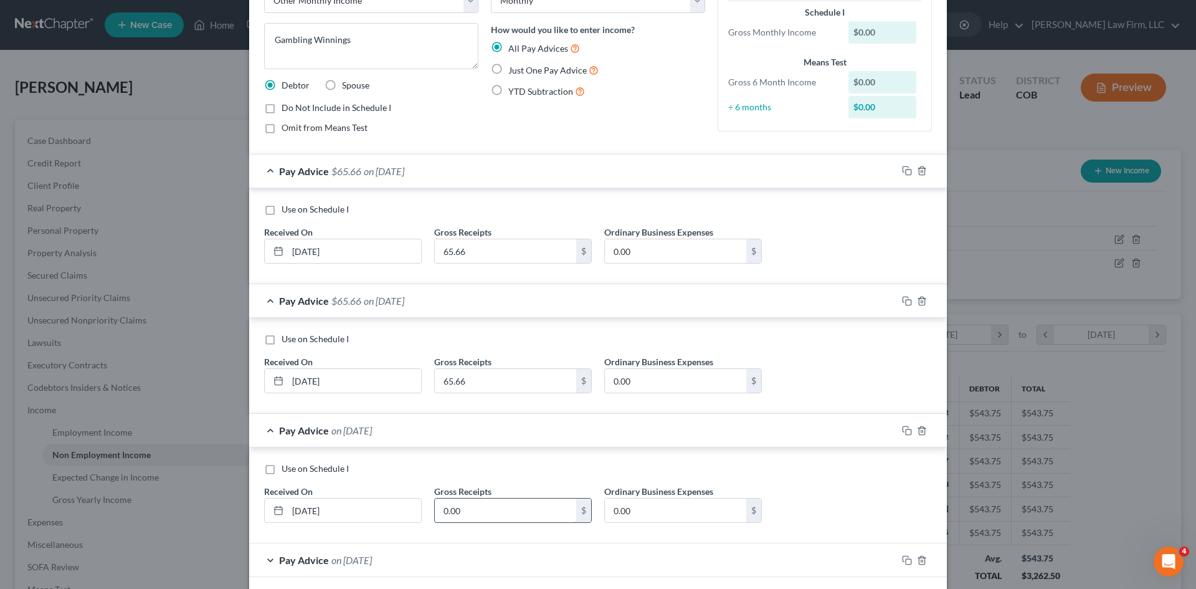
click at [490, 514] on input "0.00" at bounding box center [505, 510] width 141 height 24
paste input "65.66"
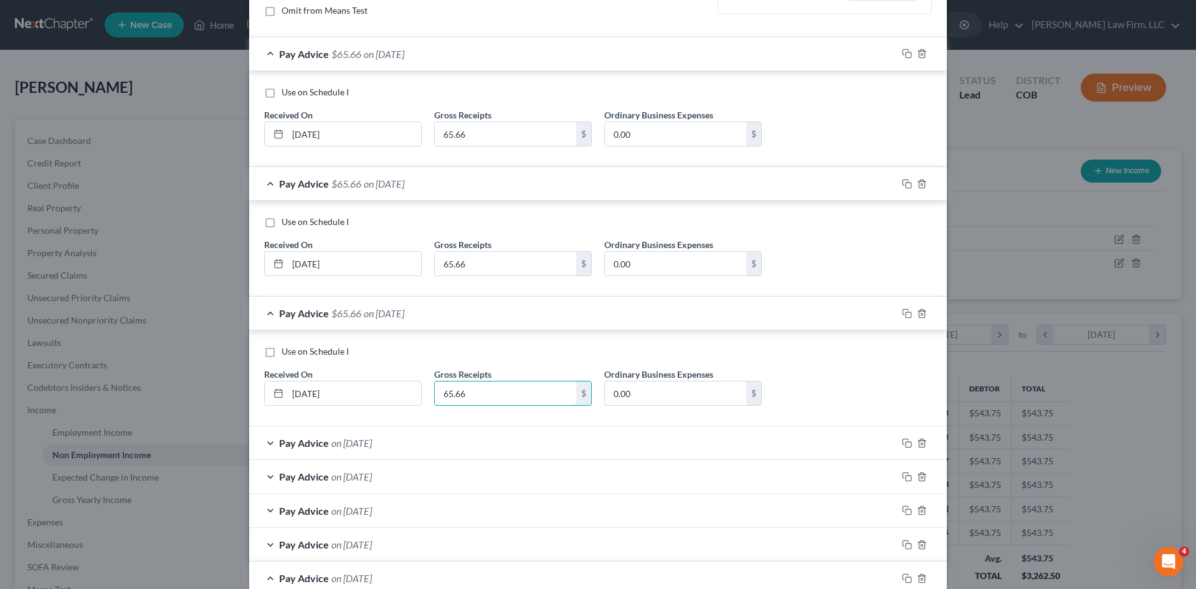
scroll to position [369, 0]
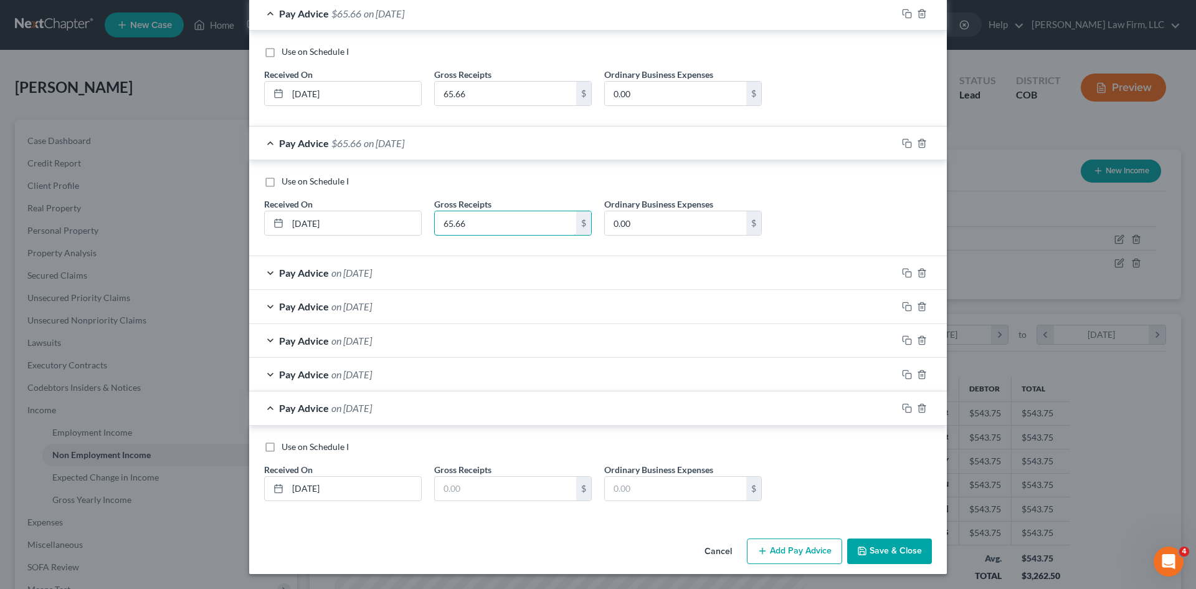
type input "65.66"
click at [479, 262] on div "Pay Advice on 04/30/2025" at bounding box center [573, 272] width 648 height 33
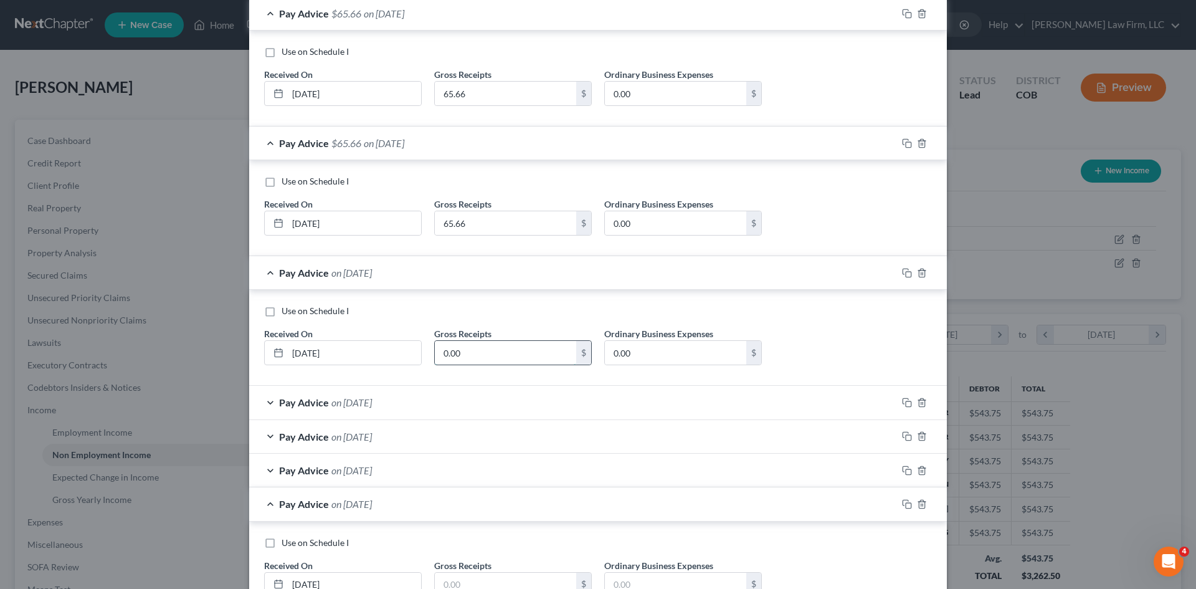
click at [505, 351] on input "0.00" at bounding box center [505, 353] width 141 height 24
paste input "65.66"
type input "65.66"
click at [502, 400] on div "Pay Advice on 03/31/2025" at bounding box center [573, 402] width 648 height 33
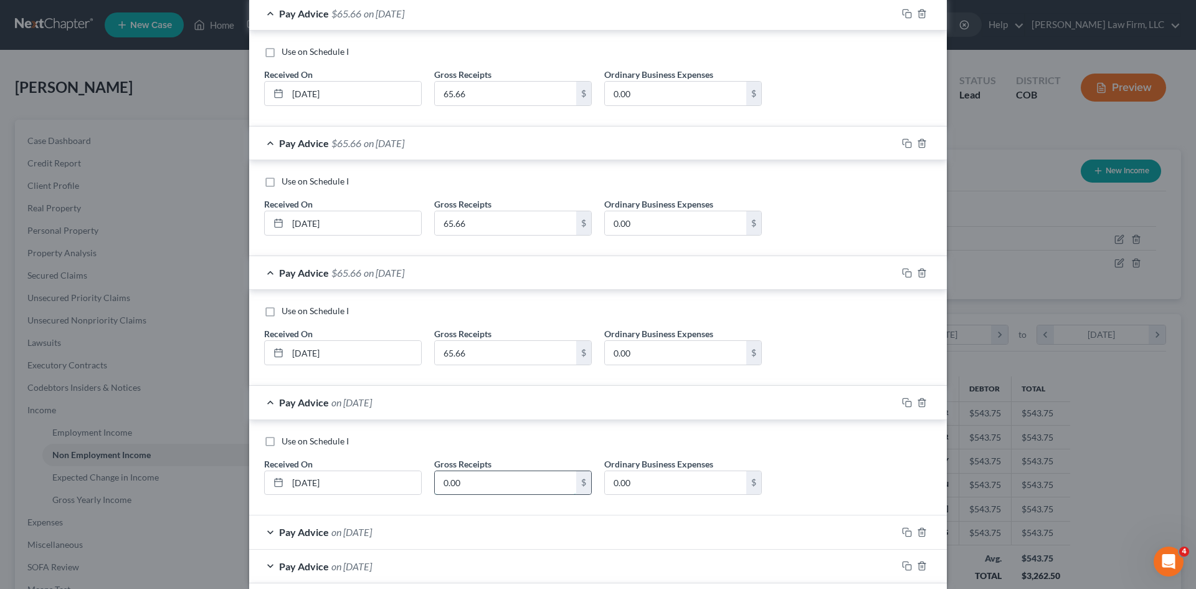
click at [479, 488] on input "0.00" at bounding box center [505, 483] width 141 height 24
paste input "65.66"
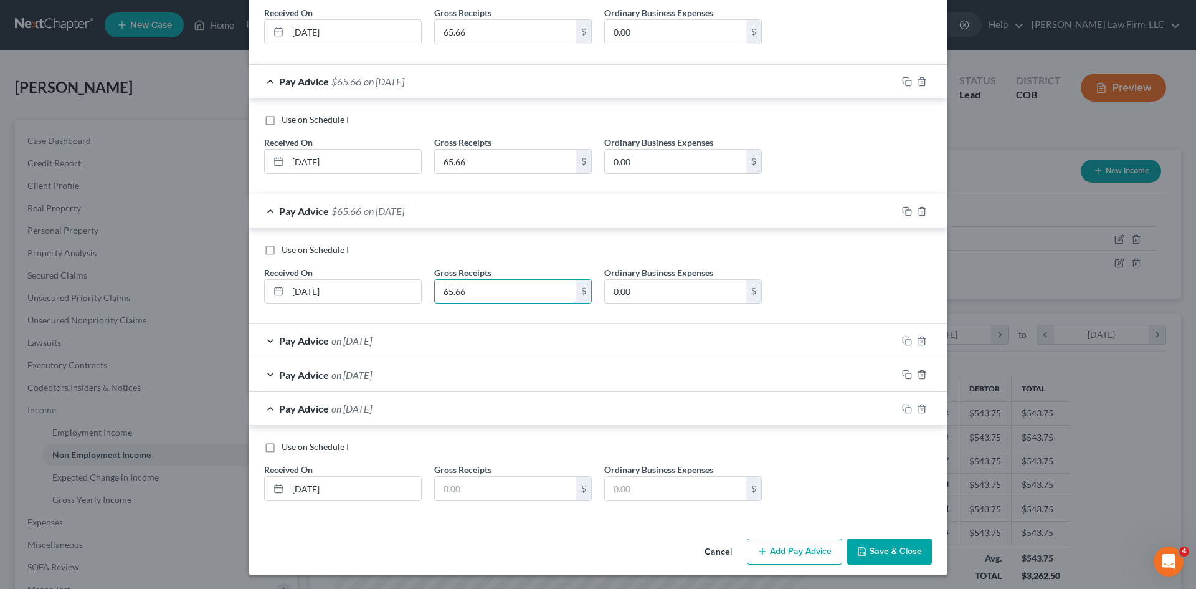
scroll to position [561, 0]
type input "65.66"
click at [496, 319] on div "Use on Schedule I Received On * 03/31/2025 Gross Receipts 65.66 $ Ordinary Busi…" at bounding box center [598, 276] width 698 height 96
click at [495, 348] on div "Pay Advice on 02/28/2025" at bounding box center [573, 339] width 648 height 33
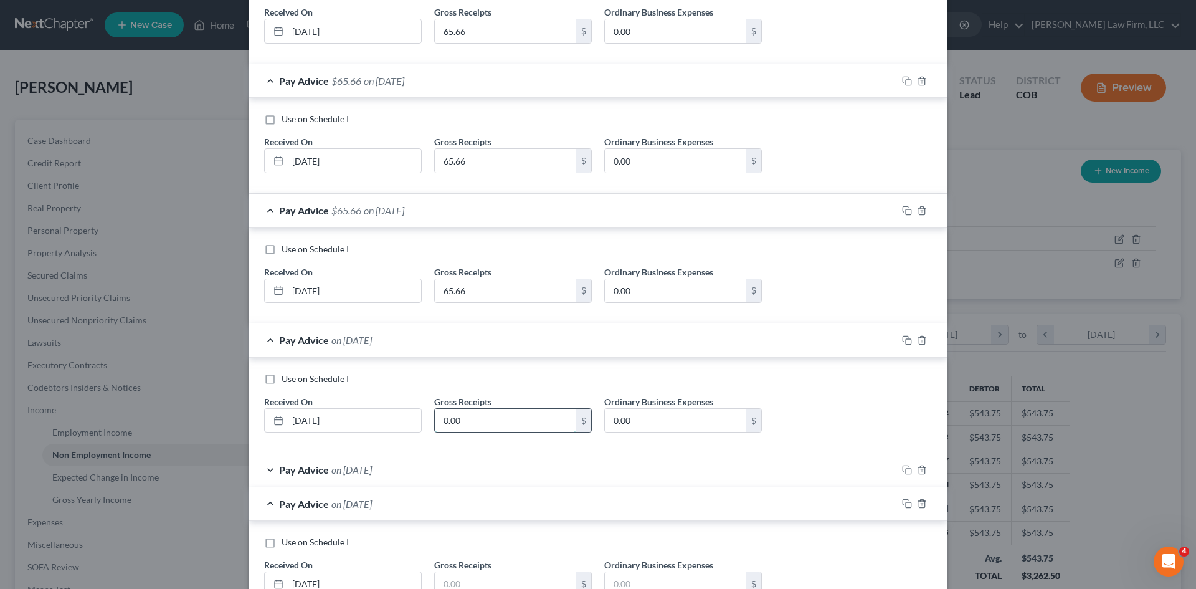
click at [495, 414] on input "0.00" at bounding box center [505, 421] width 141 height 24
paste input "65.66"
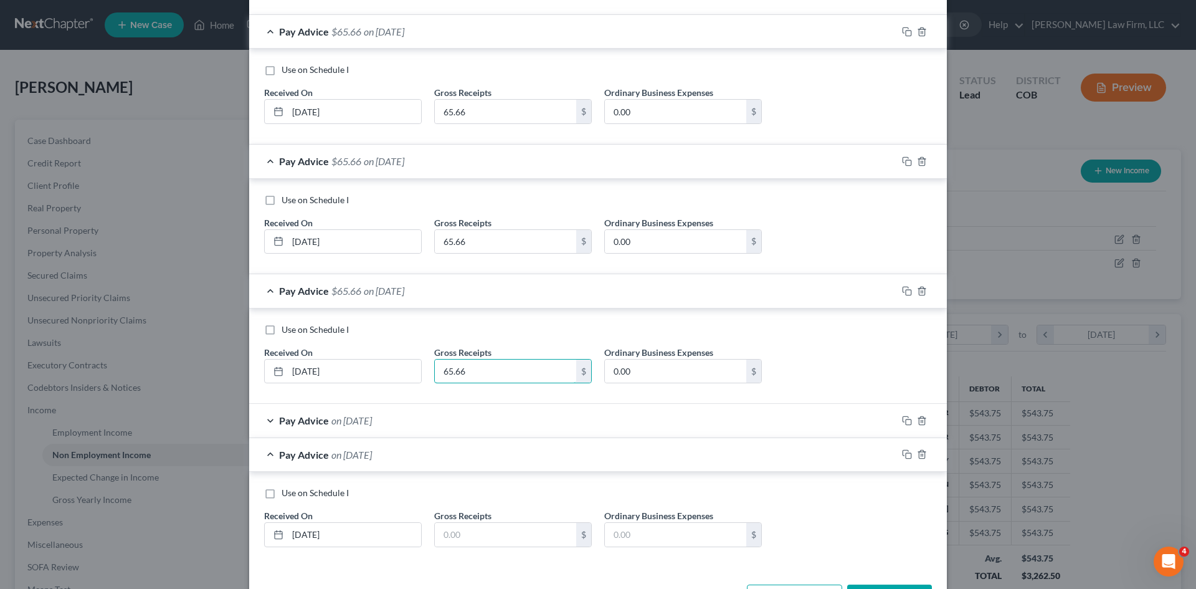
scroll to position [657, 0]
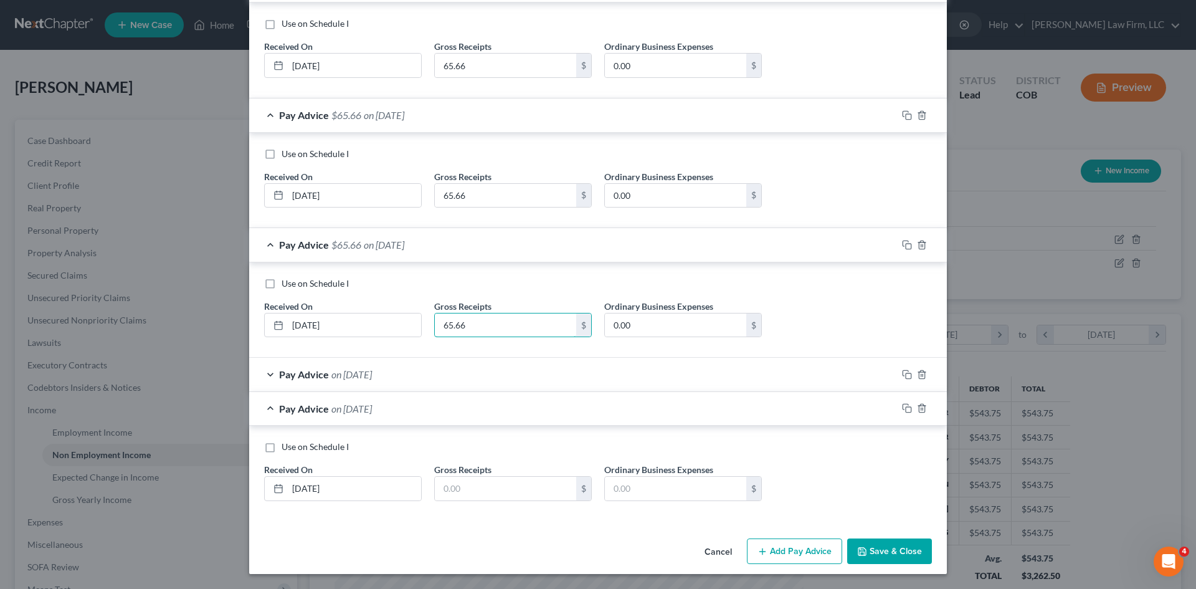
type input "65.66"
click at [496, 369] on div "Pay Advice on 01/31/2025" at bounding box center [573, 374] width 648 height 33
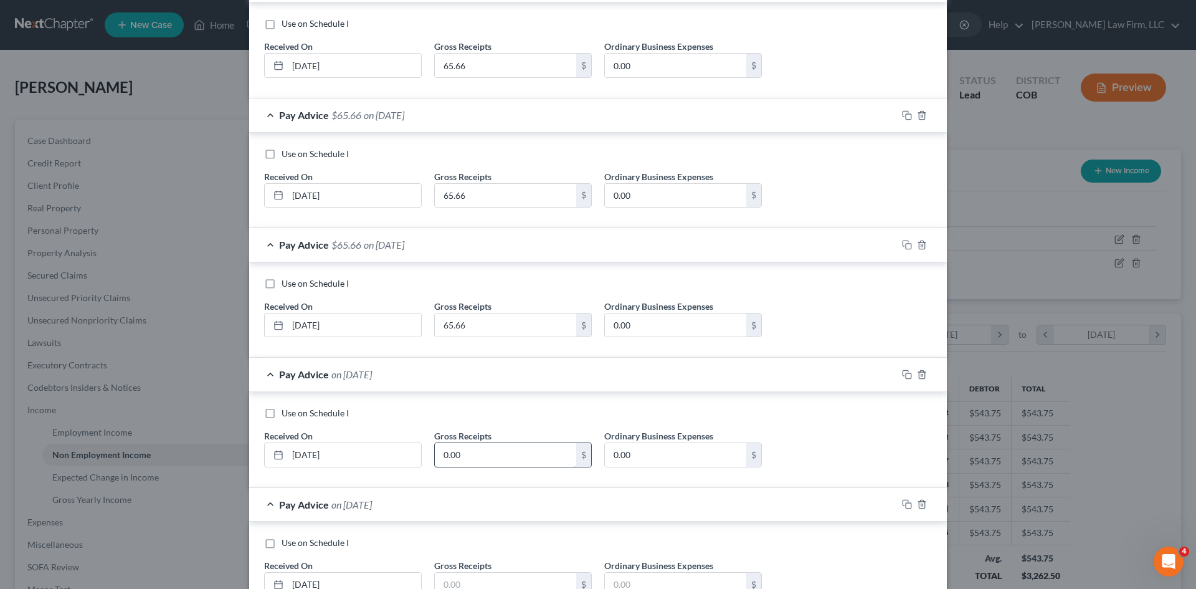
click at [498, 462] on input "0.00" at bounding box center [505, 455] width 141 height 24
paste input "65.66"
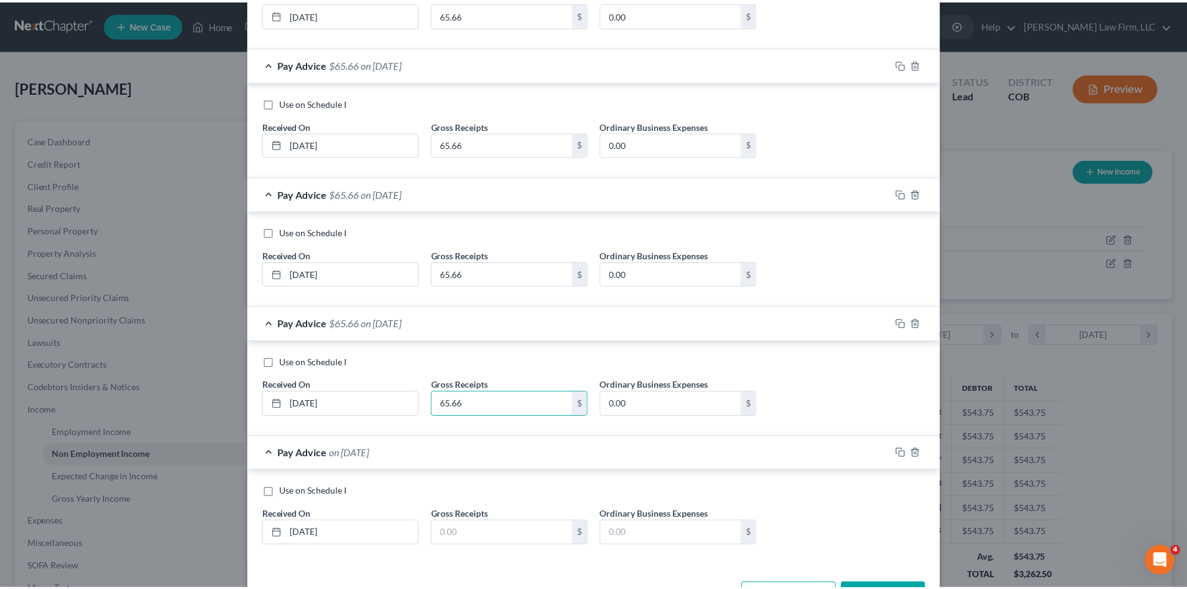
scroll to position [753, 0]
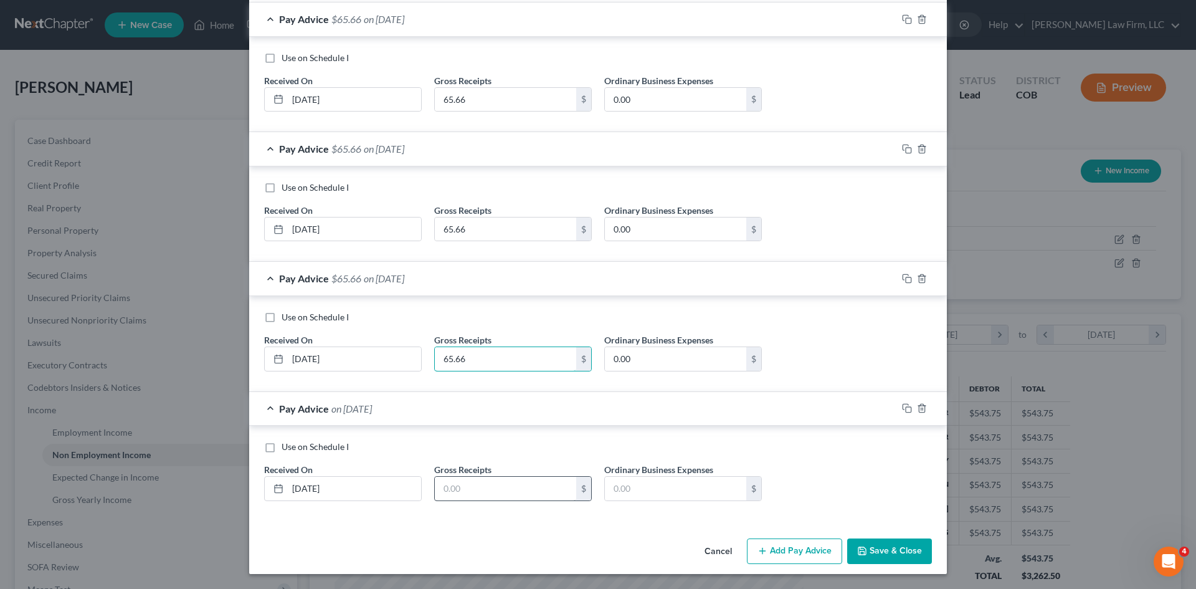
type input "65.66"
click at [495, 480] on input "text" at bounding box center [505, 489] width 141 height 24
paste input "65.66"
type input "65.66"
drag, startPoint x: 830, startPoint y: 547, endPoint x: 888, endPoint y: 467, distance: 98.6
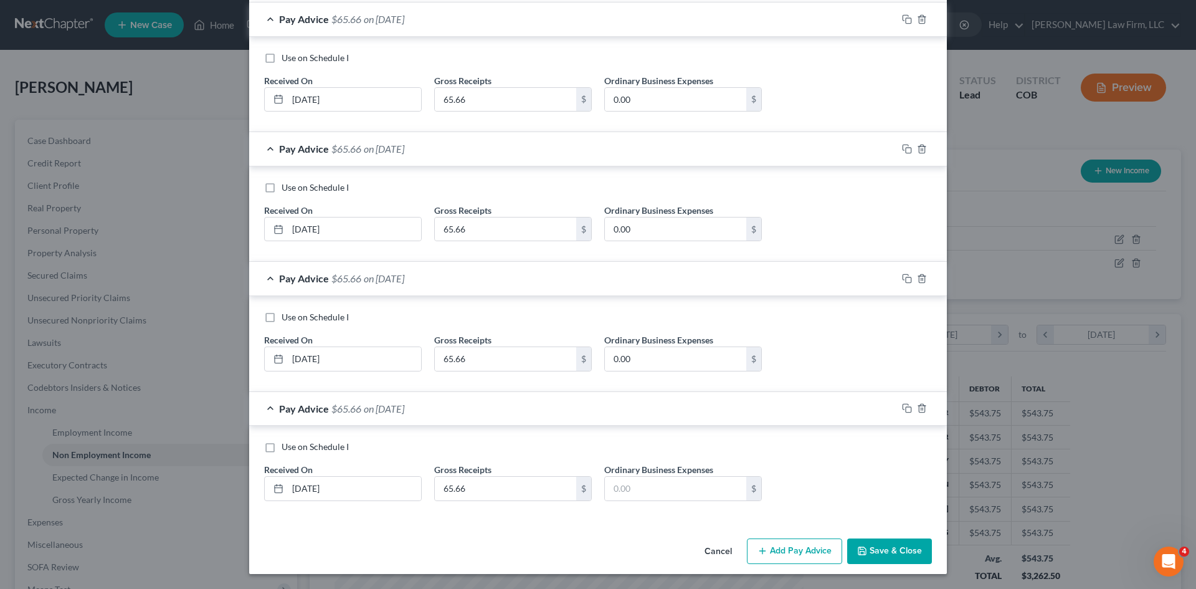
click at [880, 564] on button "Save & Close" at bounding box center [889, 551] width 85 height 26
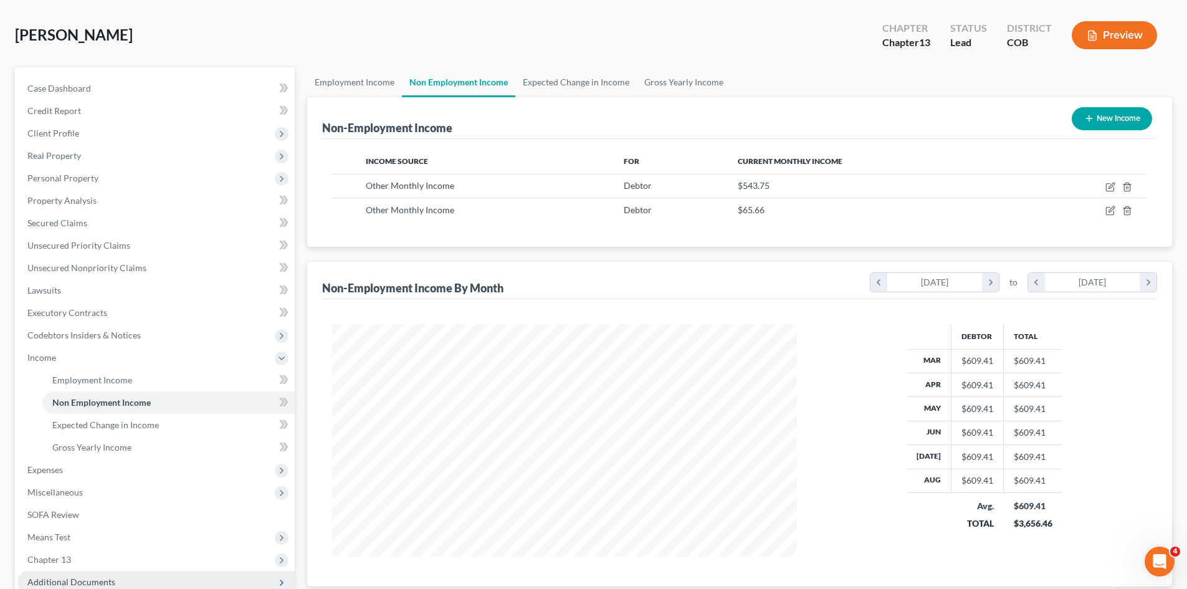
scroll to position [187, 0]
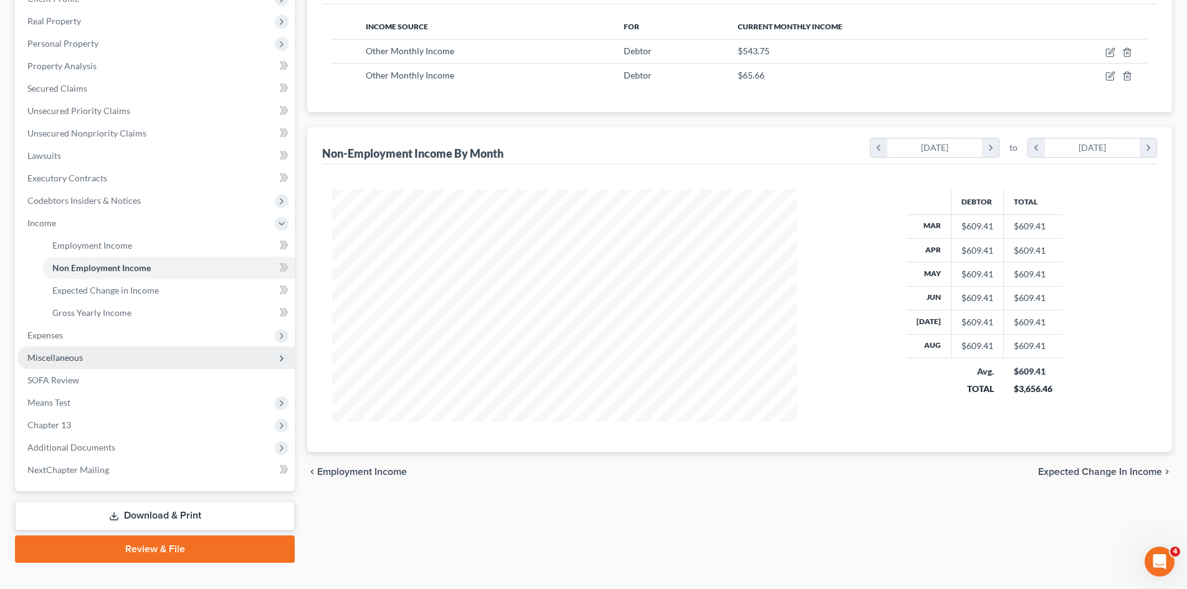
click at [92, 351] on span "Miscellaneous" at bounding box center [155, 357] width 277 height 22
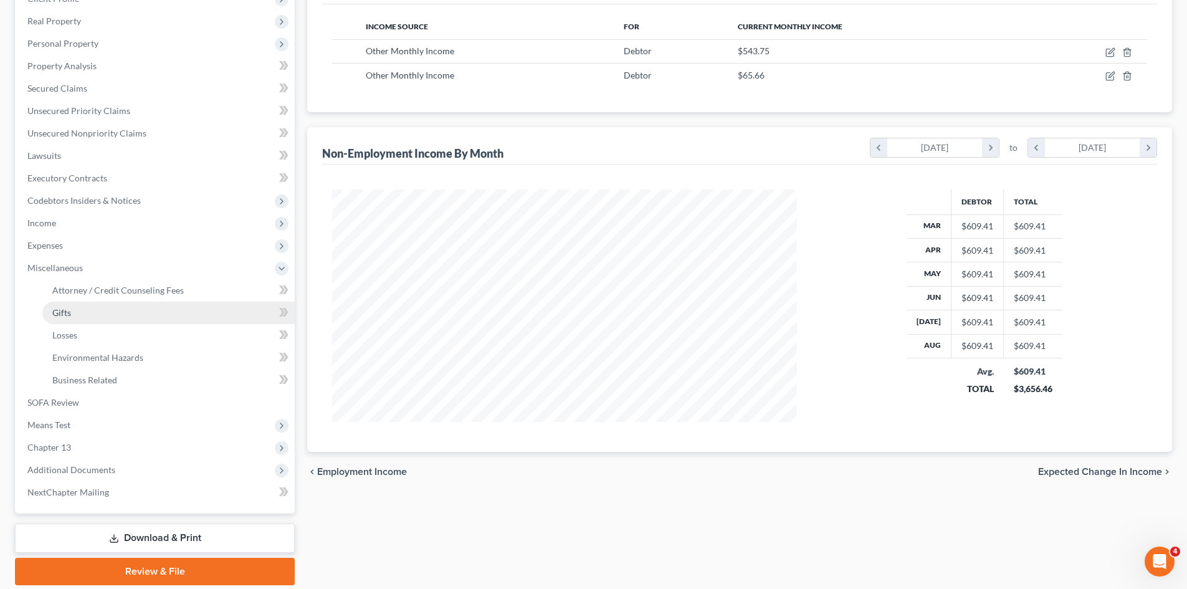
click at [108, 313] on link "Gifts" at bounding box center [168, 313] width 252 height 22
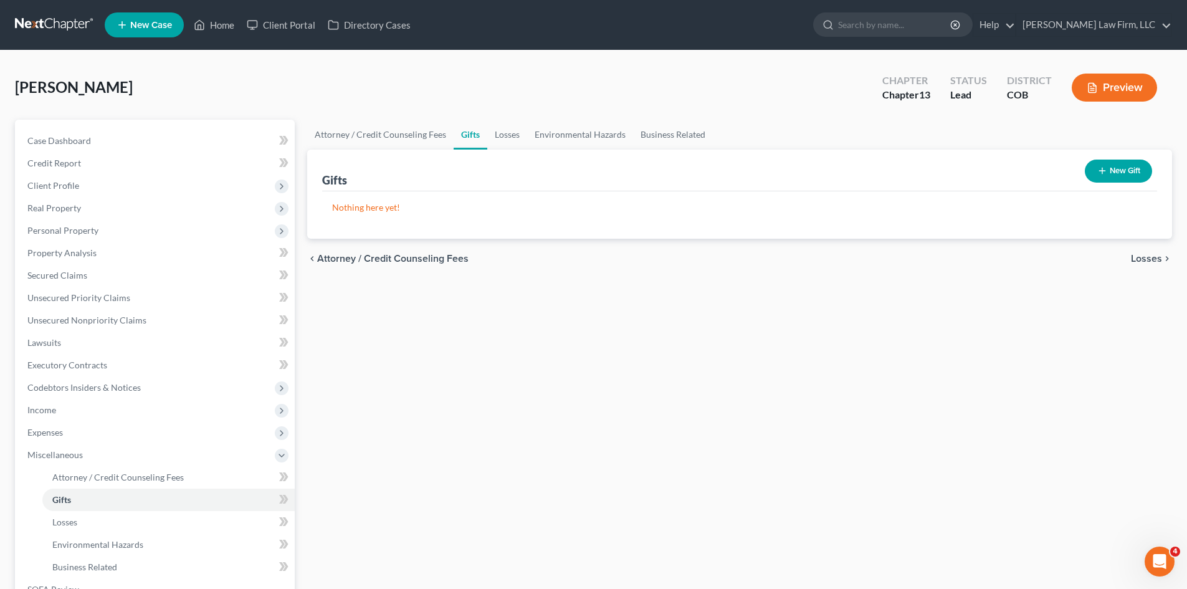
click at [1119, 163] on button "New Gift" at bounding box center [1118, 171] width 67 height 23
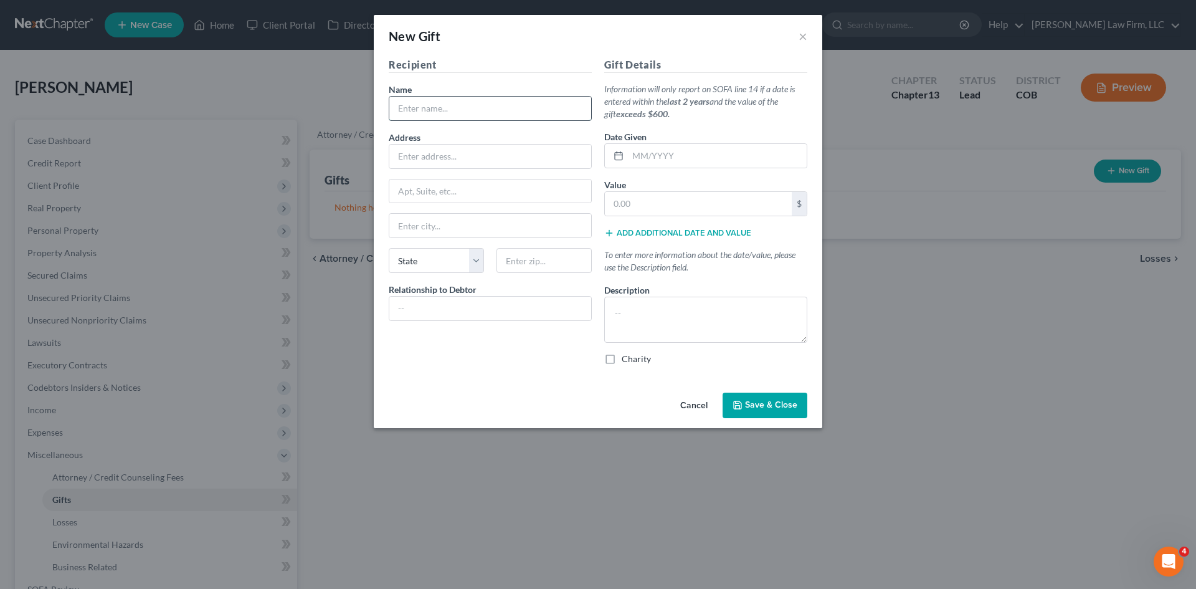
click at [453, 108] on input "text" at bounding box center [490, 109] width 202 height 24
click at [690, 406] on button "Cancel" at bounding box center [693, 406] width 47 height 25
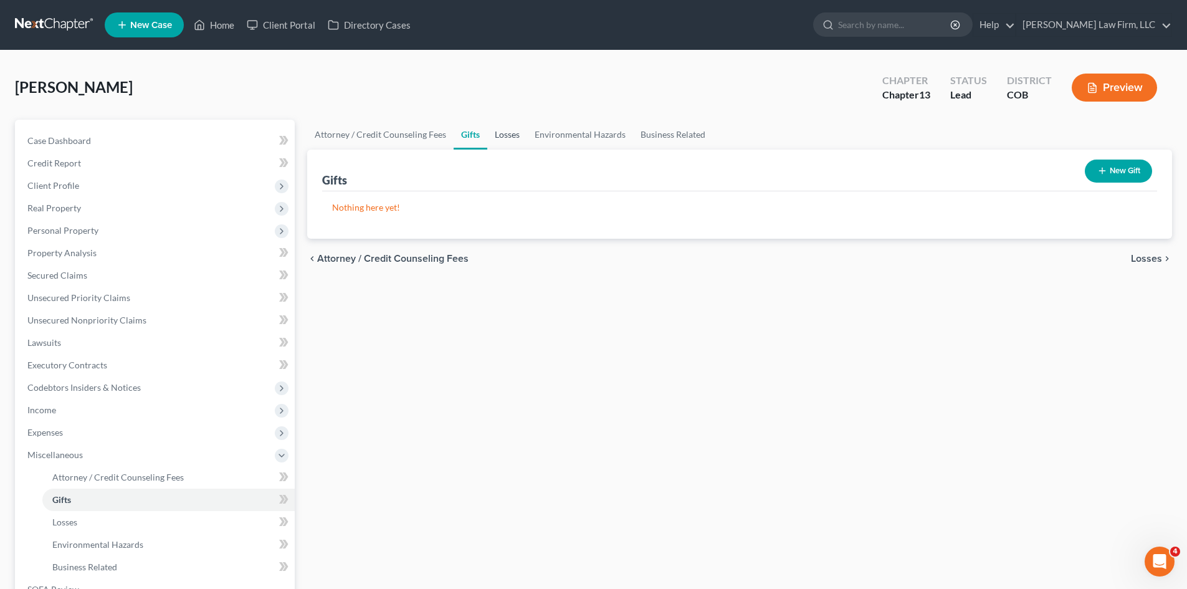
click at [520, 145] on link "Losses" at bounding box center [507, 135] width 40 height 30
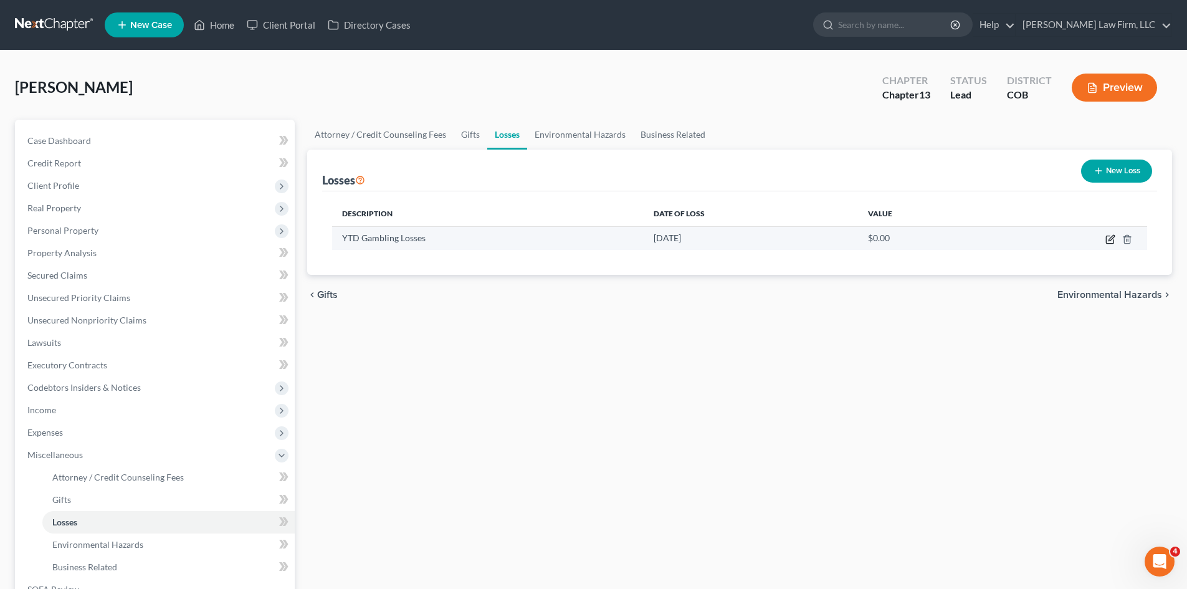
click at [1107, 239] on icon "button" at bounding box center [1110, 239] width 10 height 10
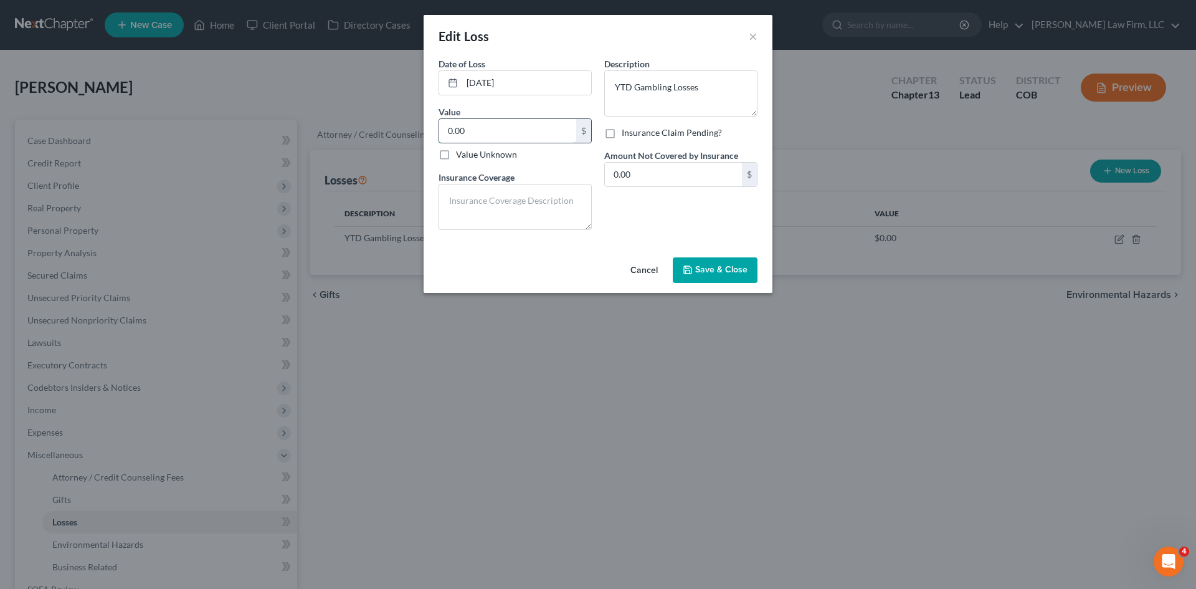
click at [518, 137] on input "0.00" at bounding box center [507, 131] width 137 height 24
type input "525"
click at [709, 265] on span "Save & Close" at bounding box center [721, 270] width 52 height 11
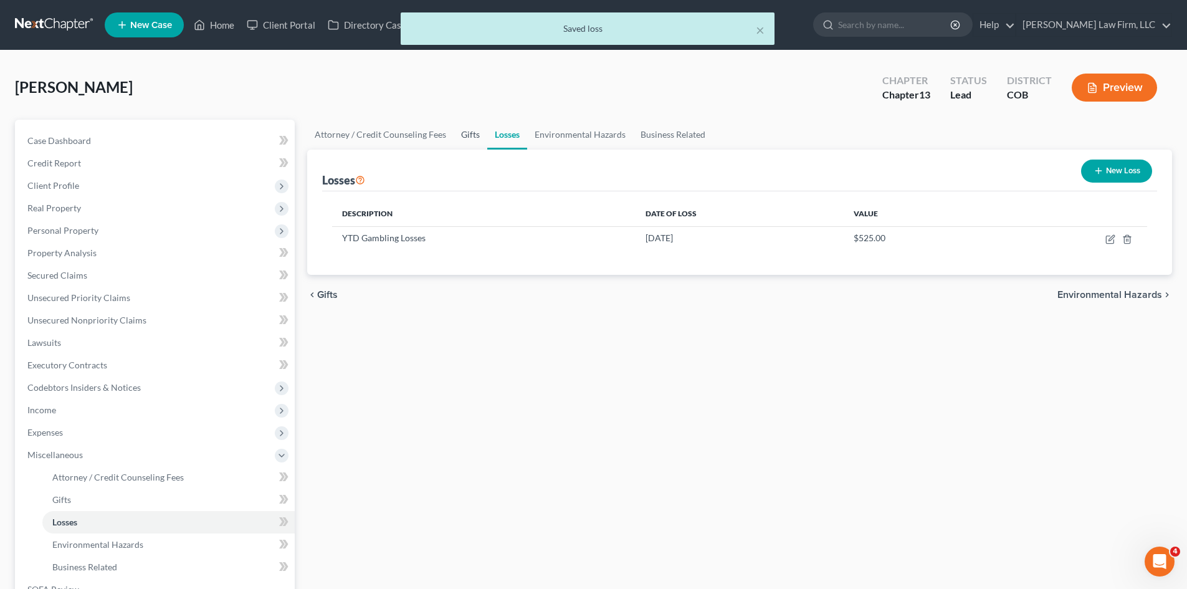
click at [472, 138] on link "Gifts" at bounding box center [471, 135] width 34 height 30
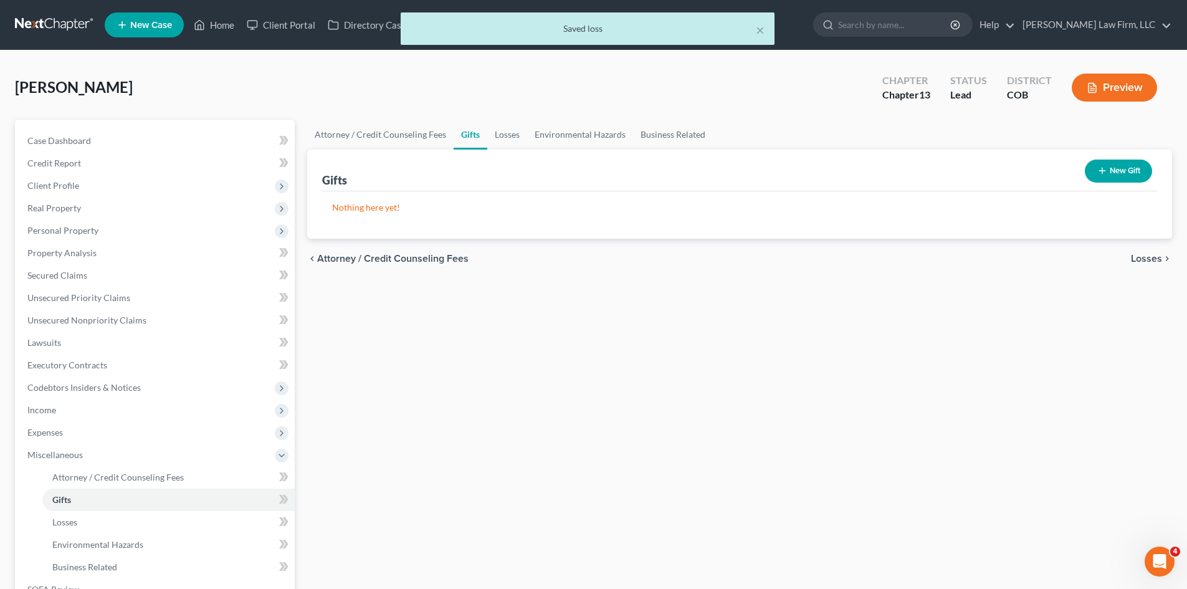
click at [1120, 172] on button "New Gift" at bounding box center [1118, 171] width 67 height 23
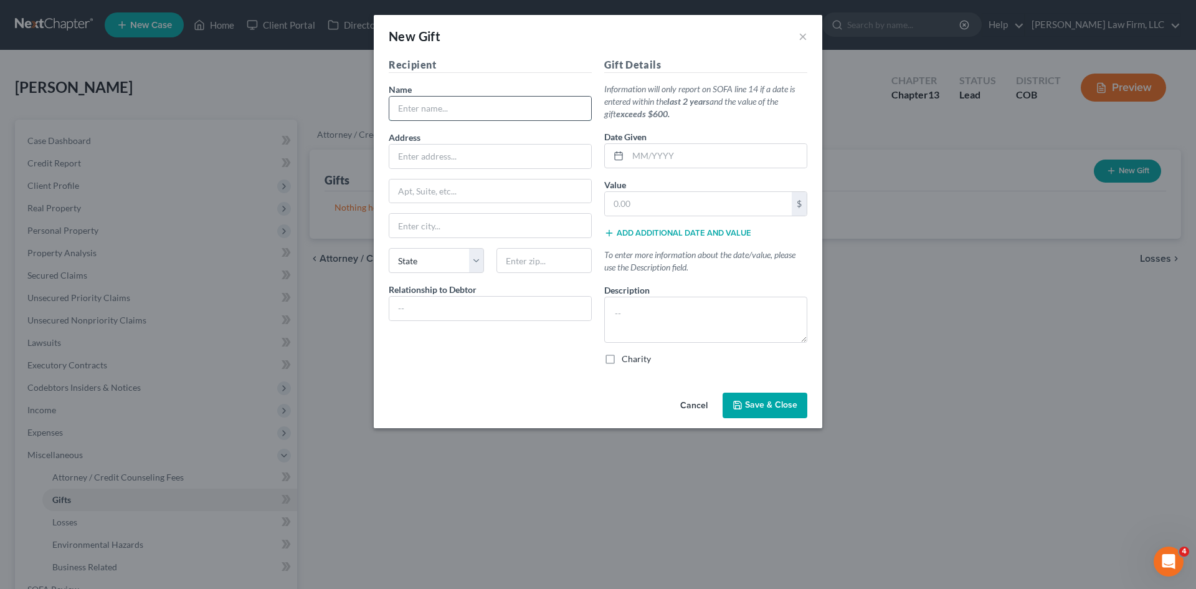
click at [477, 113] on input "text" at bounding box center [490, 109] width 202 height 24
type input "G"
click at [693, 403] on button "Cancel" at bounding box center [693, 406] width 47 height 25
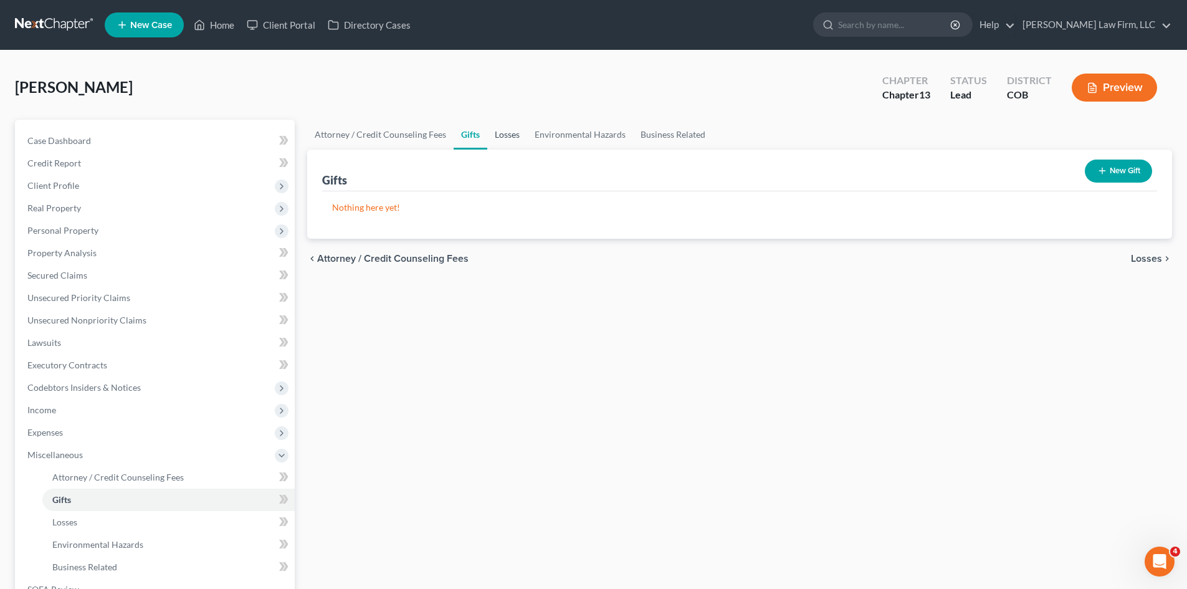
click at [506, 137] on link "Losses" at bounding box center [507, 135] width 40 height 30
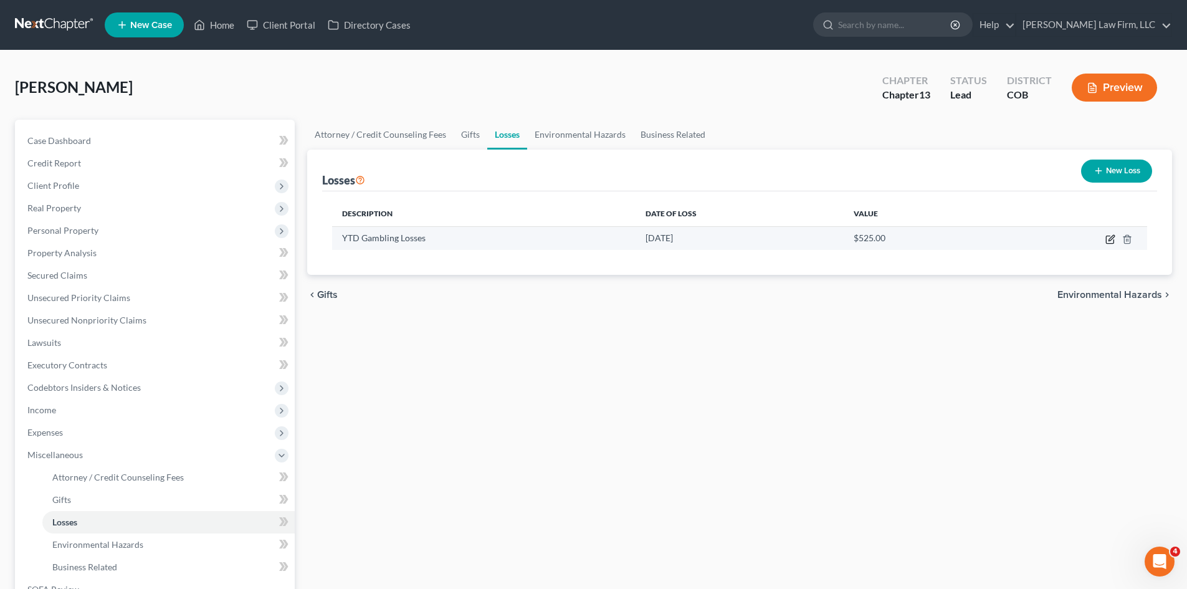
click at [1107, 238] on icon "button" at bounding box center [1110, 239] width 10 height 10
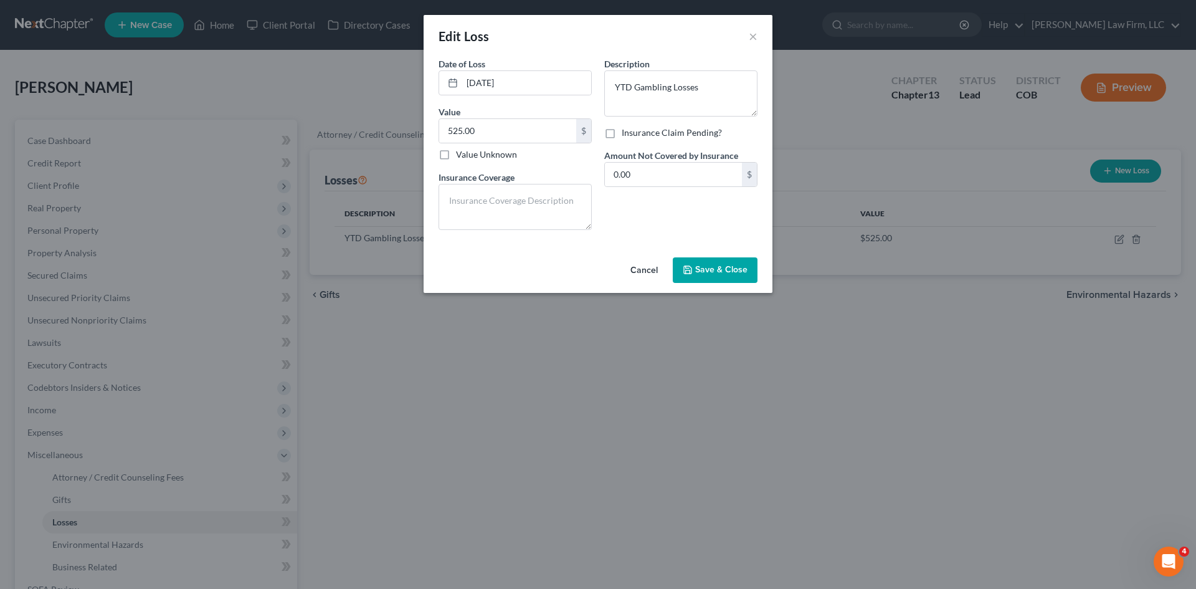
click at [716, 274] on span "Save & Close" at bounding box center [721, 270] width 52 height 11
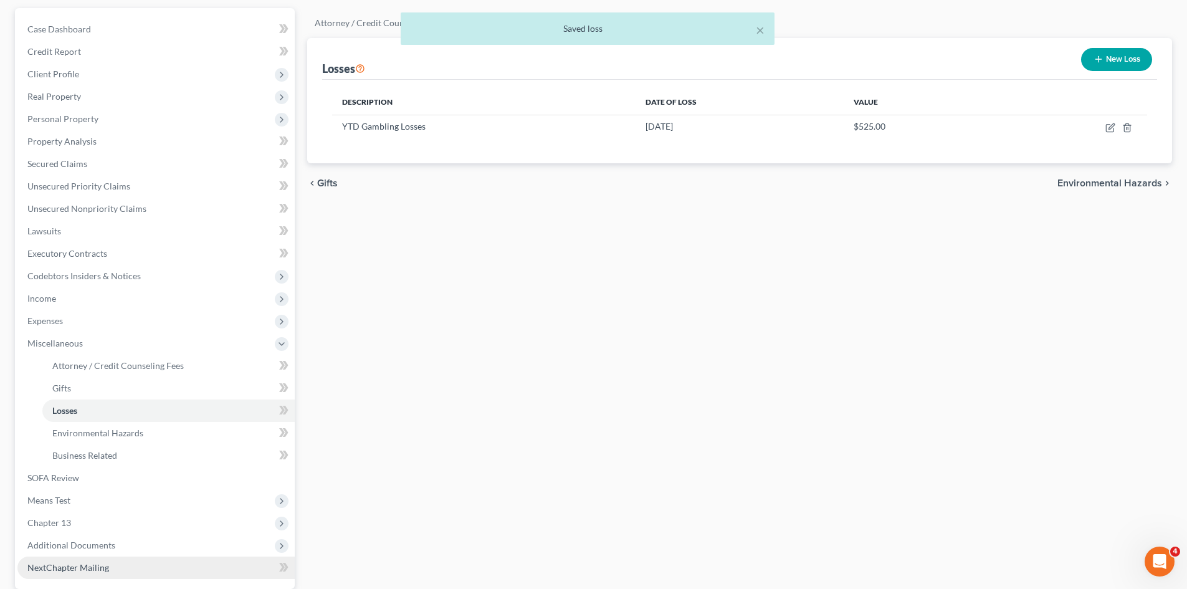
scroll to position [125, 0]
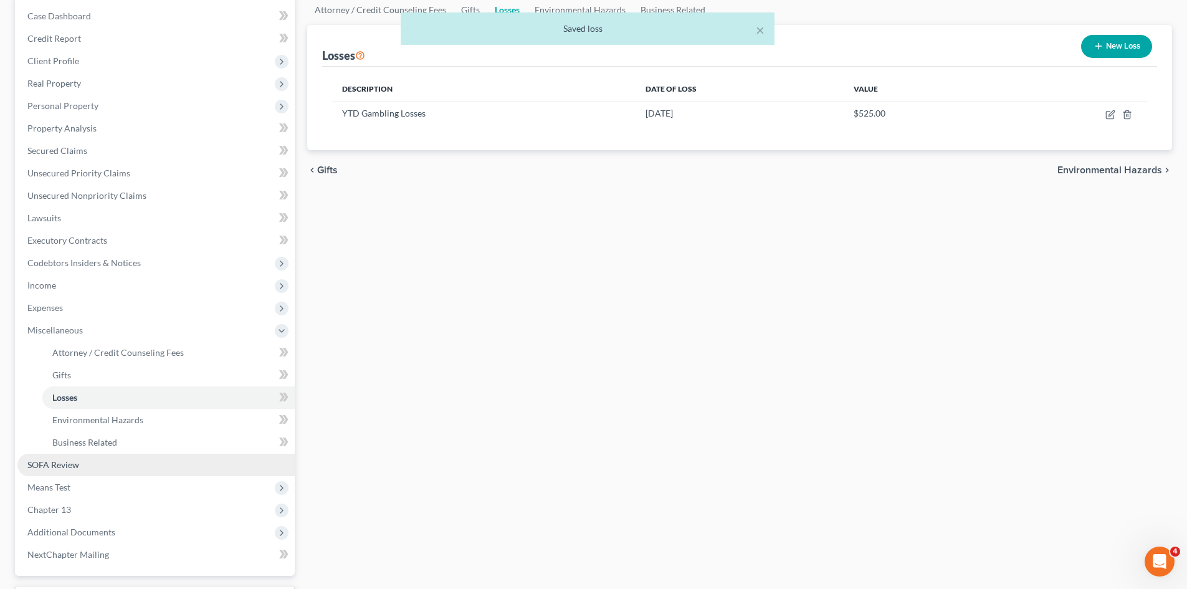
click at [80, 465] on link "SOFA Review" at bounding box center [155, 465] width 277 height 22
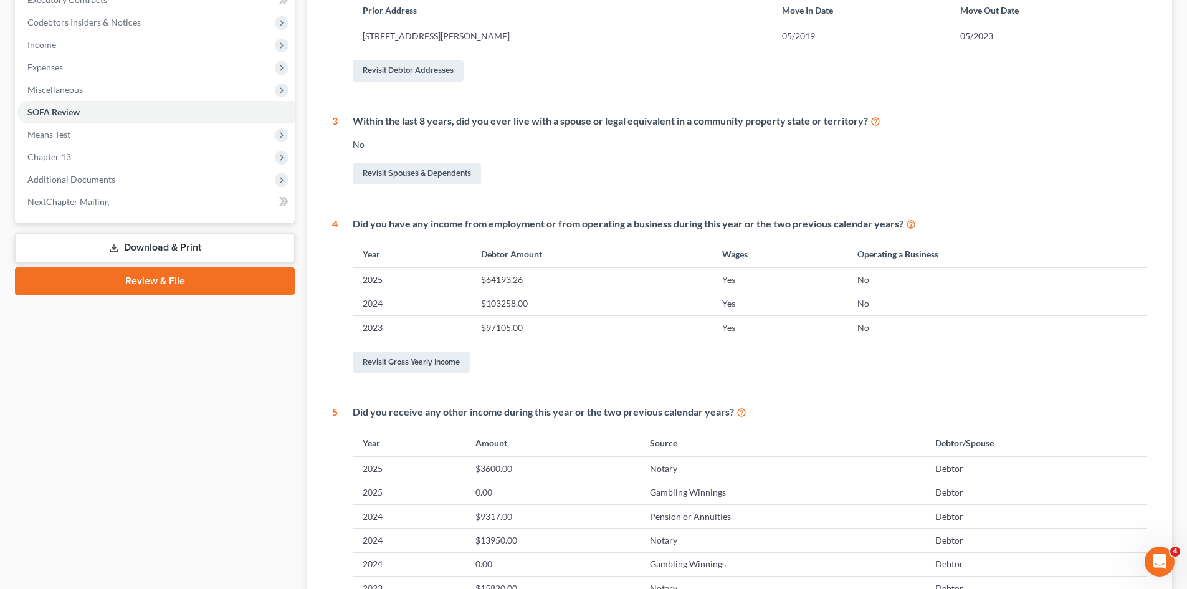
scroll to position [374, 0]
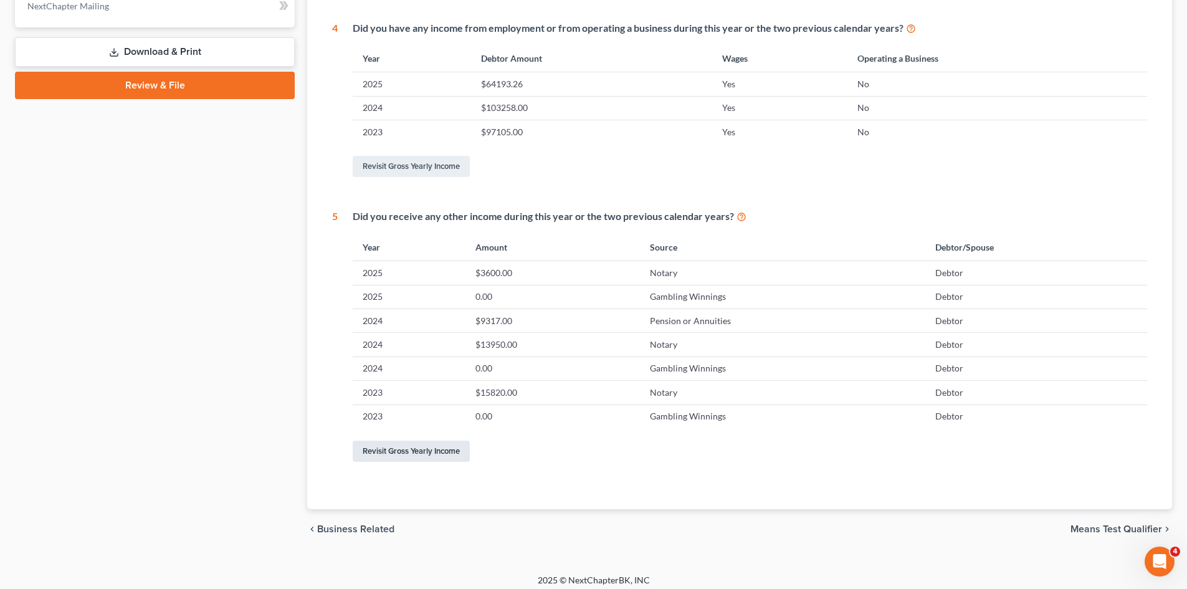
click at [406, 454] on link "Revisit Gross Yearly Income" at bounding box center [411, 451] width 117 height 21
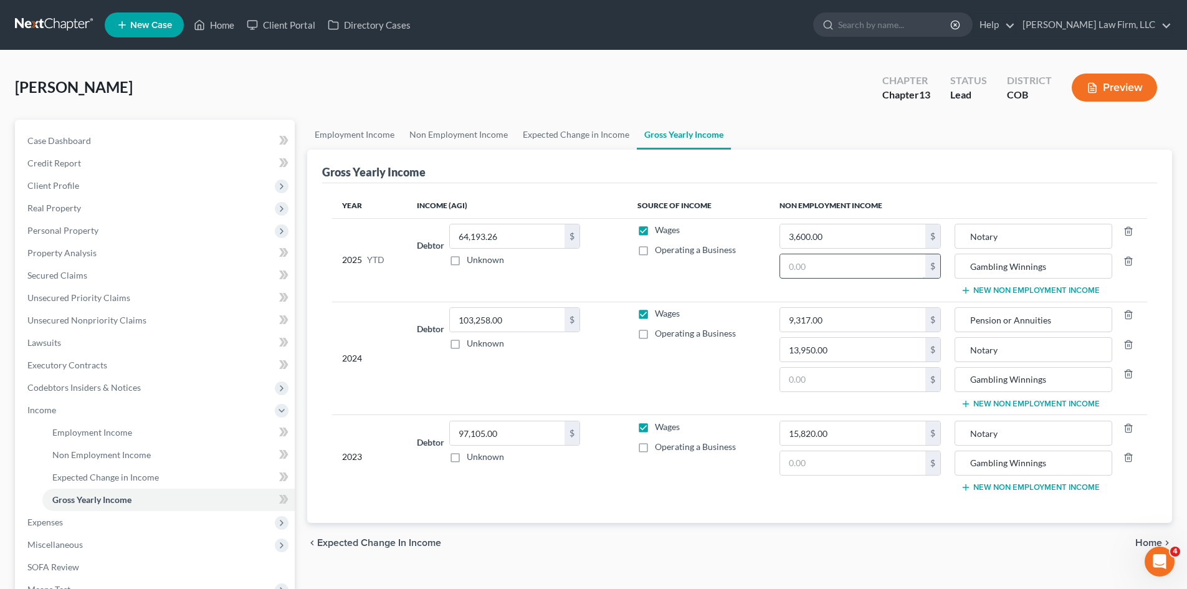
click at [848, 271] on input "text" at bounding box center [852, 266] width 145 height 24
paste input "$485.00 losses is $525.00"
paste input "525.0"
type input "525.00"
click at [793, 143] on ul "Employment Income Non Employment Income Expected Change in Income Gross Yearly …" at bounding box center [739, 135] width 865 height 30
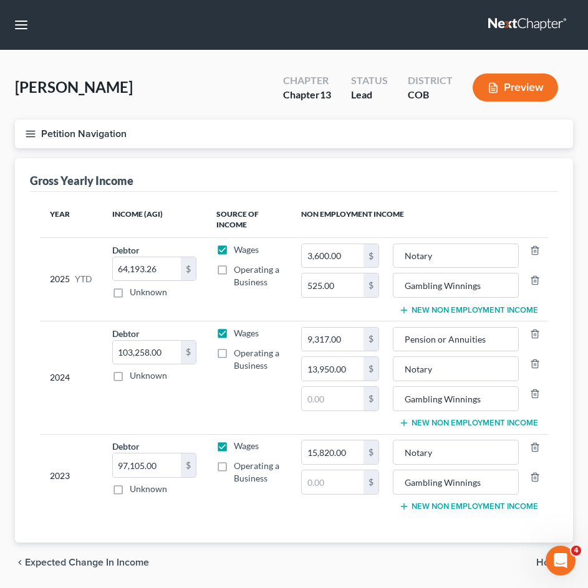
click at [73, 131] on button "Petition Navigation" at bounding box center [294, 134] width 558 height 29
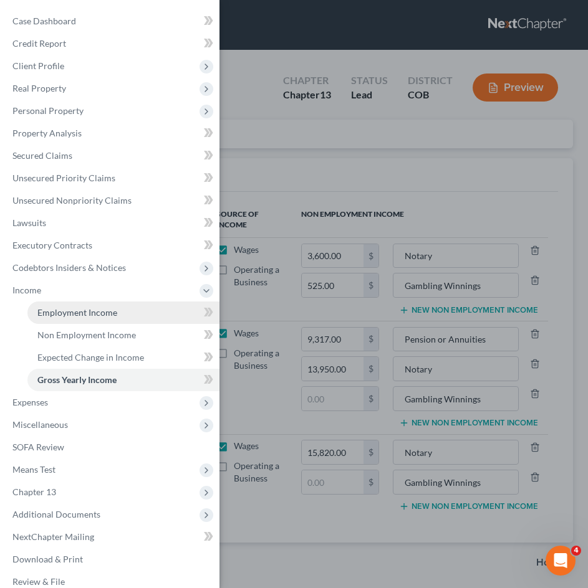
click at [63, 318] on link "Employment Income" at bounding box center [123, 313] width 192 height 22
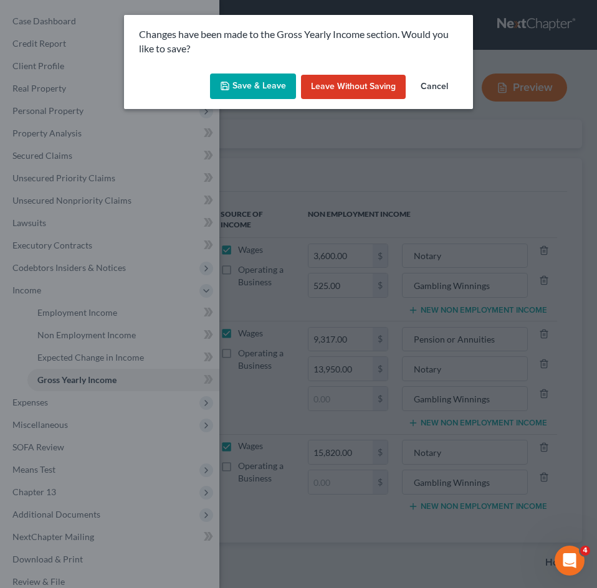
click at [269, 87] on button "Save & Leave" at bounding box center [253, 87] width 86 height 26
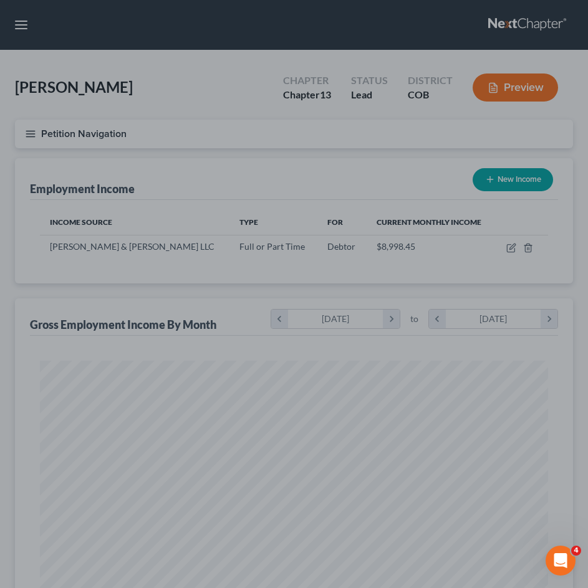
scroll to position [254, 533]
click at [511, 250] on div at bounding box center [294, 294] width 588 height 588
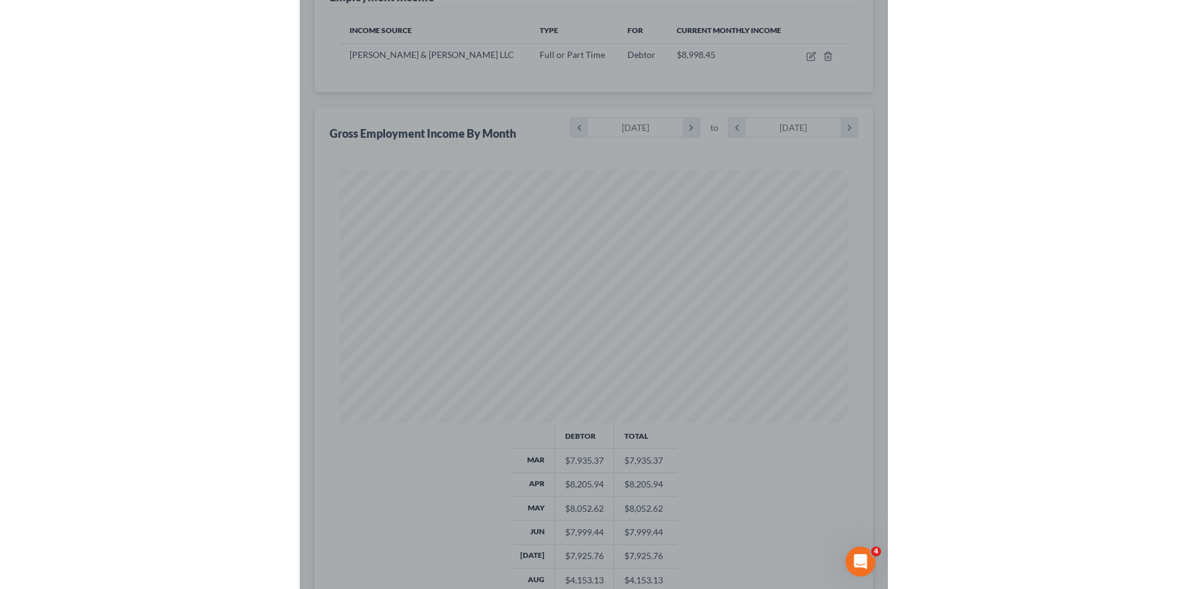
scroll to position [0, 0]
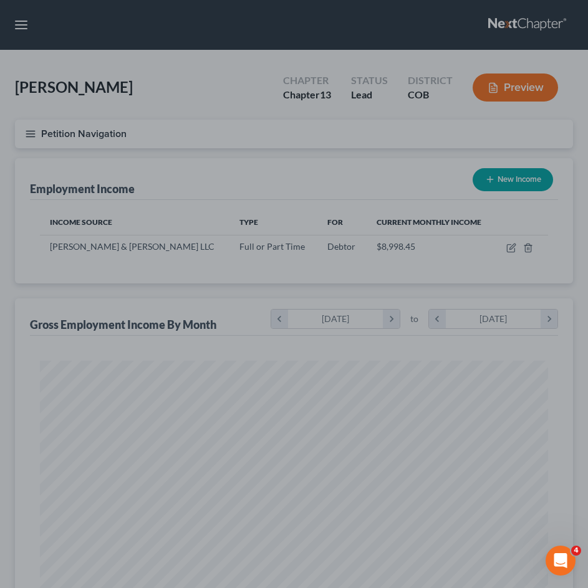
click at [505, 241] on div at bounding box center [294, 294] width 588 height 588
click at [514, 247] on div at bounding box center [294, 294] width 588 height 588
click at [257, 204] on div at bounding box center [294, 294] width 588 height 588
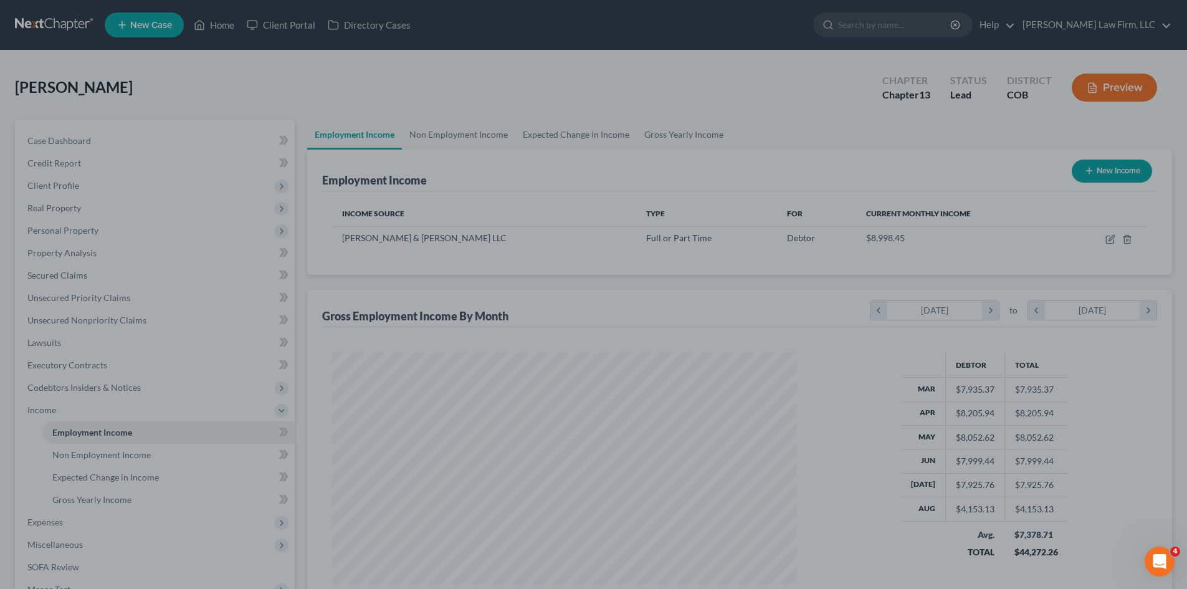
click at [654, 295] on div at bounding box center [593, 294] width 1187 height 589
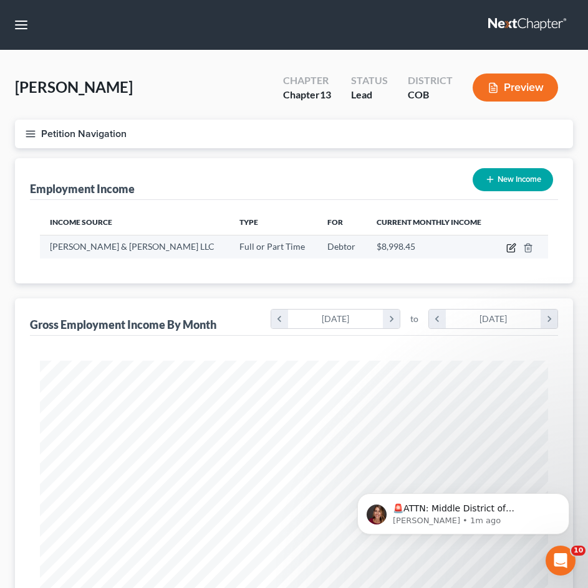
click at [510, 247] on icon "button" at bounding box center [511, 248] width 10 height 10
select select "0"
select select "5"
select select "2"
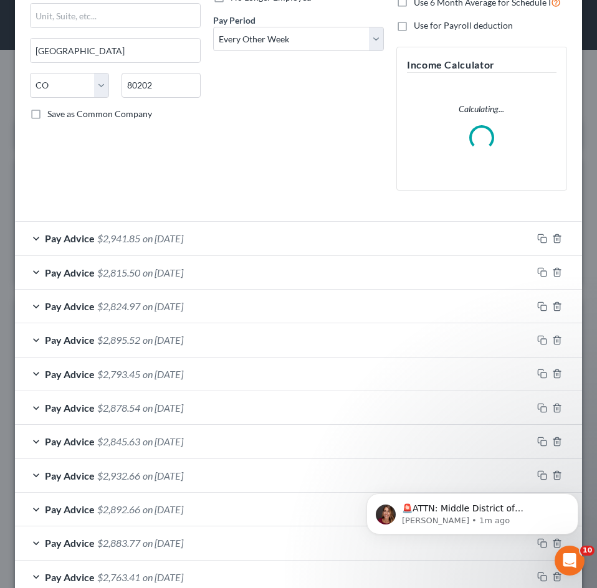
scroll to position [187, 0]
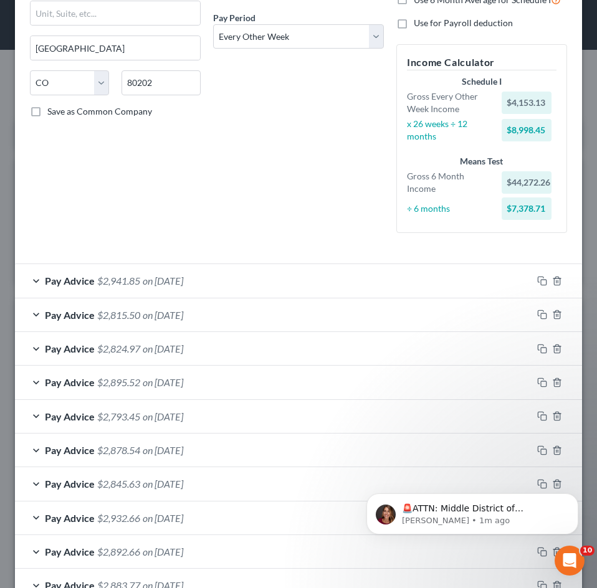
click at [214, 148] on div "Debtor Spouse Occupation Paralegal Length of Employment 9 months No Longer Empl…" at bounding box center [298, 56] width 183 height 373
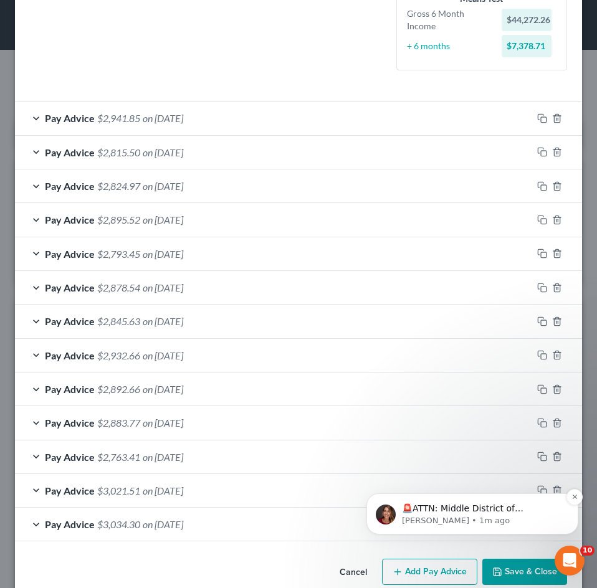
scroll to position [371, 0]
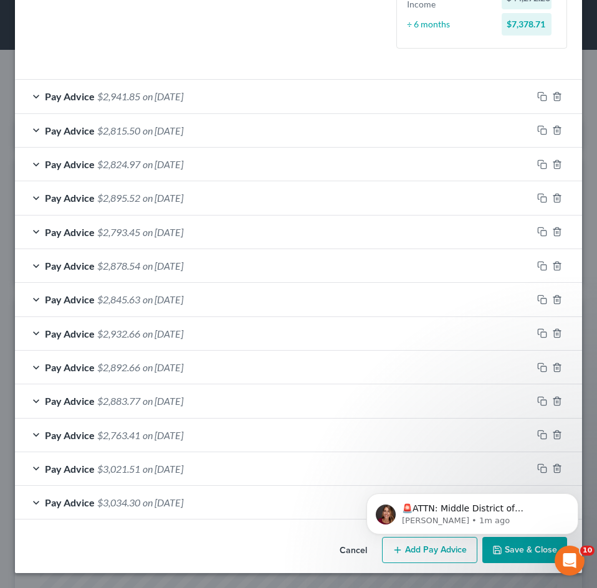
drag, startPoint x: 414, startPoint y: 568, endPoint x: 416, endPoint y: 548, distance: 20.0
click at [414, 551] on html "🚨ATTN: Middle District of [US_STATE] The court has added a new Credit Counselin…" at bounding box center [472, 510] width 249 height 87
click at [573, 499] on icon "Dismiss notification" at bounding box center [574, 497] width 4 height 4
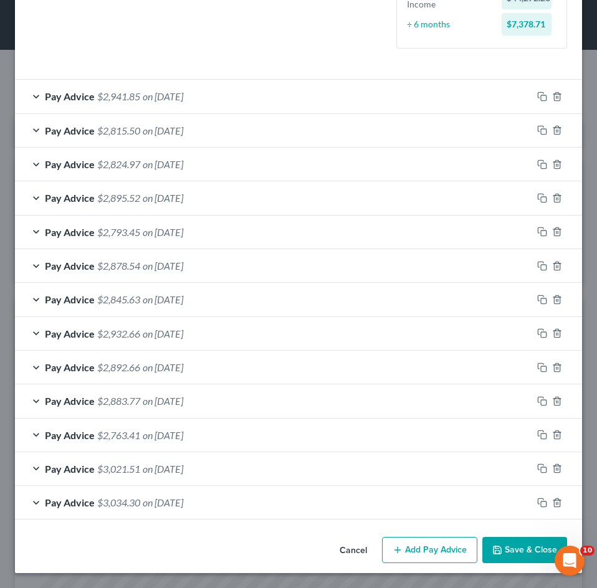
click at [426, 554] on button "Add Pay Advice" at bounding box center [429, 550] width 95 height 26
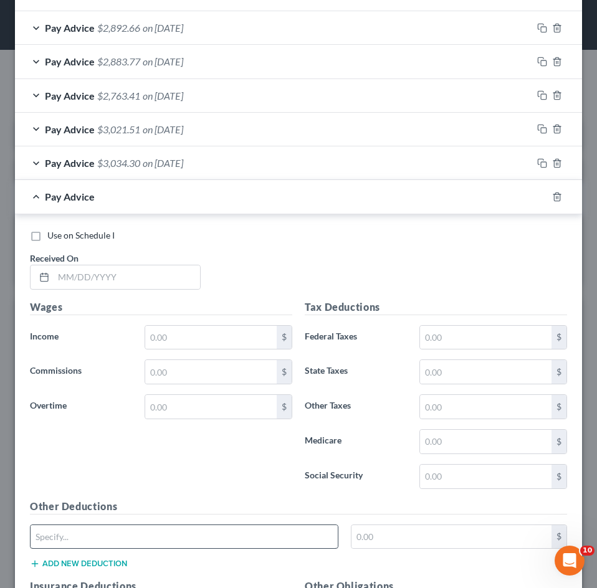
scroll to position [870, 0]
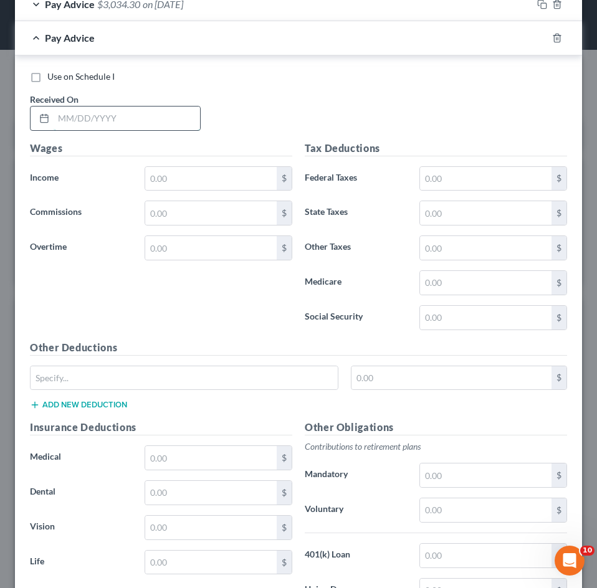
click at [107, 118] on input "text" at bounding box center [127, 119] width 146 height 24
type input "[DATE]"
click at [169, 173] on input "text" at bounding box center [210, 179] width 131 height 24
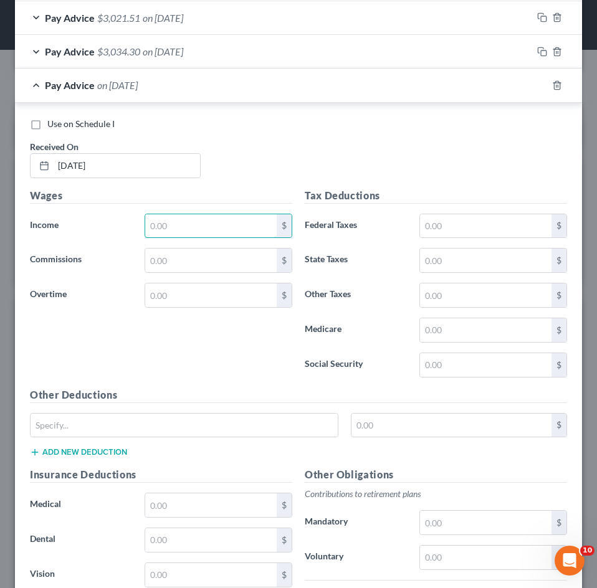
scroll to position [621, 0]
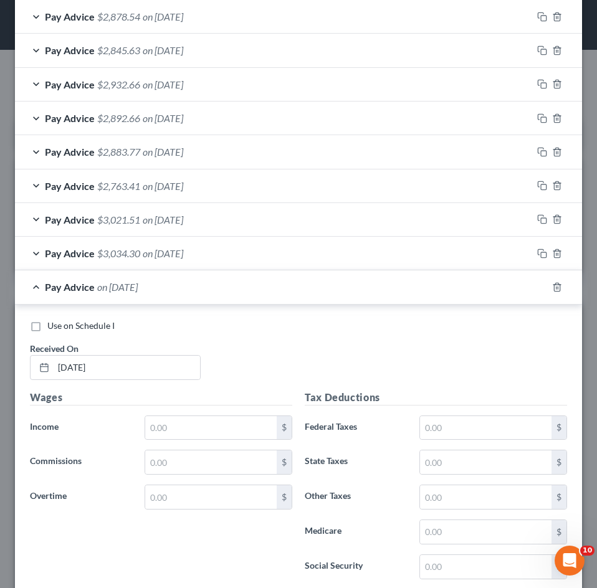
click at [166, 261] on div "Pay Advice $3,034.30 on [DATE]" at bounding box center [273, 253] width 517 height 33
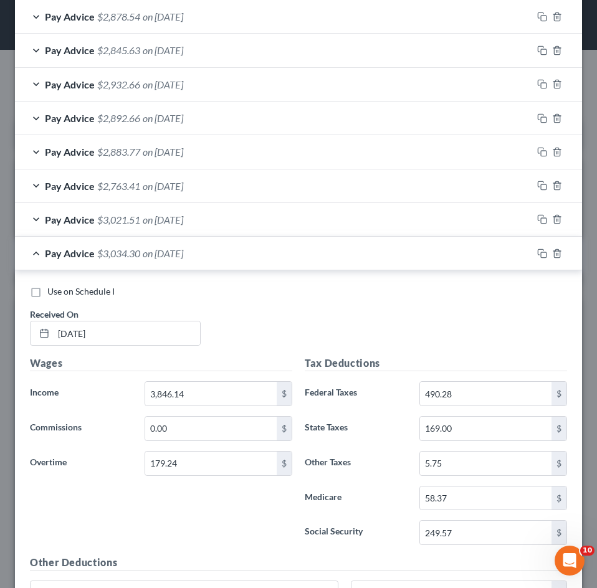
click at [166, 261] on div "Pay Advice $3,034.30 on [DATE]" at bounding box center [273, 253] width 517 height 33
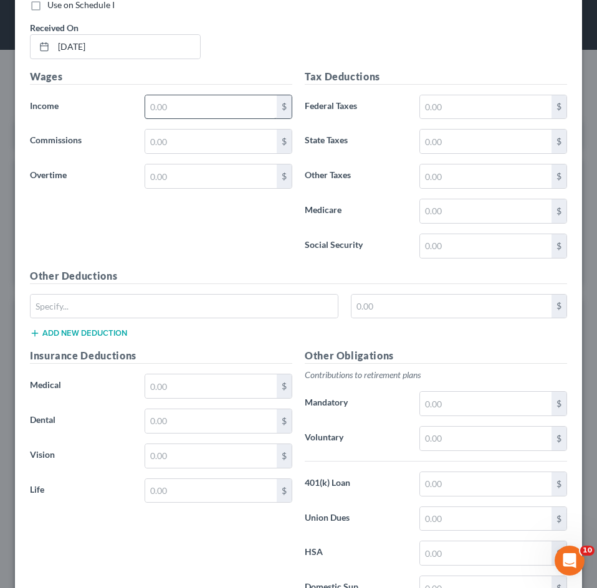
scroll to position [870, 0]
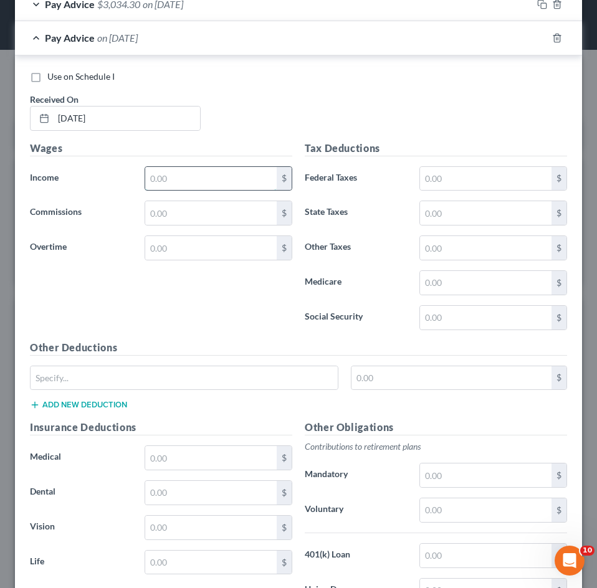
click at [172, 174] on input "text" at bounding box center [210, 179] width 131 height 24
type input "3,846.14"
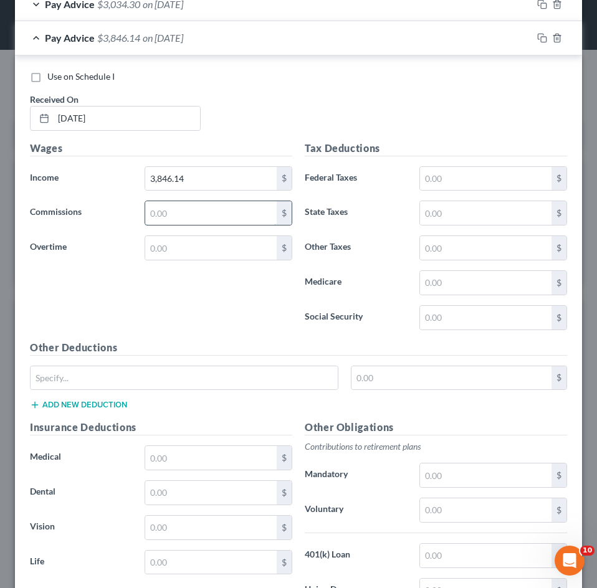
click at [201, 213] on input "text" at bounding box center [210, 213] width 131 height 24
click at [177, 249] on input "text" at bounding box center [210, 248] width 131 height 24
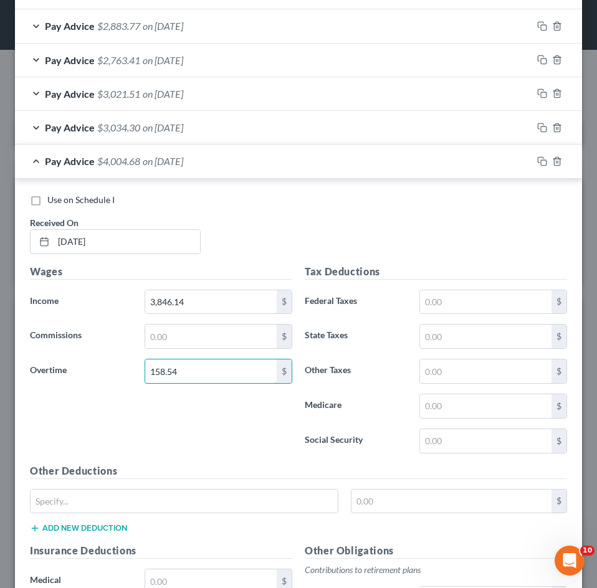
scroll to position [745, 0]
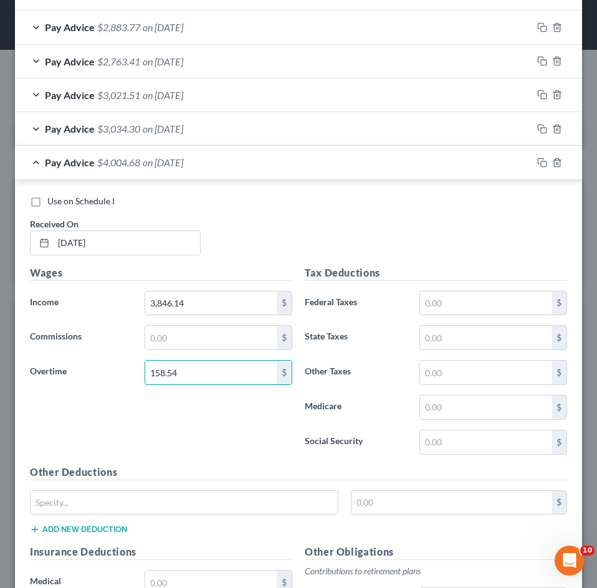
type input "158.54"
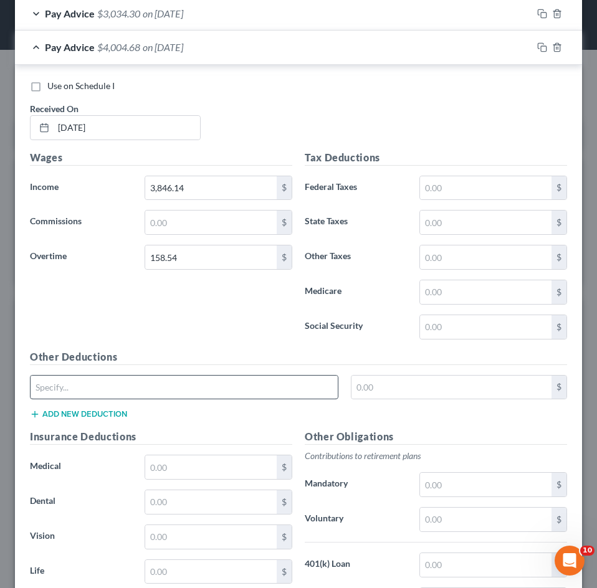
scroll to position [870, 0]
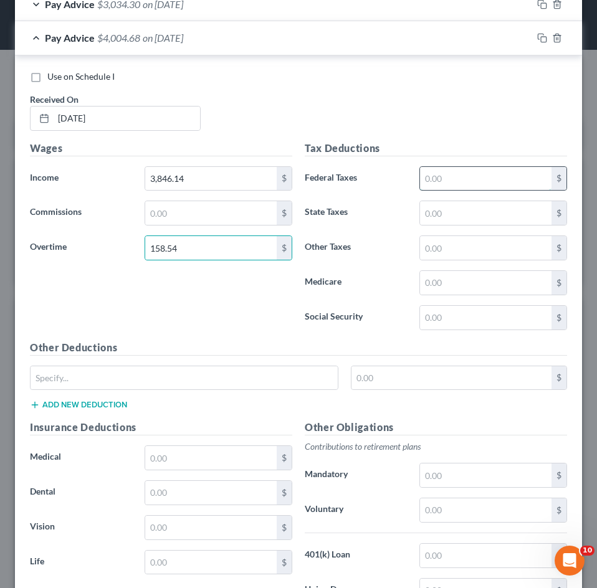
click at [502, 178] on input "text" at bounding box center [485, 179] width 131 height 24
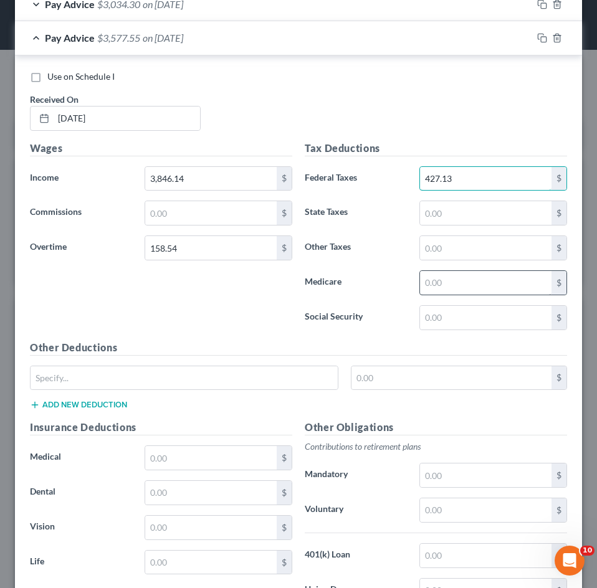
type input "427.13"
click at [465, 289] on input "text" at bounding box center [485, 283] width 131 height 24
type input "54.20"
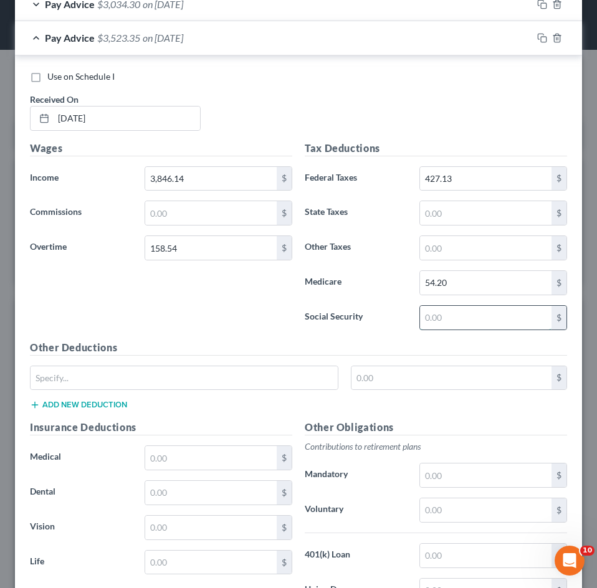
click at [449, 312] on input "text" at bounding box center [485, 318] width 131 height 24
type input "231.78"
click at [432, 213] on input "text" at bounding box center [485, 213] width 131 height 24
type input "156"
click at [193, 383] on input "text" at bounding box center [184, 378] width 307 height 24
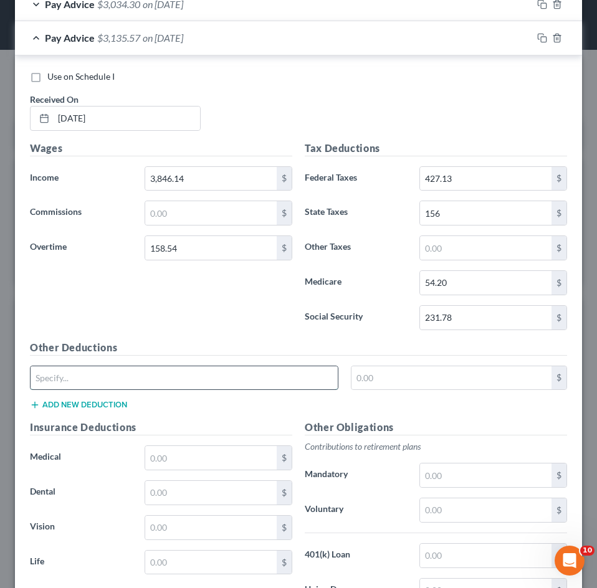
type input "CO Paid Family Leave"
click at [400, 382] on input "text" at bounding box center [451, 378] width 201 height 24
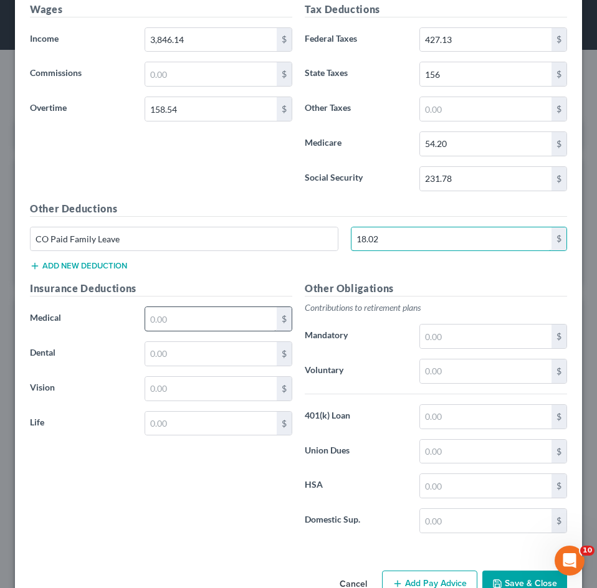
scroll to position [1042, 0]
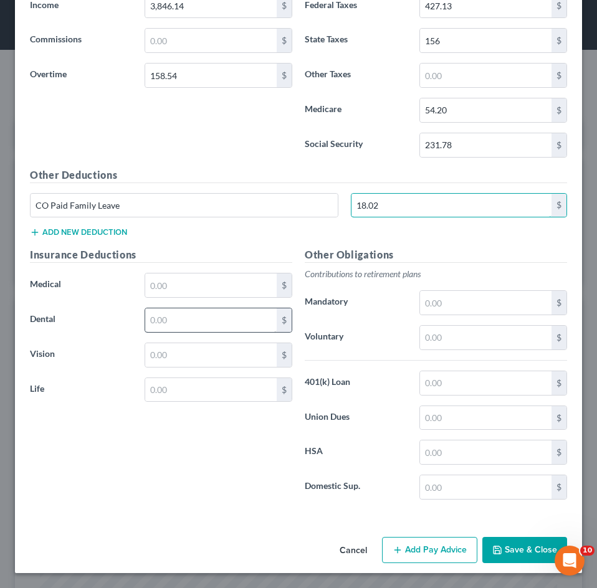
type input "18.02"
click at [178, 318] on input "text" at bounding box center [210, 320] width 131 height 24
type input "25.53"
click at [74, 233] on button "Add new deduction" at bounding box center [78, 232] width 97 height 10
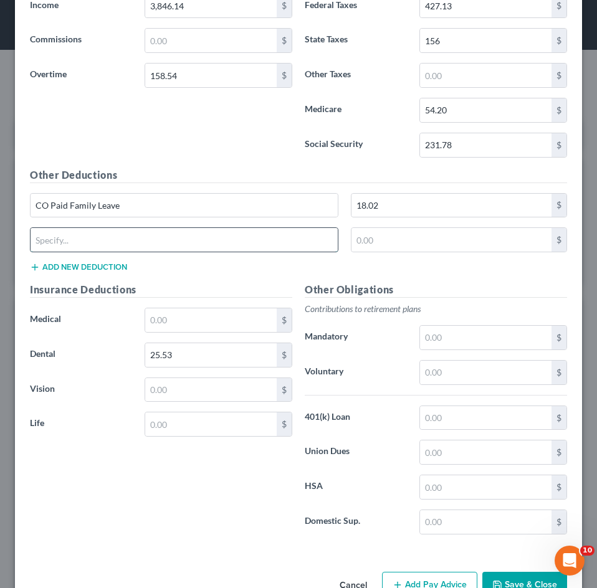
click at [79, 243] on input "text" at bounding box center [184, 240] width 307 height 24
type input "FSA Dependent Day Care"
click at [401, 245] on input "text" at bounding box center [451, 240] width 201 height 24
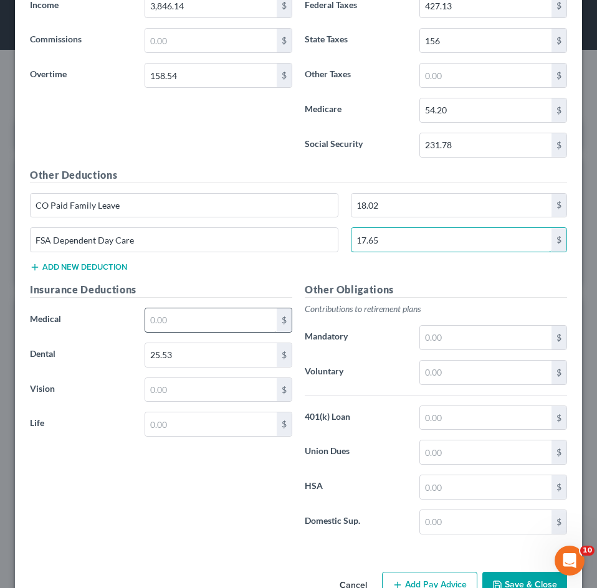
type input "17.65"
click at [189, 316] on input "text" at bounding box center [210, 320] width 131 height 24
type input "216.14"
click at [160, 393] on input "text" at bounding box center [210, 390] width 131 height 24
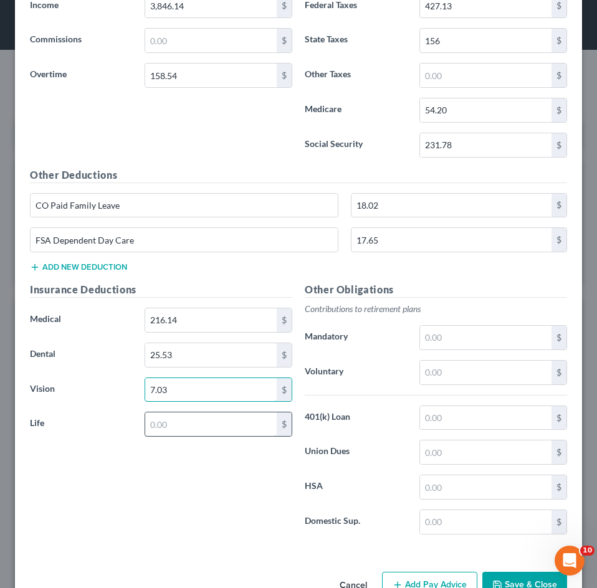
type input "7.03"
click at [178, 432] on input "text" at bounding box center [210, 424] width 131 height 24
type input "0.37"
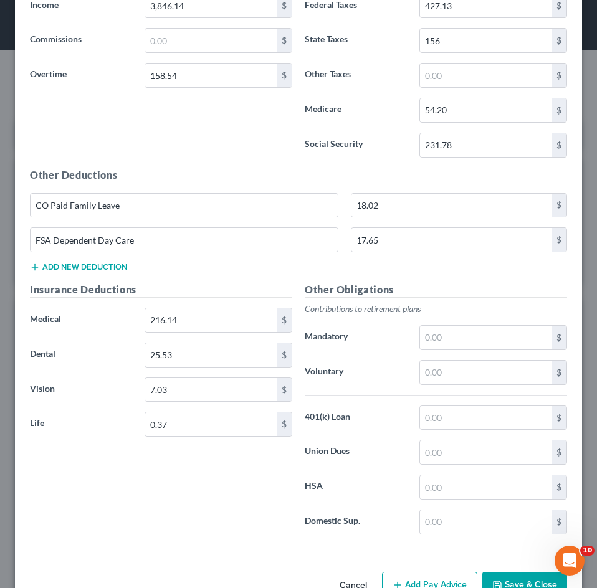
click at [181, 479] on div "Insurance Deductions Medical 216.14 $ Dental 25.53 $ Vision 7.03 $ Life 0.37 $" at bounding box center [161, 413] width 275 height 262
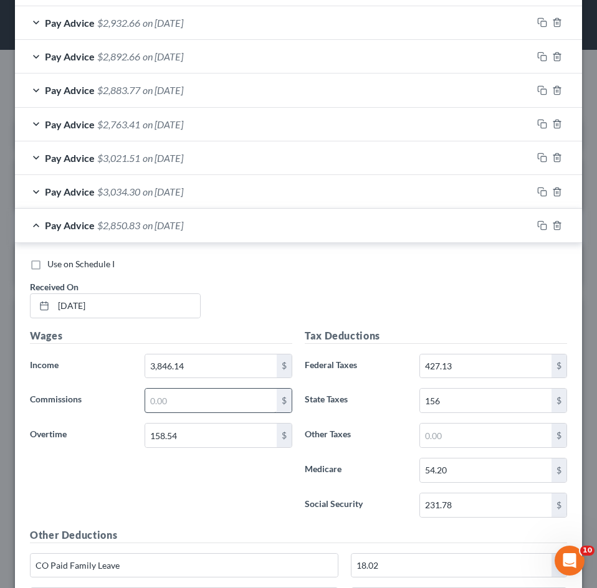
scroll to position [669, 0]
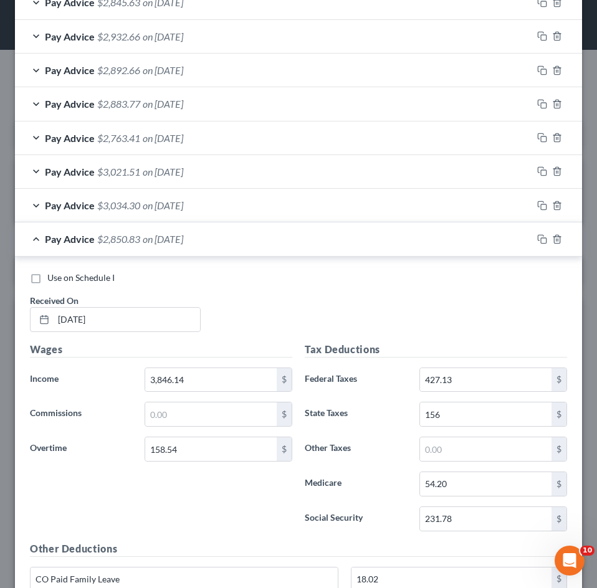
click at [122, 249] on div "Pay Advice $2,850.83 on [DATE]" at bounding box center [273, 238] width 517 height 33
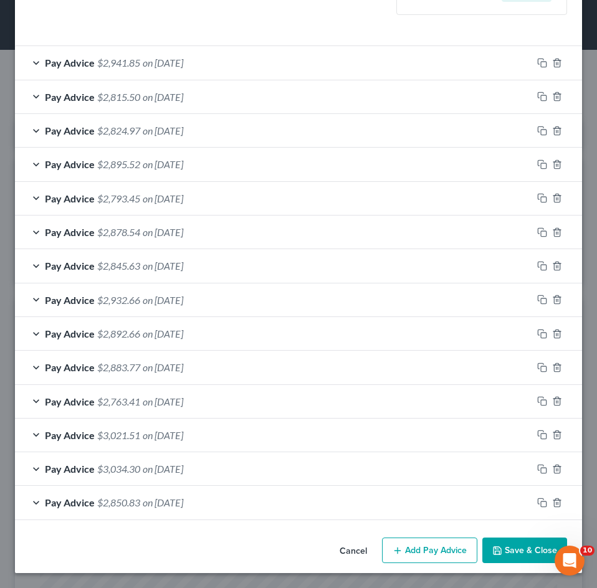
scroll to position [405, 0]
click at [411, 549] on button "Add Pay Advice" at bounding box center [429, 551] width 95 height 26
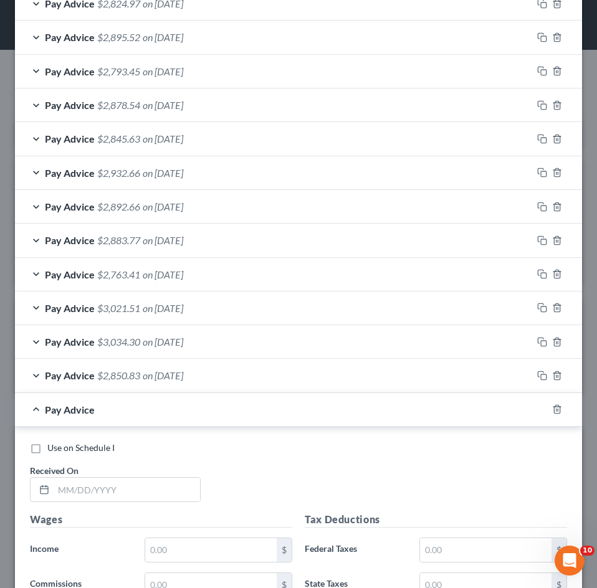
scroll to position [900, 0]
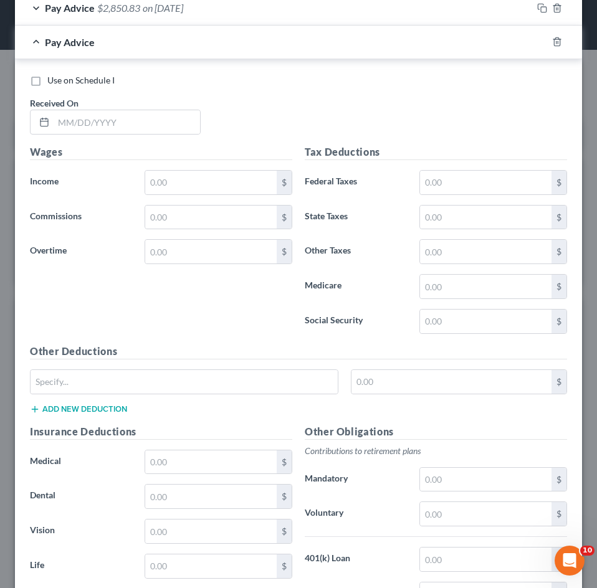
click at [112, 395] on div "$" at bounding box center [299, 386] width 550 height 35
click at [131, 136] on div "Use on Schedule I Received On *" at bounding box center [299, 109] width 550 height 70
click at [125, 129] on input "text" at bounding box center [127, 122] width 146 height 24
click at [231, 50] on div "Pay Advice on [DATE]" at bounding box center [281, 42] width 532 height 33
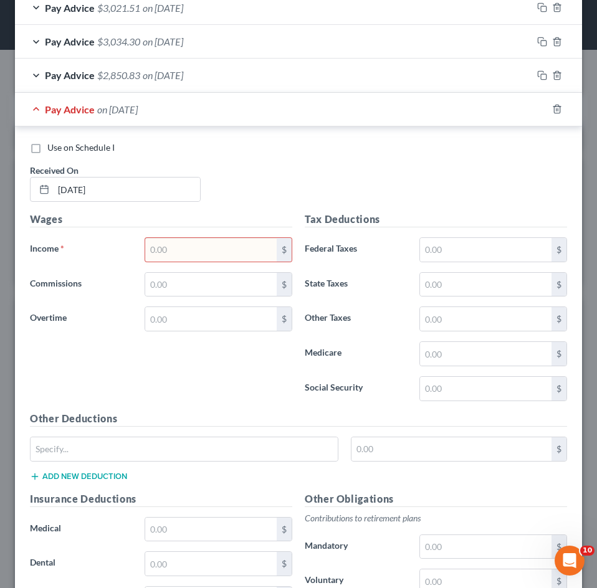
scroll to position [827, 0]
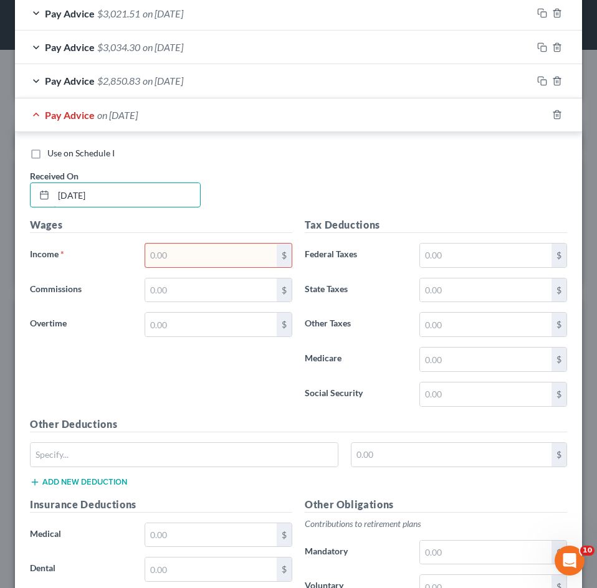
drag, startPoint x: 106, startPoint y: 197, endPoint x: 26, endPoint y: 201, distance: 80.5
click at [26, 201] on div "Received On * [DATE]" at bounding box center [115, 188] width 183 height 38
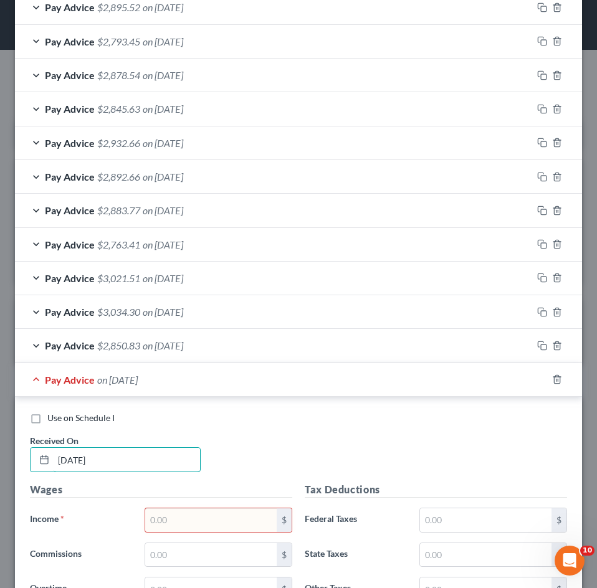
scroll to position [889, 0]
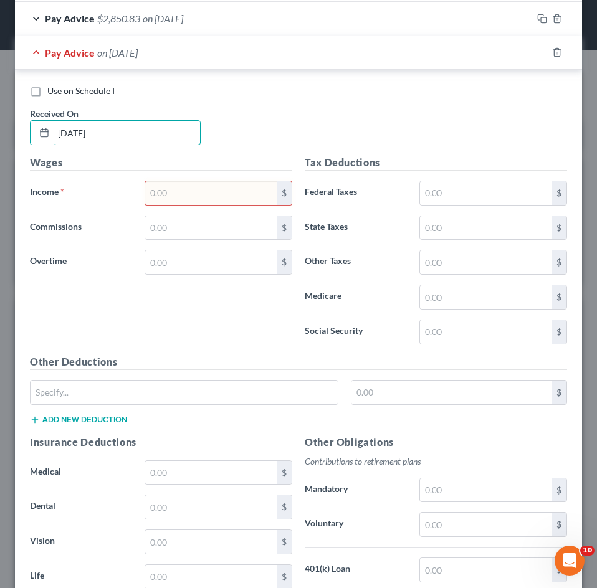
type input "[DATE]"
click at [181, 196] on input "text" at bounding box center [210, 193] width 131 height 24
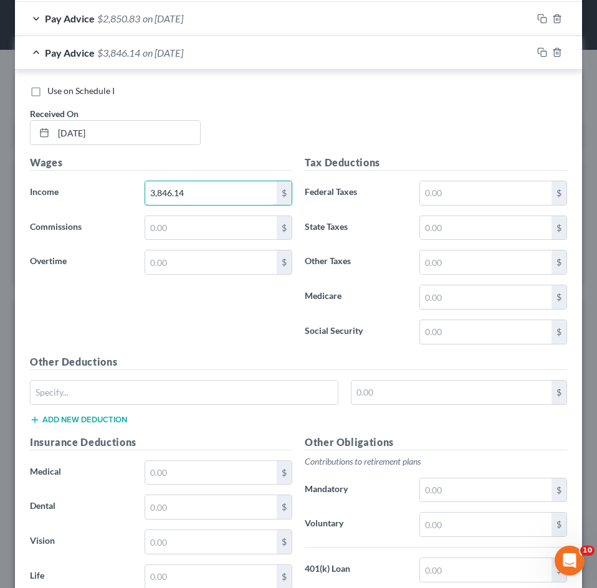
type input "3,846.14"
click at [188, 261] on input "text" at bounding box center [210, 262] width 131 height 24
click at [191, 268] on input "89.99" at bounding box center [210, 262] width 131 height 24
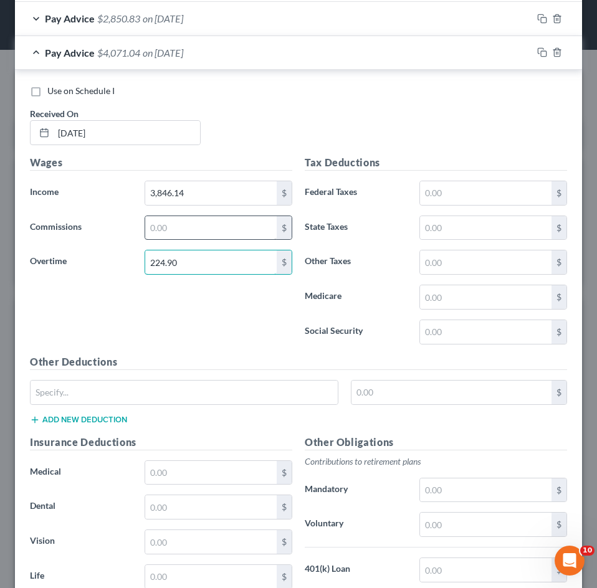
type input "224.90"
click at [179, 227] on input "text" at bounding box center [210, 228] width 131 height 24
click at [136, 327] on div "Wages Income * 3,846.14 $ Commissions $ Overtime 224.90 $" at bounding box center [161, 254] width 275 height 199
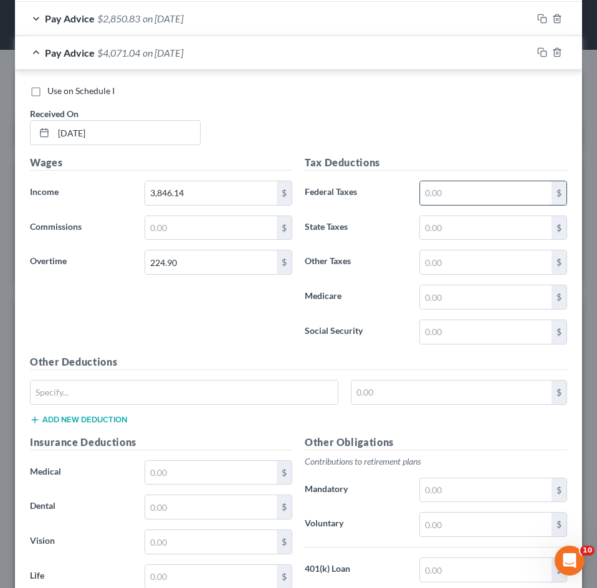
click at [452, 196] on input "text" at bounding box center [485, 193] width 131 height 24
type input "441.72"
click at [449, 297] on input "text" at bounding box center [485, 297] width 131 height 24
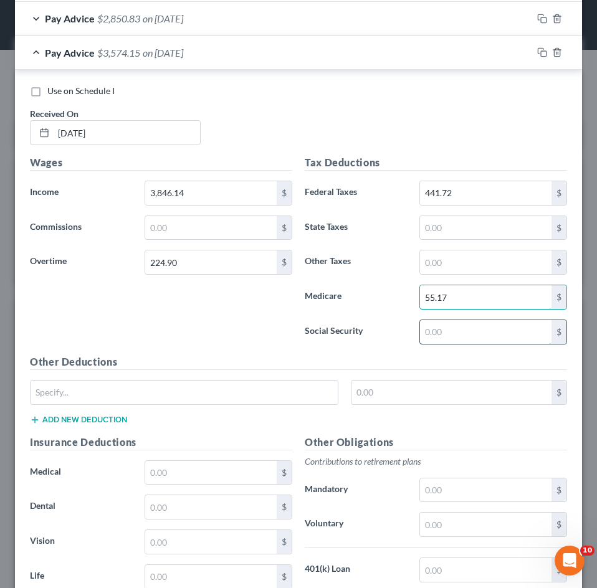
type input "55.17"
click at [444, 337] on input "text" at bounding box center [485, 332] width 131 height 24
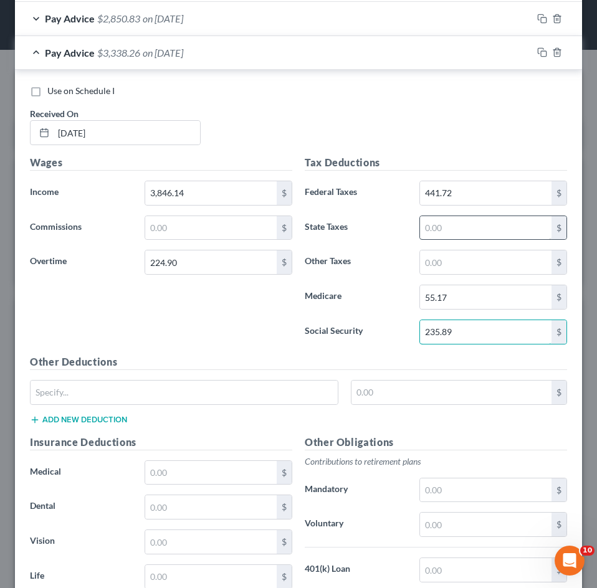
type input "235.89"
click at [454, 225] on input "text" at bounding box center [485, 228] width 131 height 24
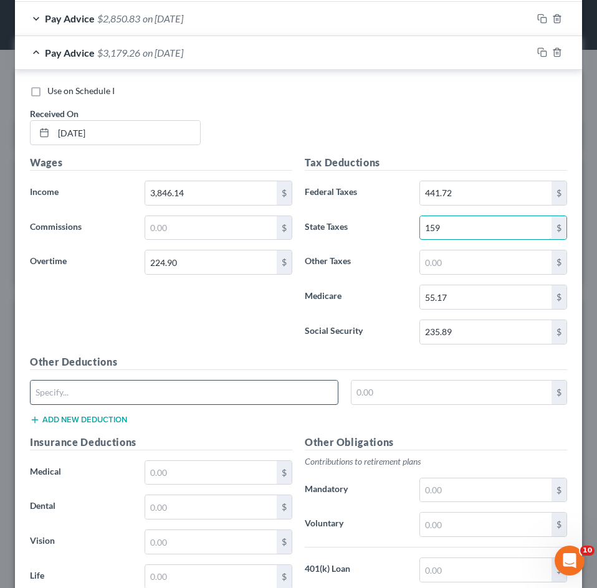
type input "159"
click at [154, 388] on input "text" at bounding box center [184, 393] width 307 height 24
type input "CO Paid Family Leave"
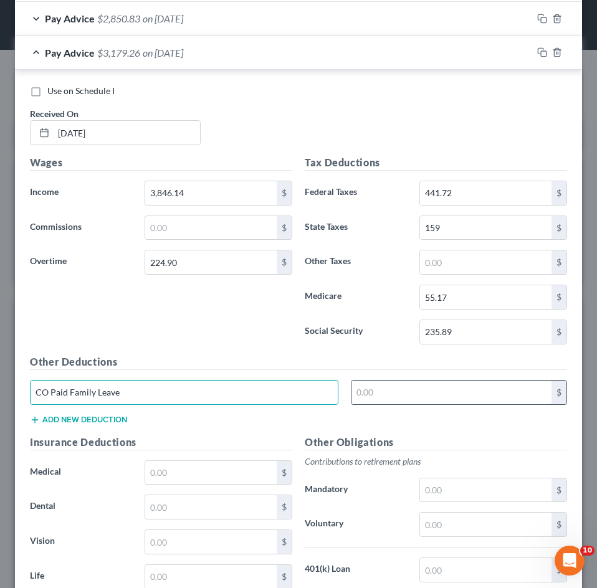
click at [394, 401] on input "text" at bounding box center [451, 393] width 201 height 24
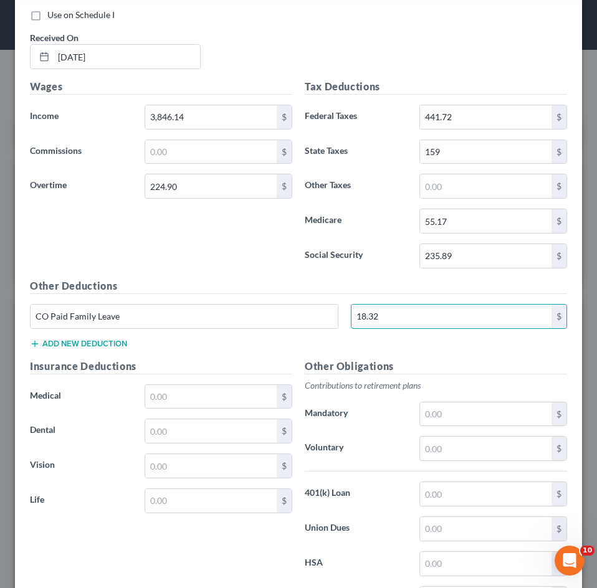
scroll to position [1076, 0]
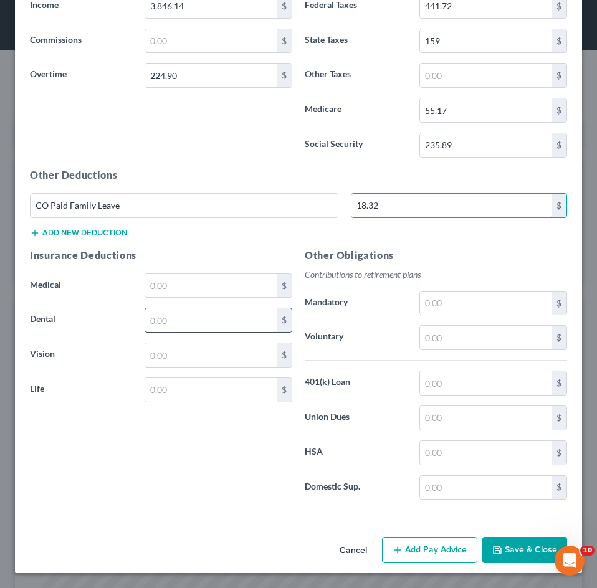
type input "18.32"
click at [164, 326] on input "text" at bounding box center [210, 320] width 131 height 24
type input "25.53"
click at [69, 231] on button "Add new deduction" at bounding box center [78, 233] width 97 height 10
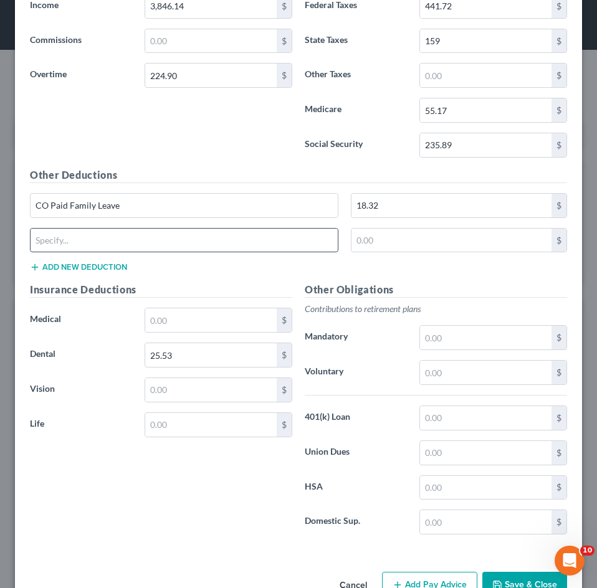
click at [84, 242] on input "text" at bounding box center [184, 241] width 307 height 24
type input "FSA Dependent Day Care"
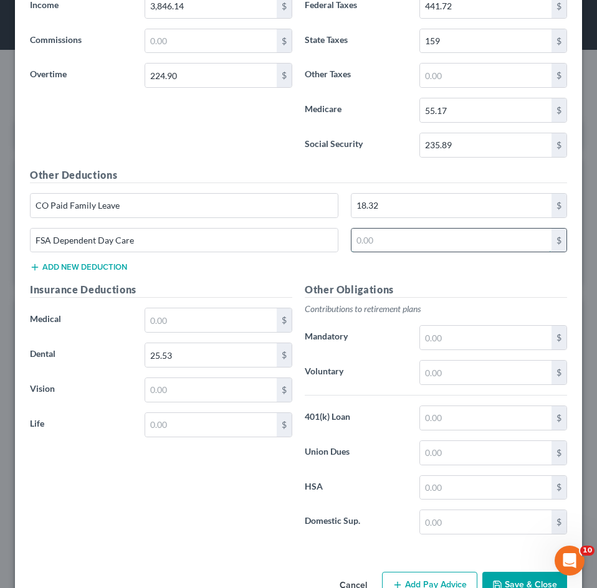
click at [421, 241] on input "text" at bounding box center [451, 241] width 201 height 24
type input "17.65"
click at [188, 316] on input "text" at bounding box center [210, 320] width 131 height 24
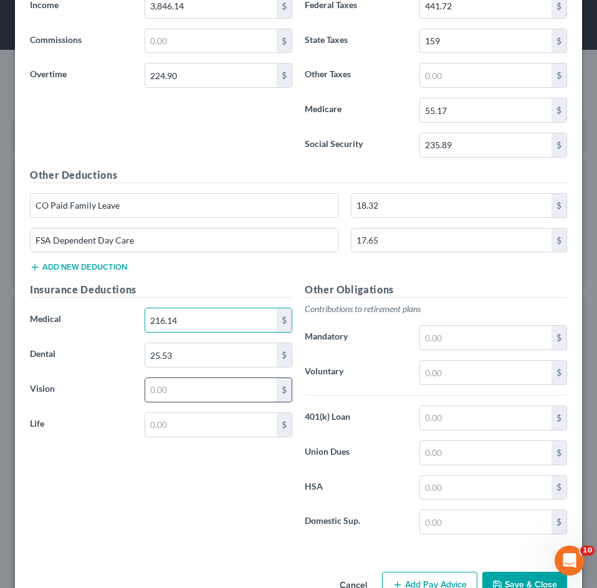
type input "216.14"
click at [171, 392] on input "text" at bounding box center [210, 390] width 131 height 24
type input "7.03"
click at [172, 420] on input "text" at bounding box center [210, 425] width 131 height 24
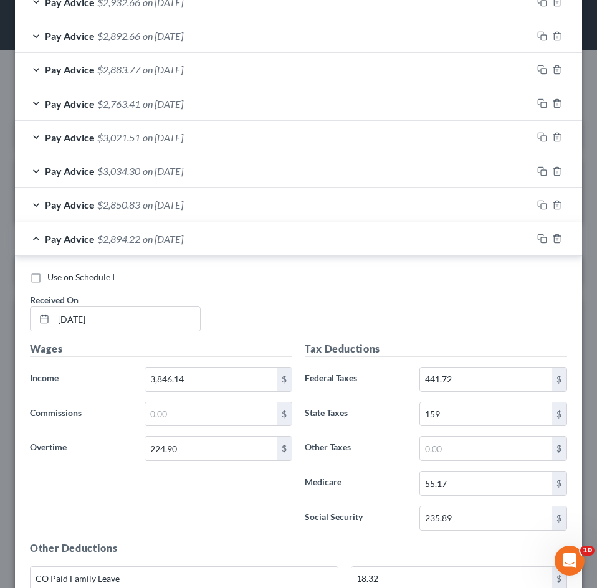
scroll to position [702, 0]
type input "0.37"
click at [239, 236] on div "Pay Advice $2,894.22 on [DATE]" at bounding box center [273, 239] width 517 height 33
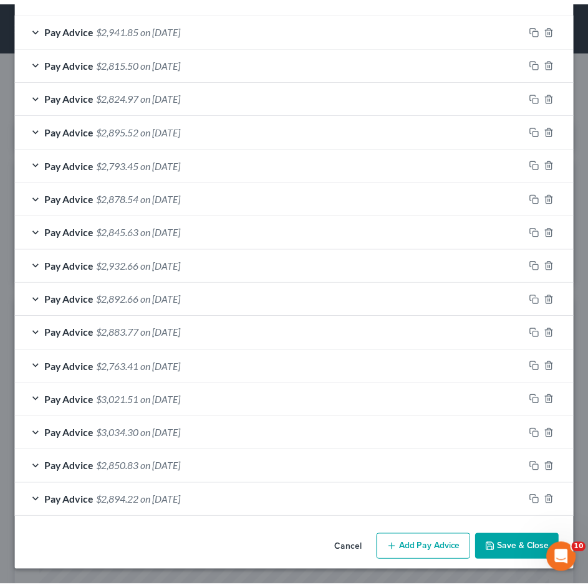
scroll to position [439, 0]
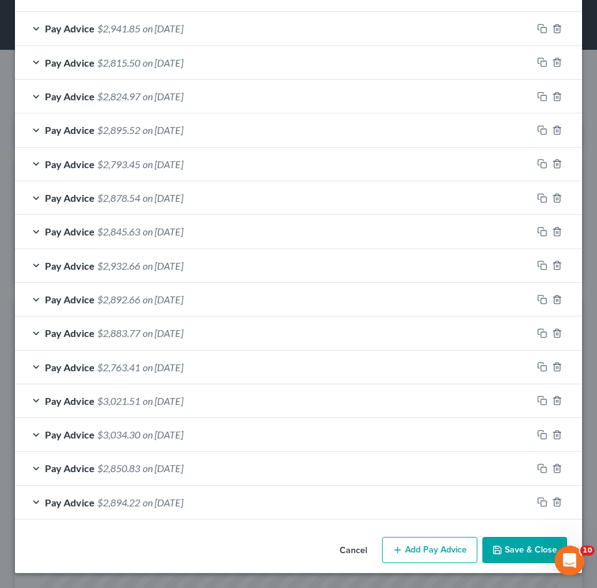
click at [494, 544] on button "Save & Close" at bounding box center [524, 550] width 85 height 26
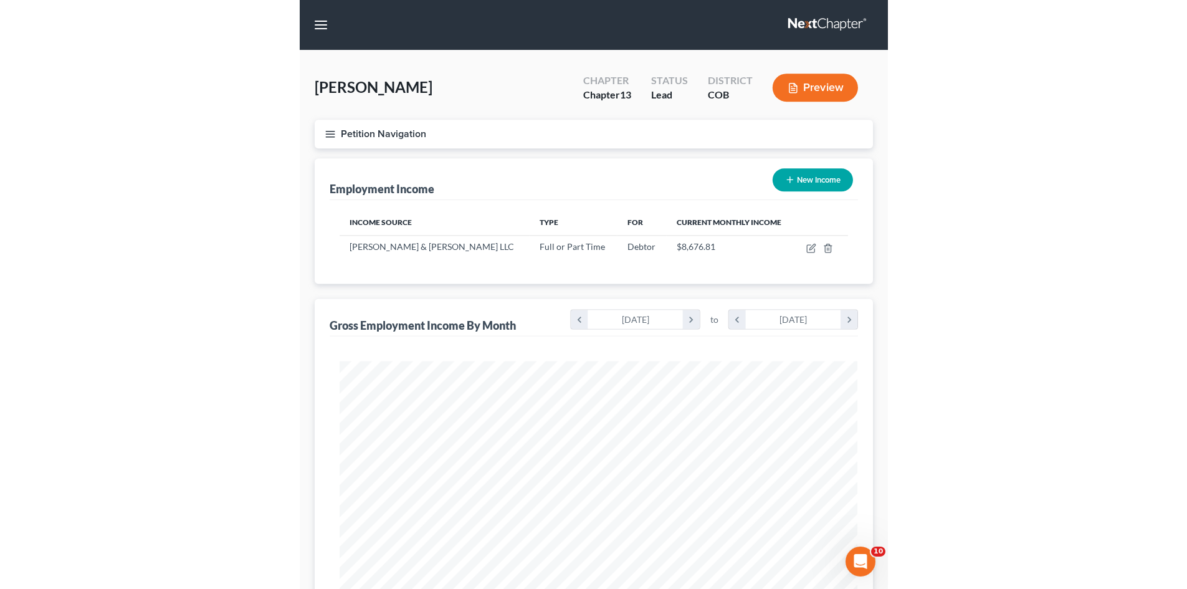
scroll to position [622811, 622532]
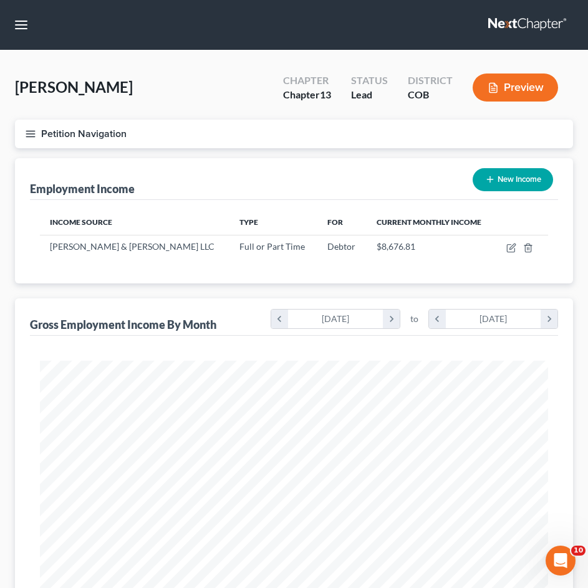
click at [96, 137] on button "Petition Navigation" at bounding box center [294, 134] width 558 height 29
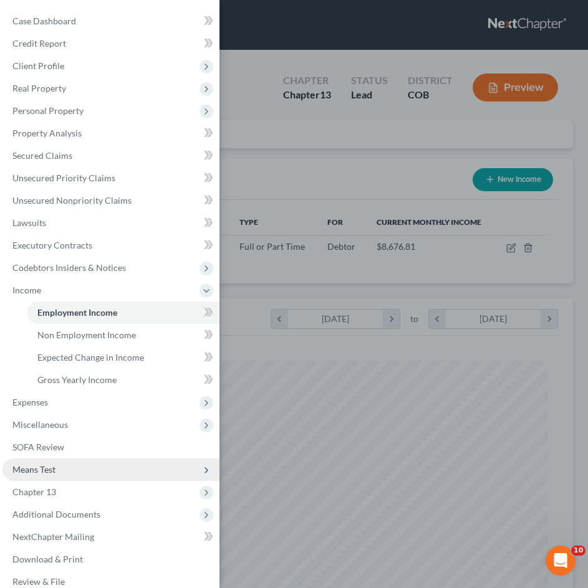
click at [54, 471] on span "Means Test" at bounding box center [33, 469] width 43 height 11
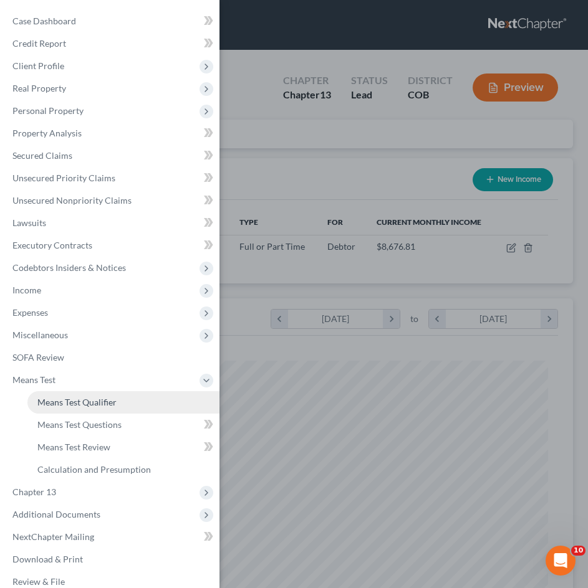
click at [56, 403] on span "Means Test Qualifier" at bounding box center [76, 402] width 79 height 11
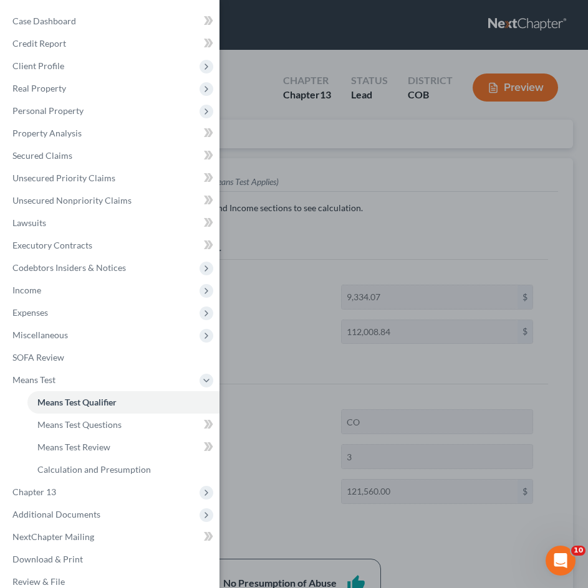
click at [268, 283] on div "Case Dashboard Payments Invoices Payments Payments Credit Report Client Profile" at bounding box center [294, 294] width 588 height 588
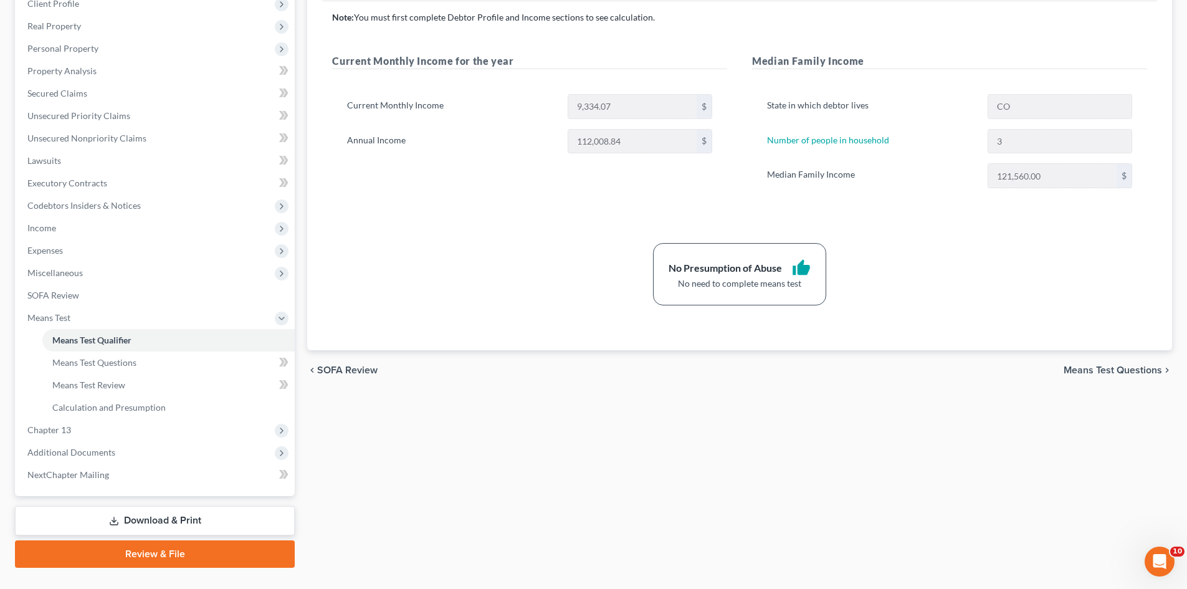
scroll to position [187, 0]
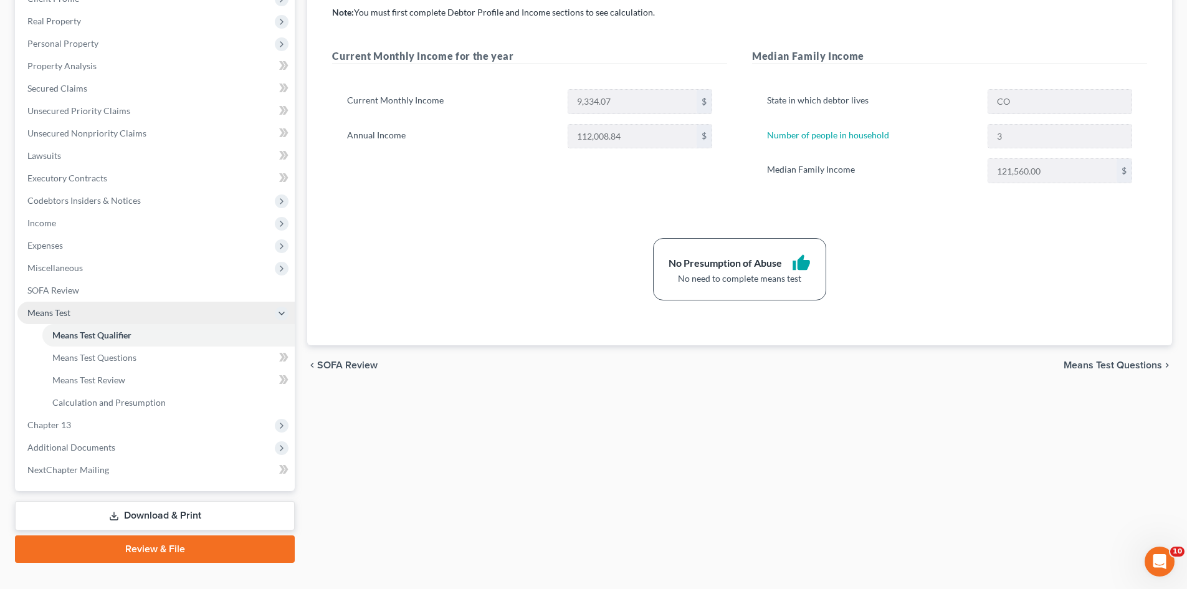
click at [99, 317] on span "Means Test" at bounding box center [155, 313] width 277 height 22
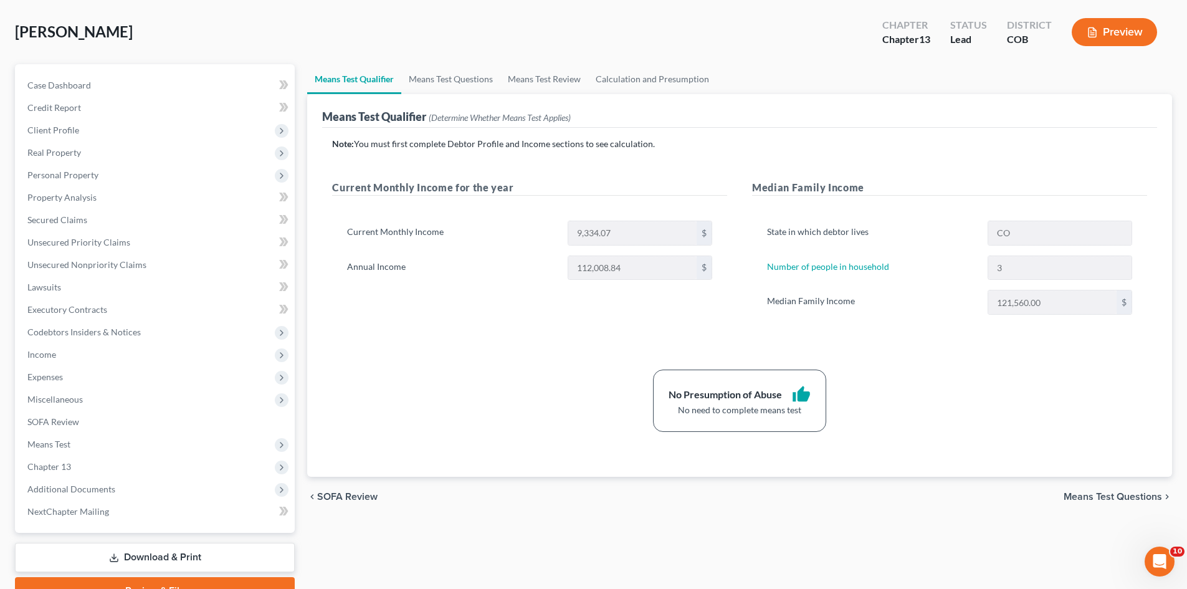
scroll to position [0, 0]
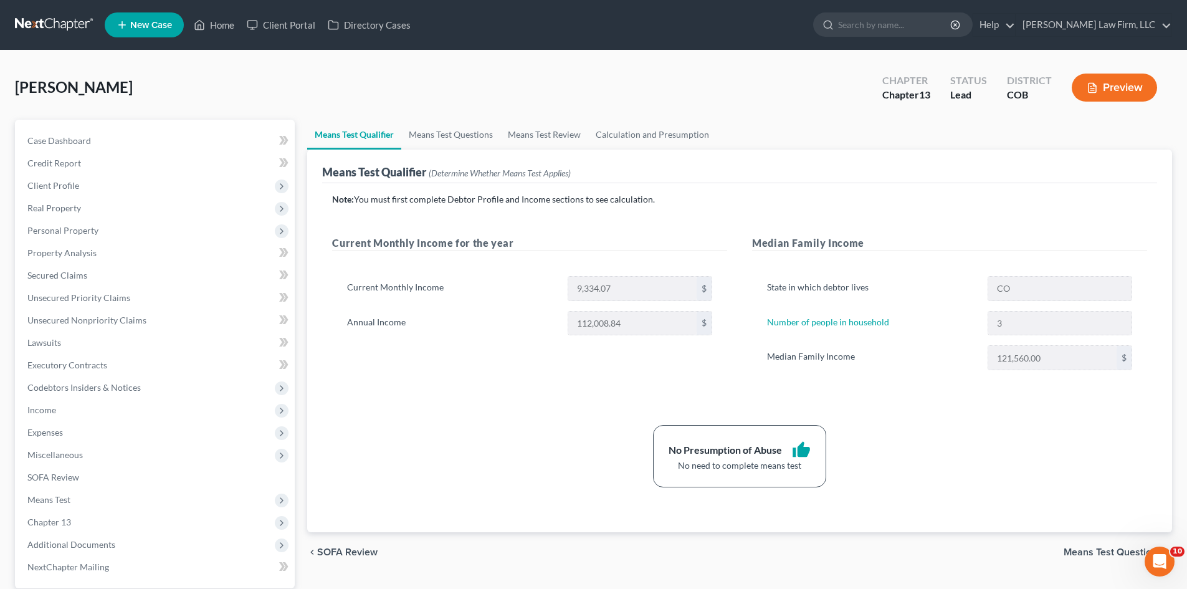
click at [54, 27] on link at bounding box center [55, 25] width 80 height 22
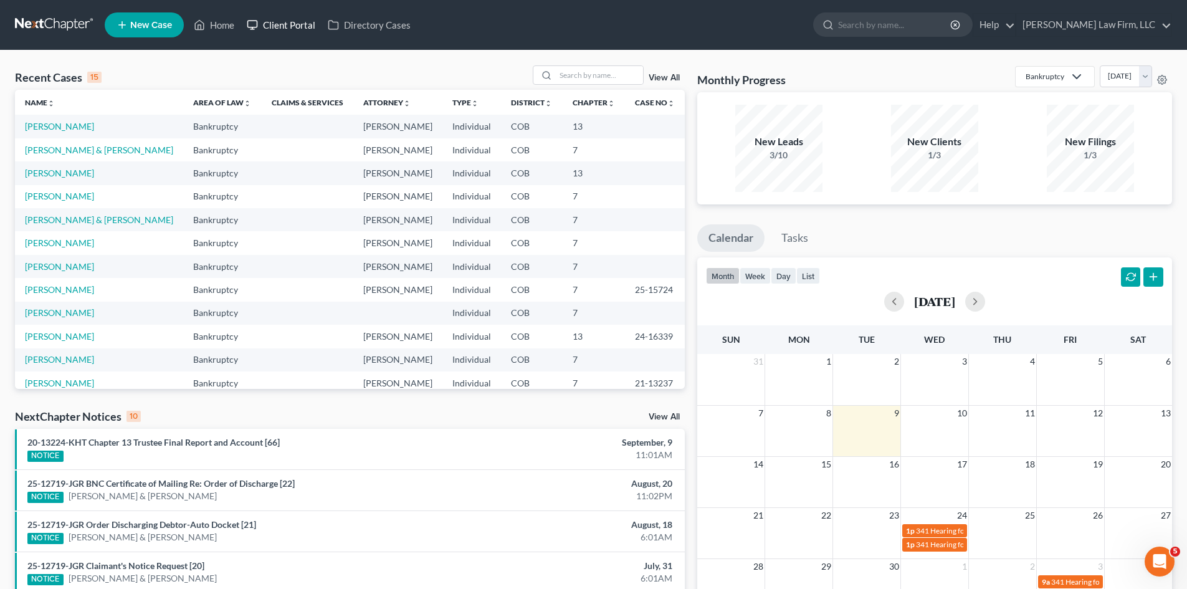
click at [288, 29] on link "Client Portal" at bounding box center [281, 25] width 81 height 22
